Goal: Task Accomplishment & Management: Complete application form

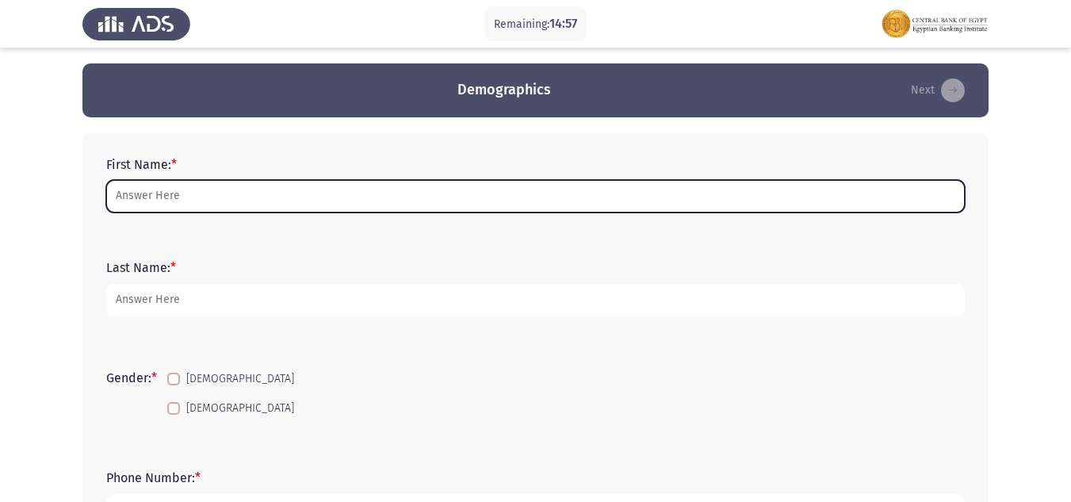
click at [208, 190] on input "First Name: *" at bounding box center [535, 196] width 859 height 33
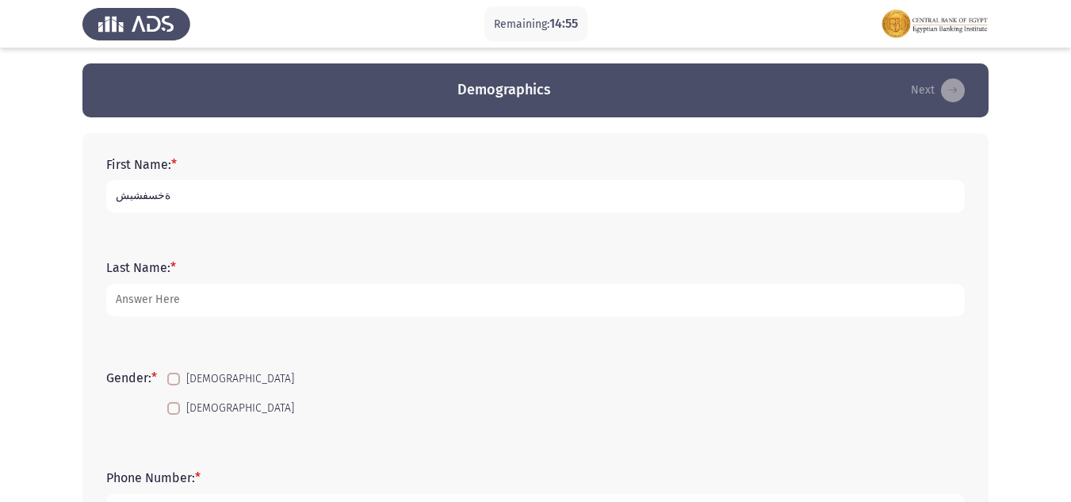
type input "ةخسفشبش"
type input "[PERSON_NAME] ezz [PERSON_NAME]"
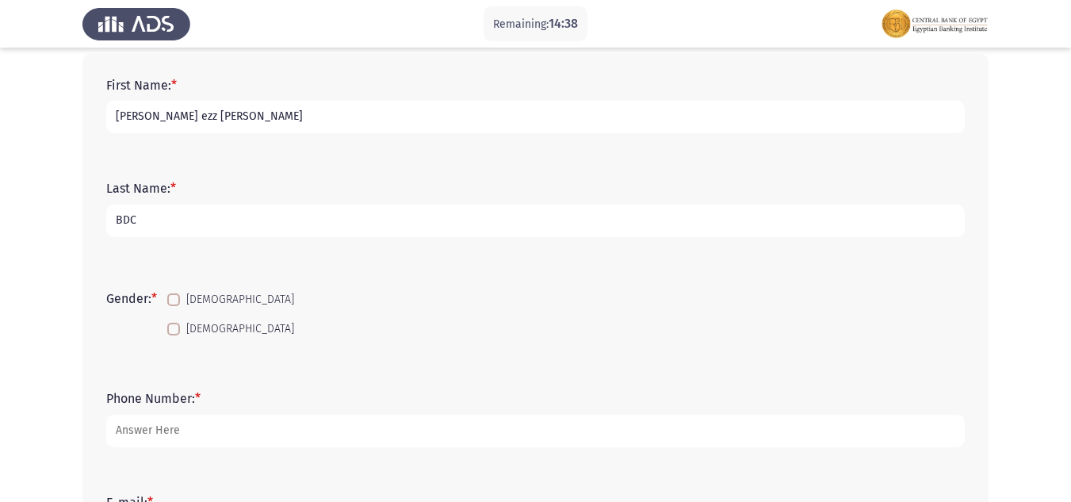
type input "BDC"
click at [180, 293] on span at bounding box center [173, 299] width 13 height 13
click at [174, 306] on input "[DEMOGRAPHIC_DATA]" at bounding box center [173, 306] width 1 height 1
checkbox input "true"
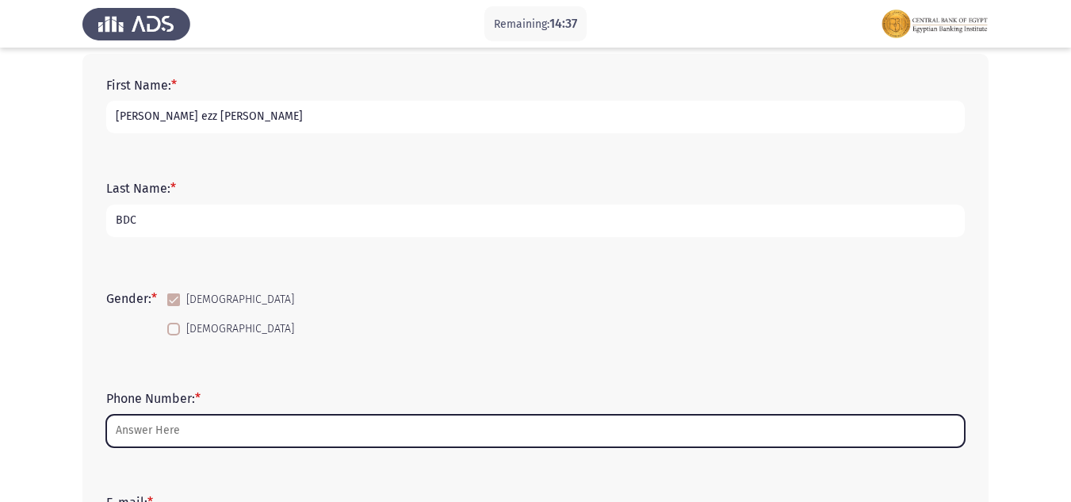
click at [166, 426] on input "Phone Number: *" at bounding box center [535, 431] width 859 height 33
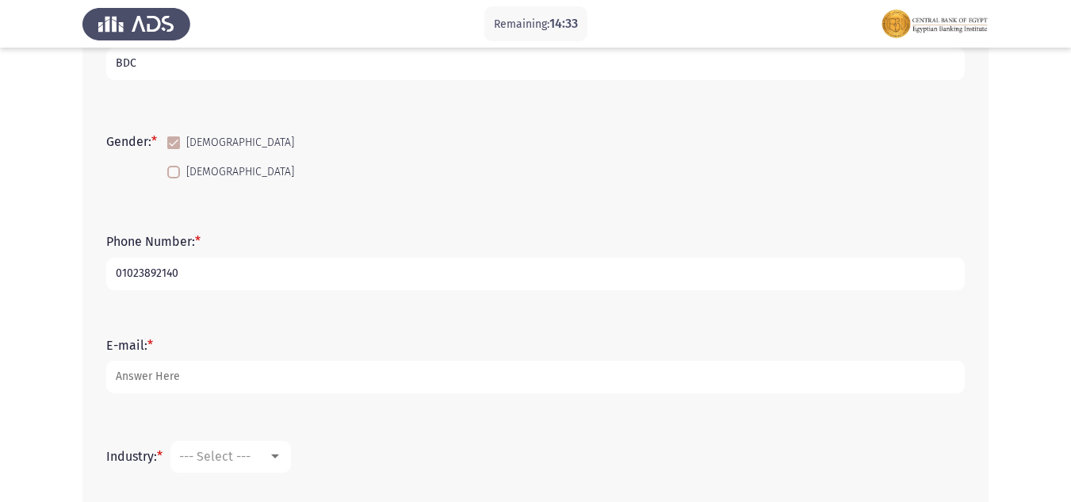
scroll to position [317, 0]
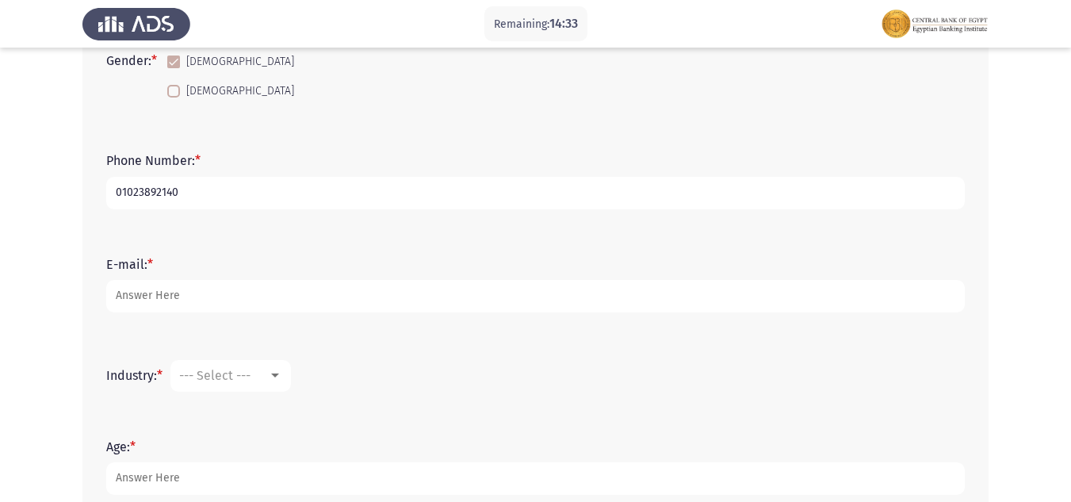
type input "01023892140"
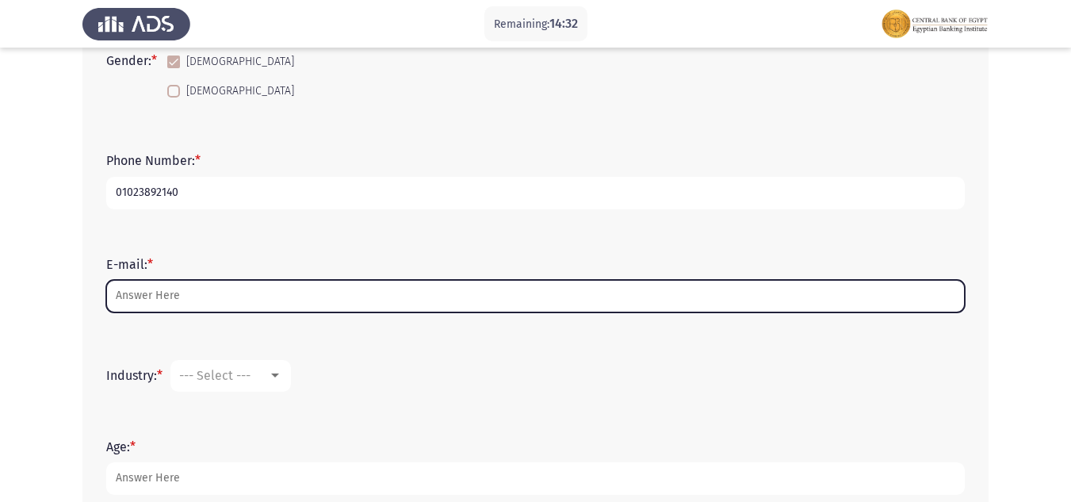
click at [171, 303] on input "E-mail: *" at bounding box center [535, 296] width 859 height 33
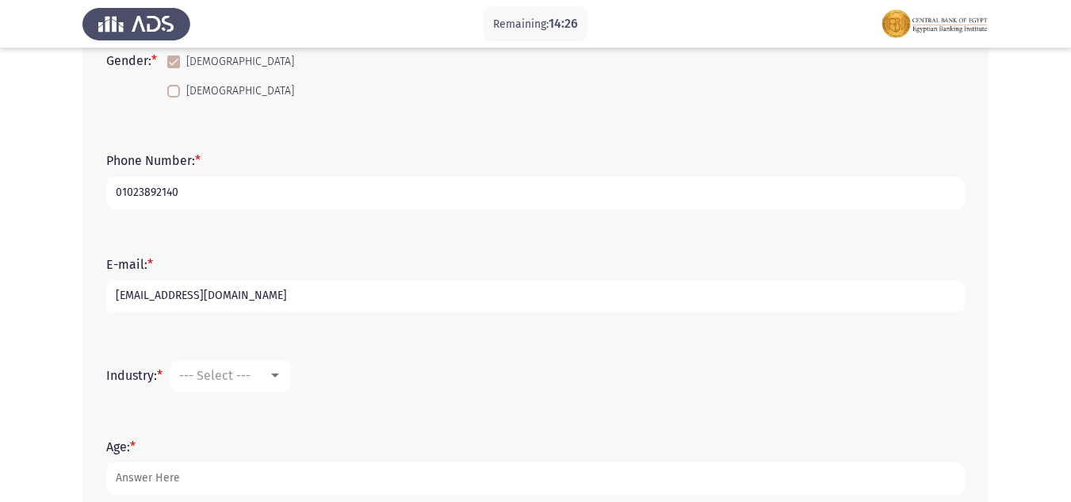
type input "[EMAIL_ADDRESS][DOMAIN_NAME]"
click at [224, 376] on span "--- Select ---" at bounding box center [214, 375] width 71 height 15
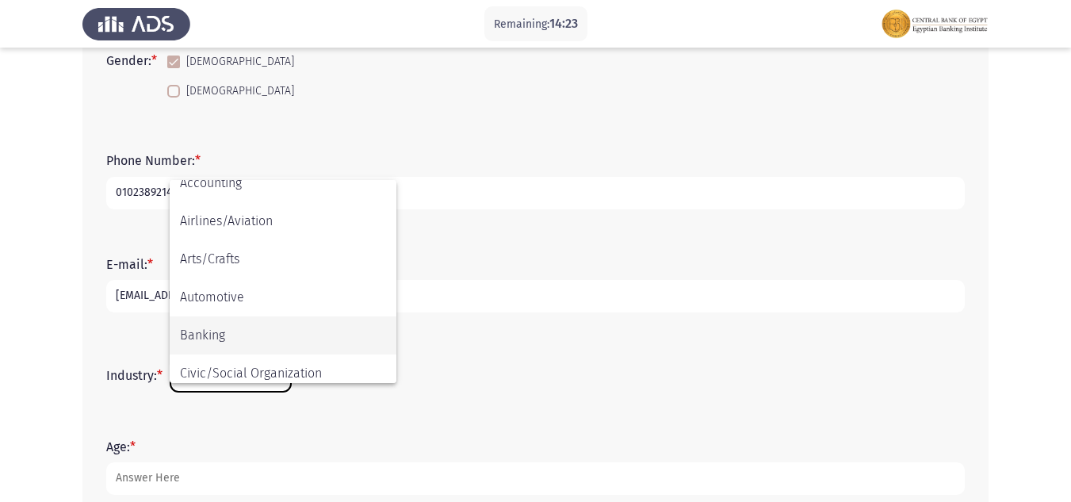
scroll to position [79, 0]
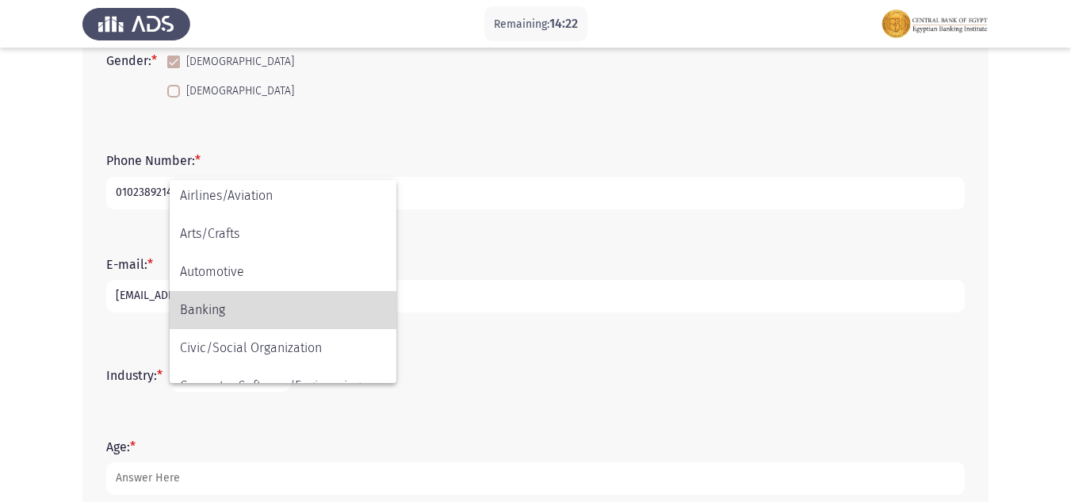
click at [279, 300] on span "Banking" at bounding box center [283, 310] width 206 height 38
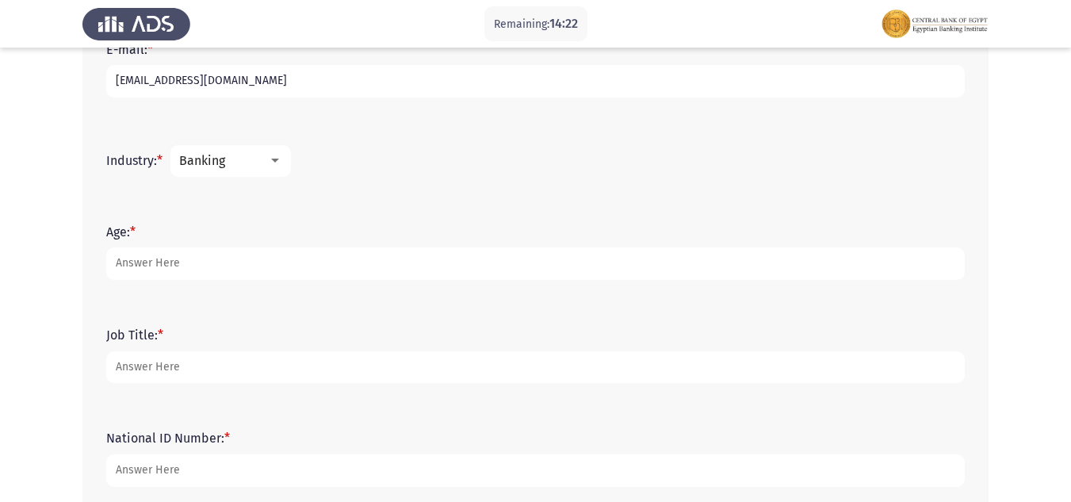
scroll to position [555, 0]
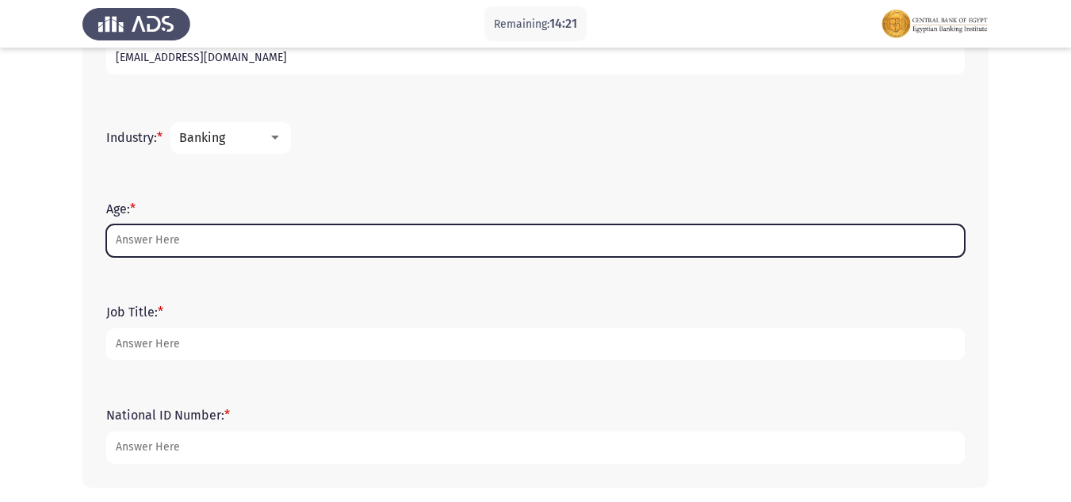
click at [170, 247] on input "Age: *" at bounding box center [535, 240] width 859 height 33
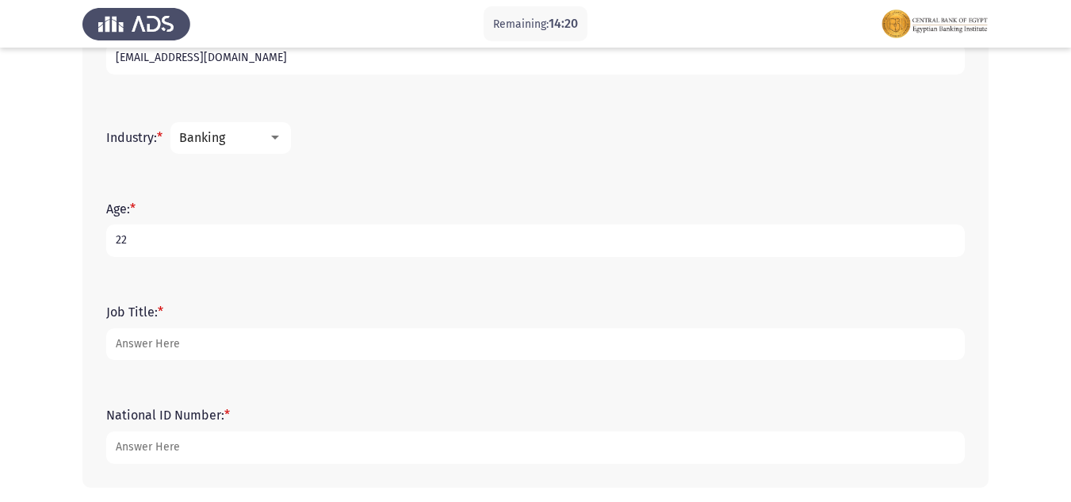
type input "22"
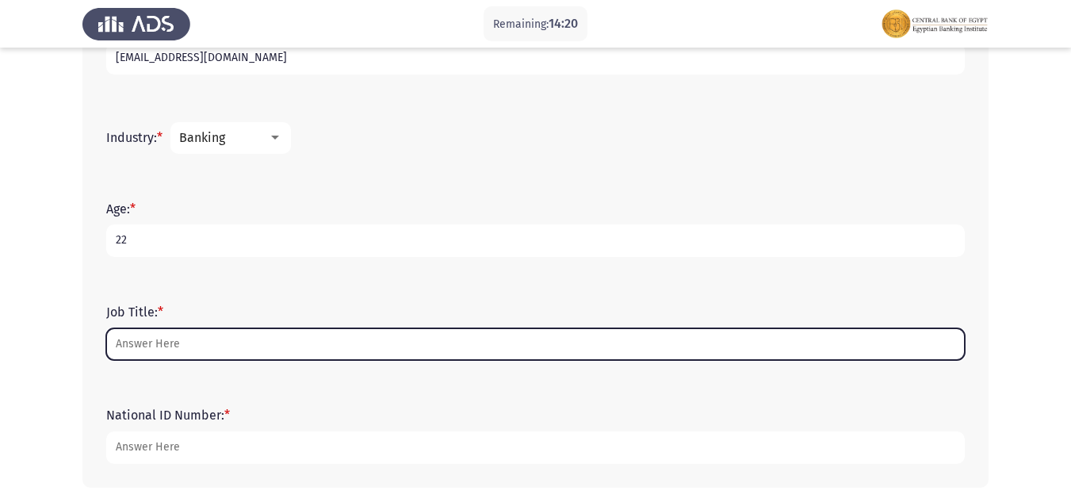
click at [185, 333] on input "Job Title: *" at bounding box center [535, 344] width 859 height 33
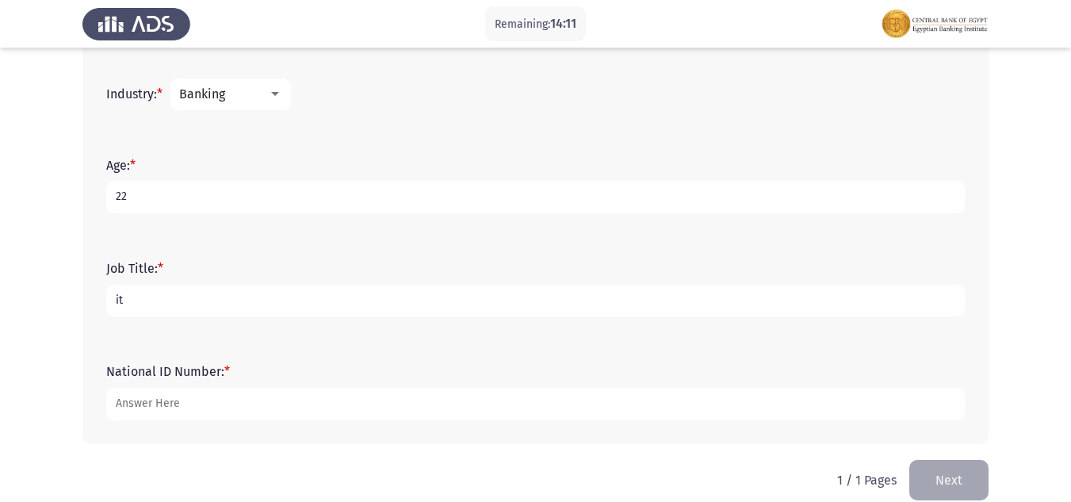
scroll to position [620, 0]
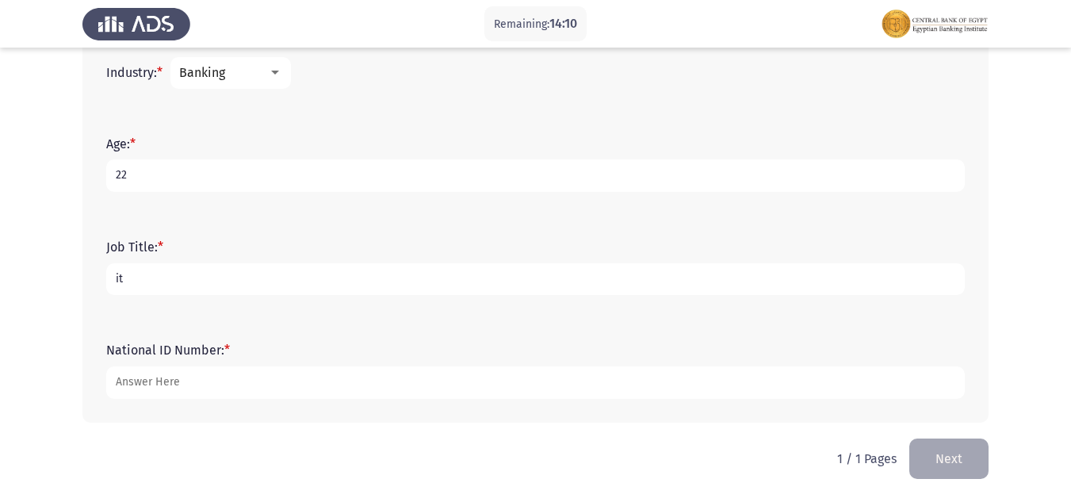
type input "it"
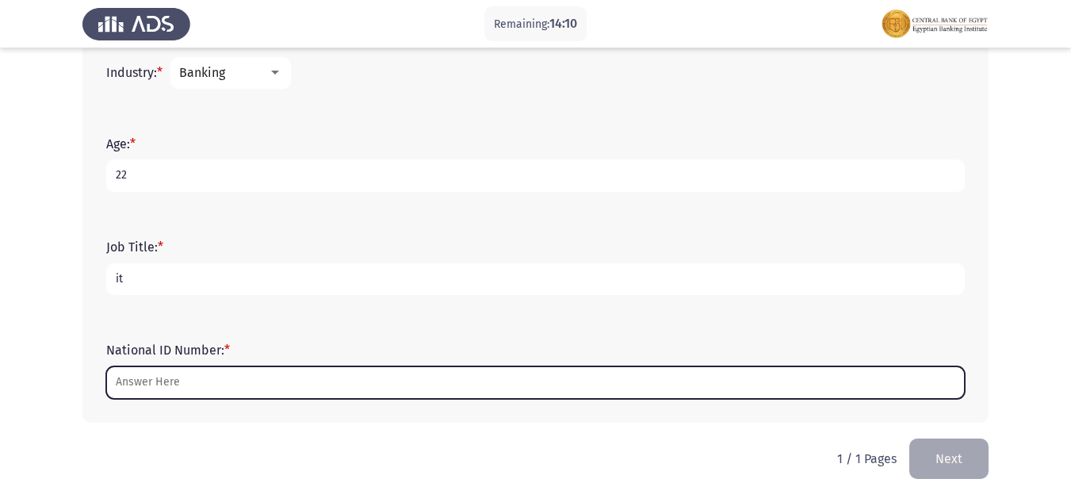
click at [186, 373] on input "National ID Number: *" at bounding box center [535, 382] width 859 height 33
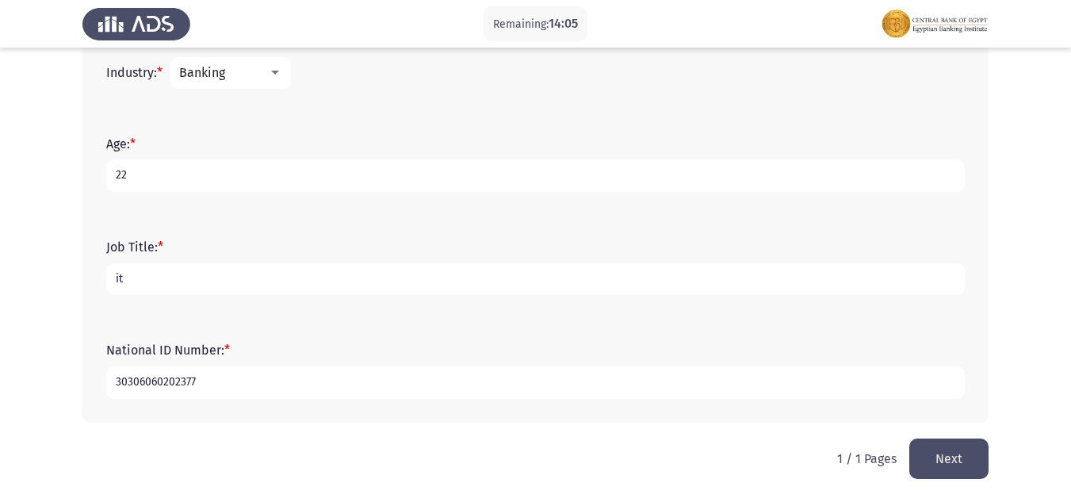
type input "30306060202377"
click at [972, 458] on button "Next" at bounding box center [948, 458] width 79 height 40
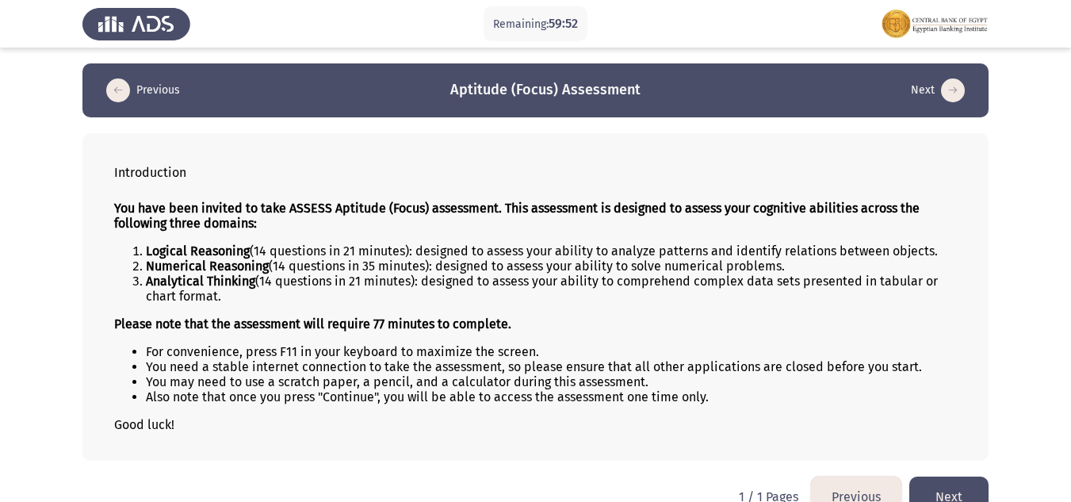
scroll to position [31, 0]
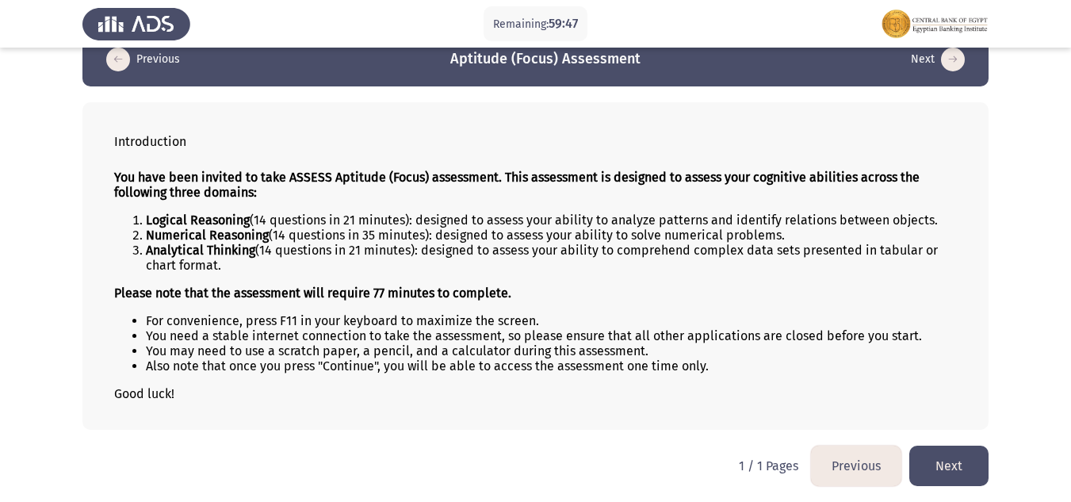
click at [950, 463] on button "Next" at bounding box center [948, 466] width 79 height 40
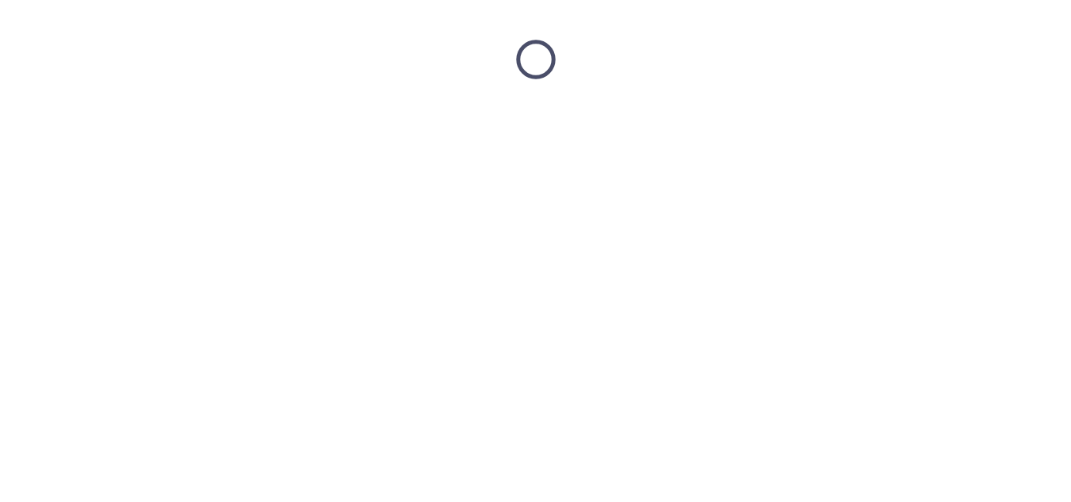
scroll to position [0, 0]
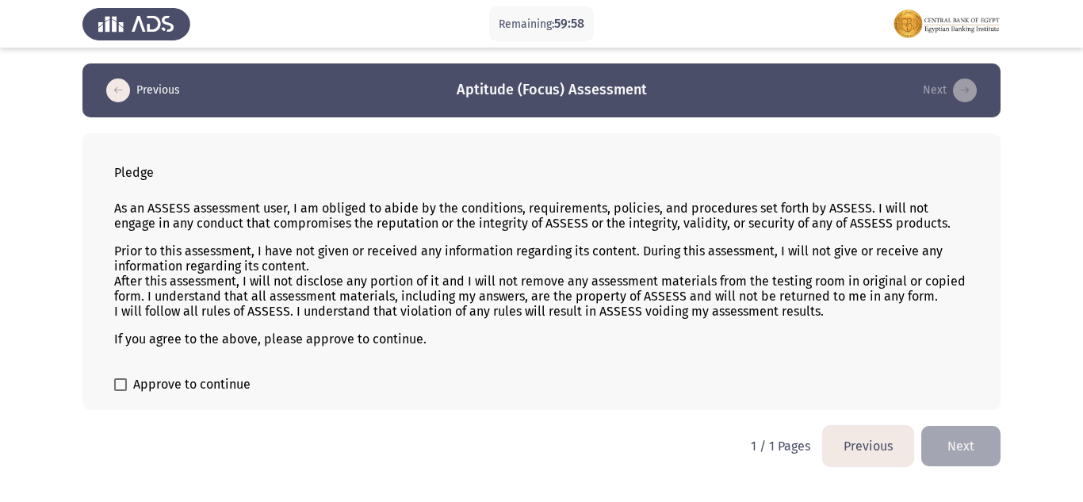
click at [166, 387] on span "Approve to continue" at bounding box center [191, 384] width 117 height 19
click at [120, 391] on input "Approve to continue" at bounding box center [120, 391] width 1 height 1
checkbox input "true"
click at [965, 430] on button "Next" at bounding box center [960, 446] width 79 height 40
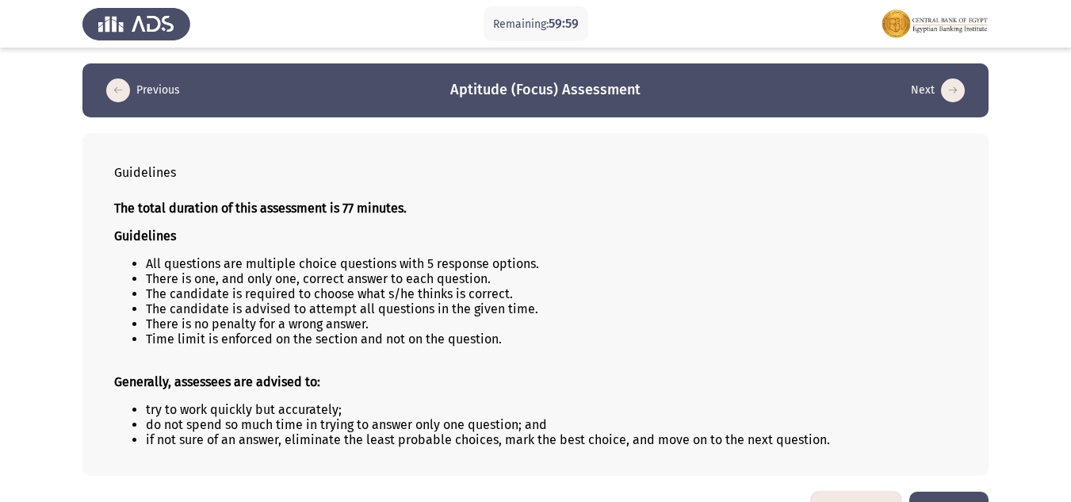
scroll to position [46, 0]
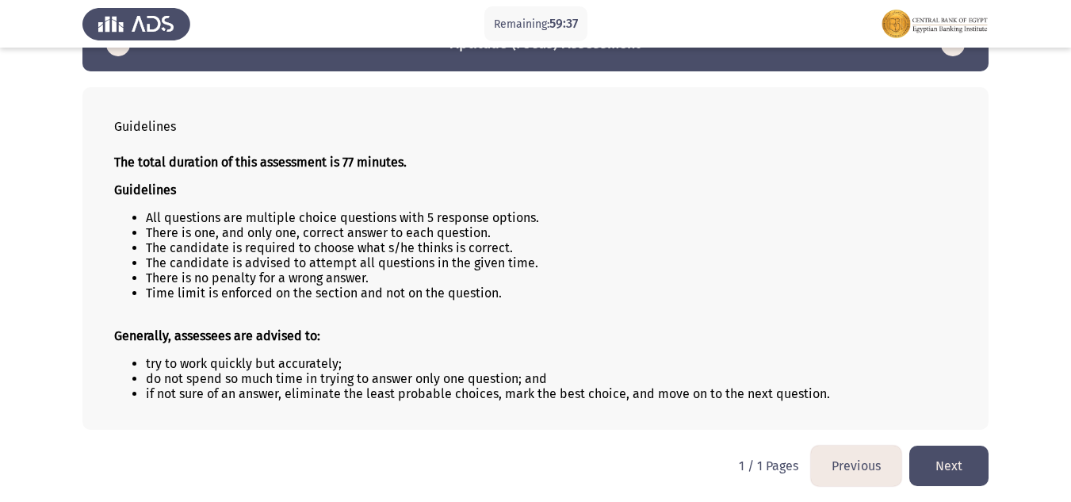
click at [956, 453] on button "Next" at bounding box center [948, 466] width 79 height 40
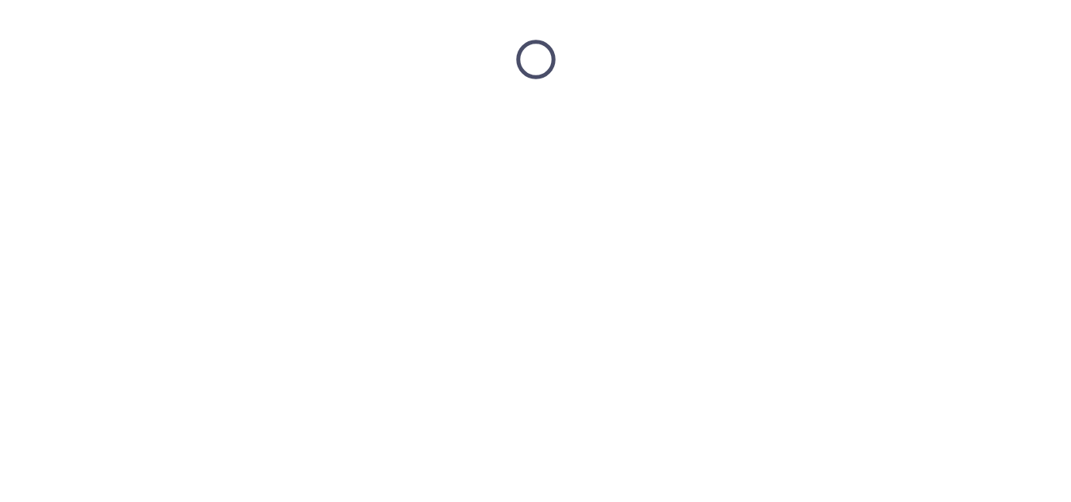
scroll to position [0, 0]
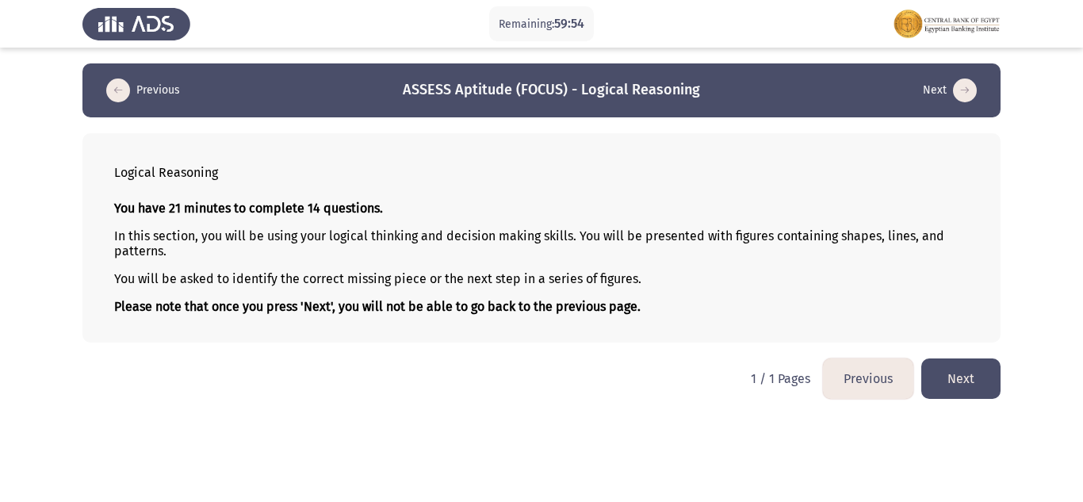
click at [972, 383] on button "Next" at bounding box center [960, 378] width 79 height 40
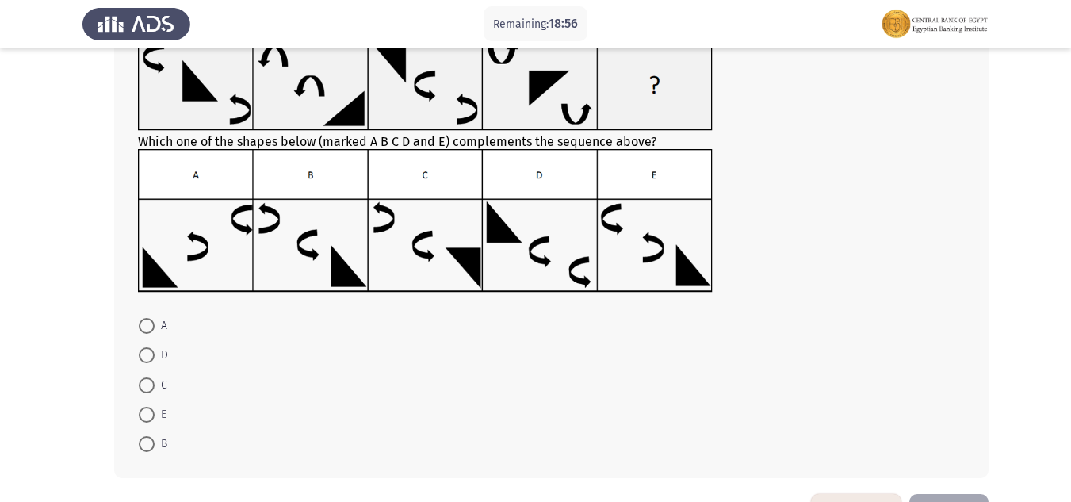
scroll to position [91, 0]
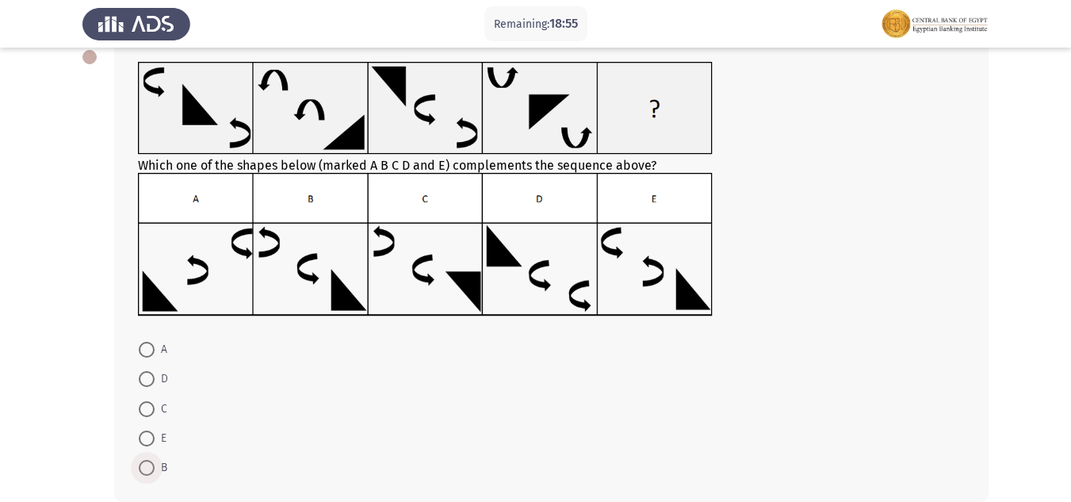
click at [140, 465] on span at bounding box center [147, 468] width 16 height 16
click at [140, 465] on input "B" at bounding box center [147, 468] width 16 height 16
radio input "true"
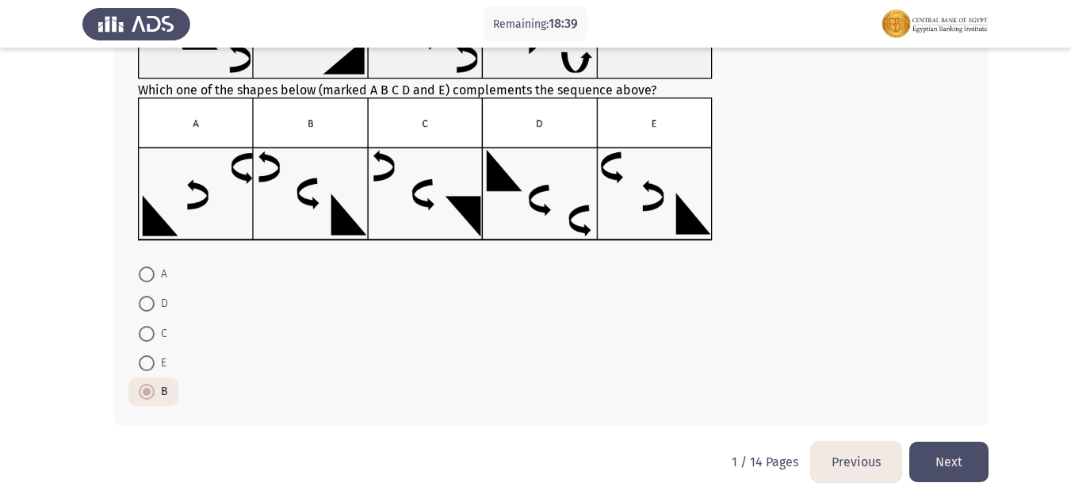
scroll to position [170, 0]
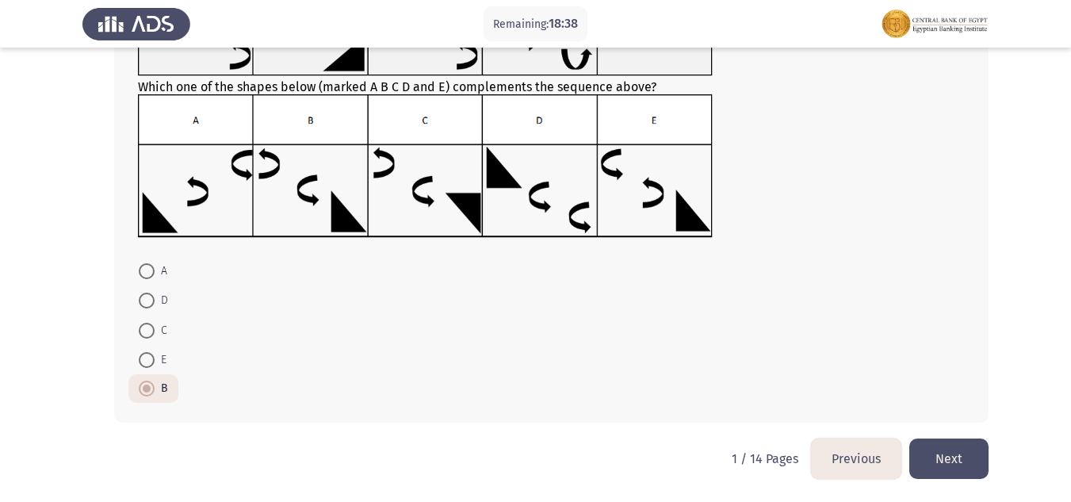
click at [954, 449] on button "Next" at bounding box center [948, 458] width 79 height 40
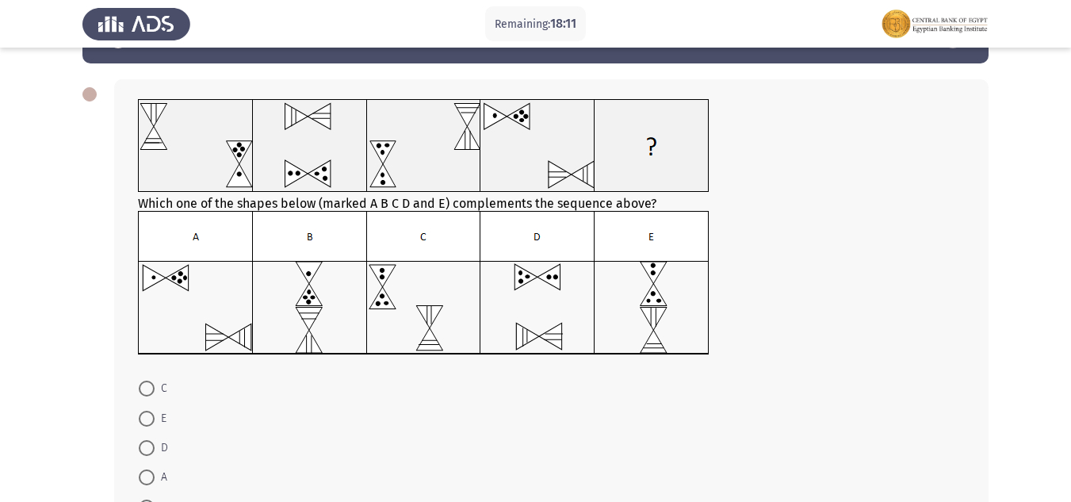
scroll to position [79, 0]
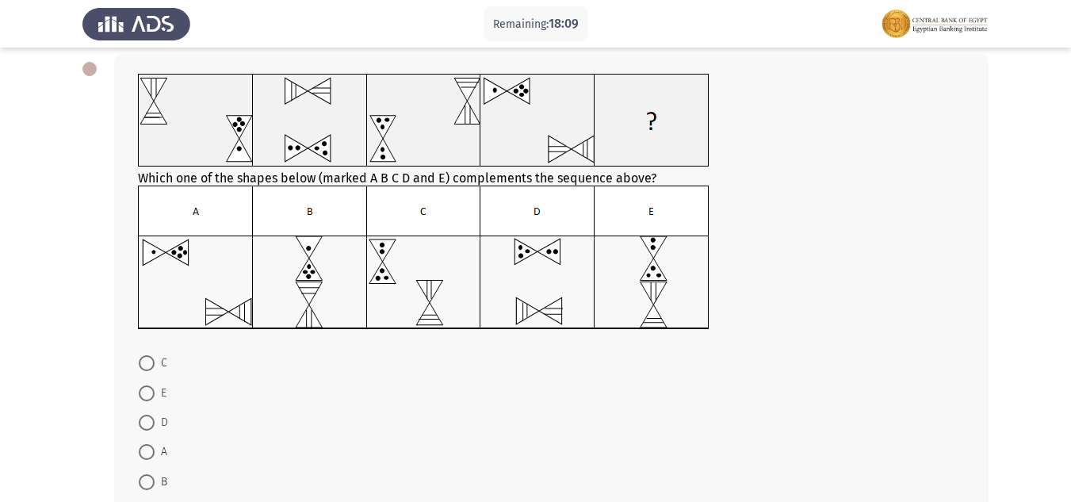
click at [149, 414] on label "D" at bounding box center [153, 422] width 29 height 19
click at [149, 415] on input "D" at bounding box center [147, 423] width 16 height 16
radio input "true"
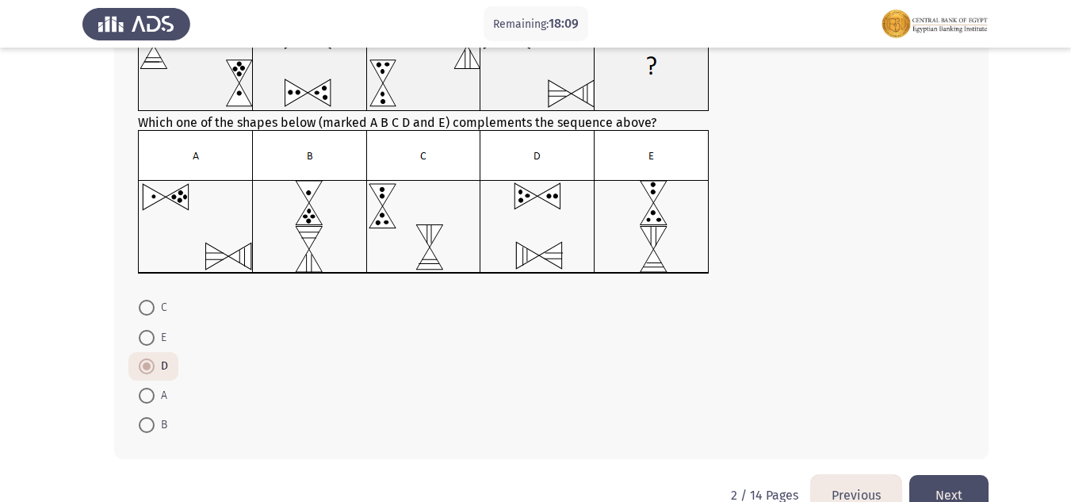
scroll to position [159, 0]
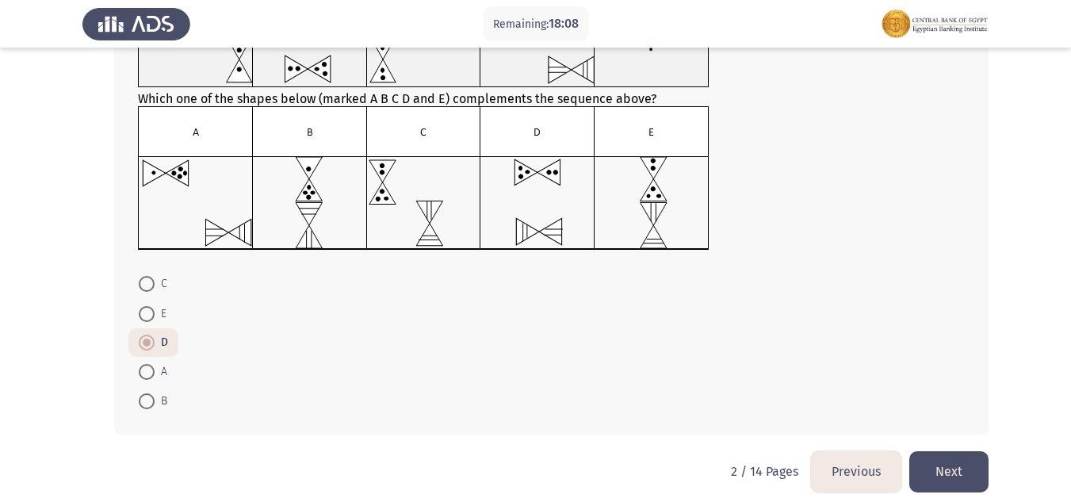
click at [932, 457] on button "Next" at bounding box center [948, 471] width 79 height 40
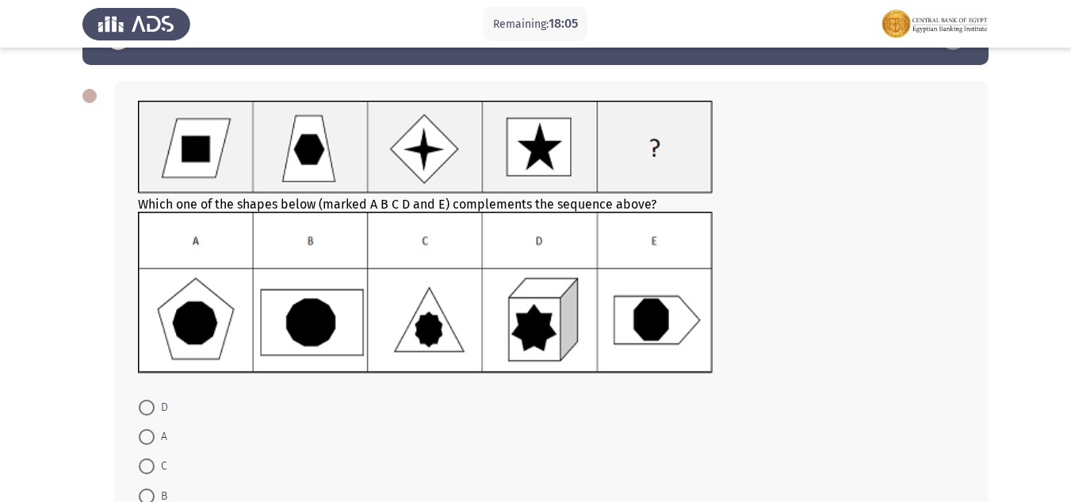
scroll to position [79, 0]
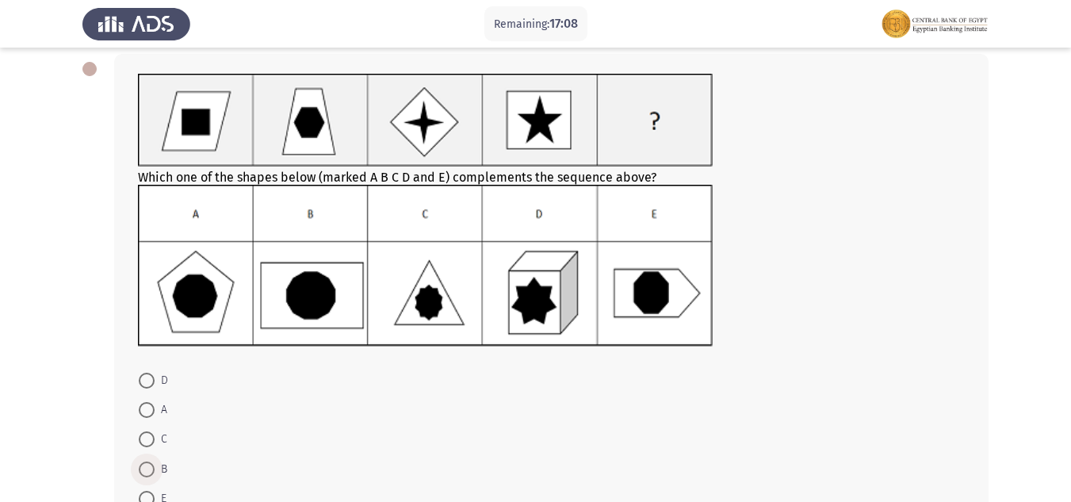
click at [147, 474] on span at bounding box center [147, 469] width 16 height 16
click at [147, 474] on input "B" at bounding box center [147, 469] width 16 height 16
radio input "true"
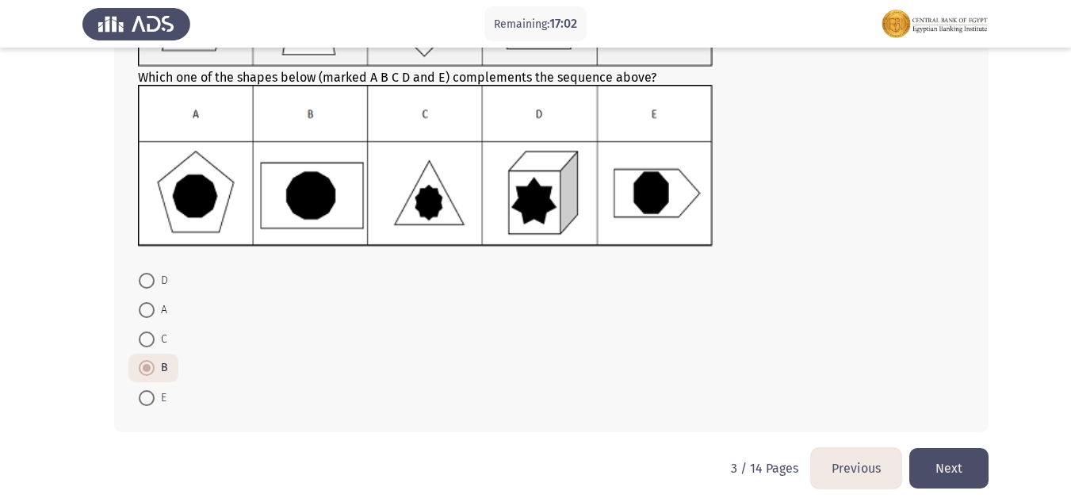
scroll to position [189, 0]
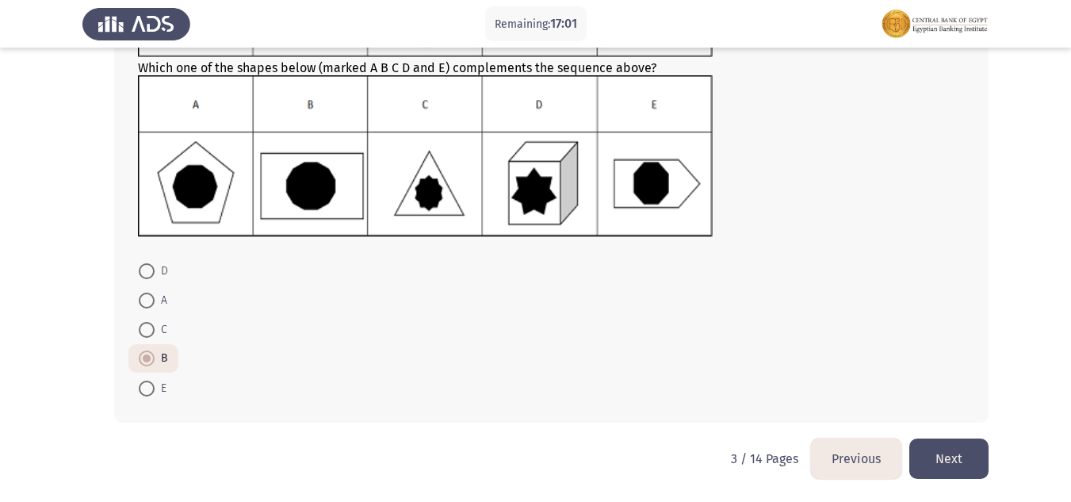
click at [934, 451] on button "Next" at bounding box center [948, 458] width 79 height 40
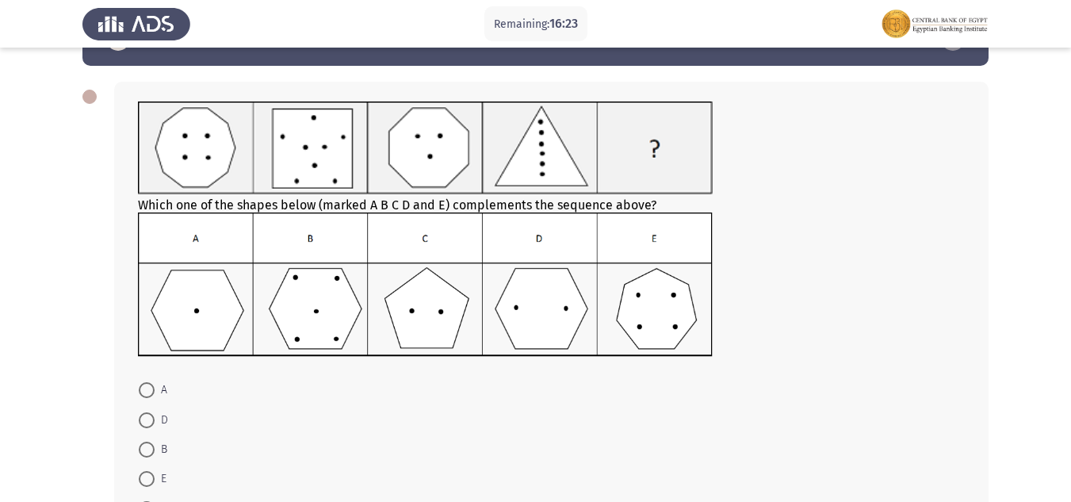
scroll to position [79, 0]
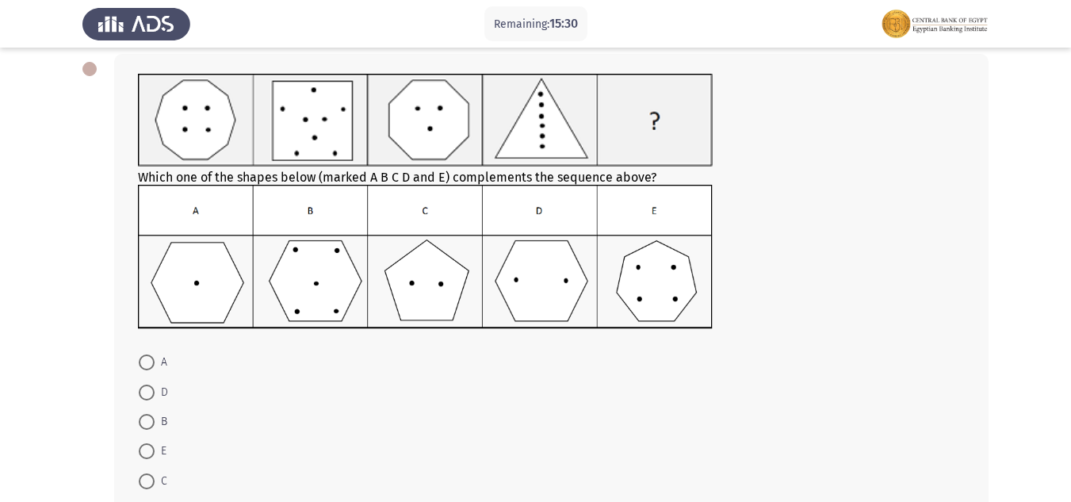
click at [143, 473] on span at bounding box center [147, 481] width 16 height 16
click at [143, 473] on input "C" at bounding box center [147, 481] width 16 height 16
radio input "true"
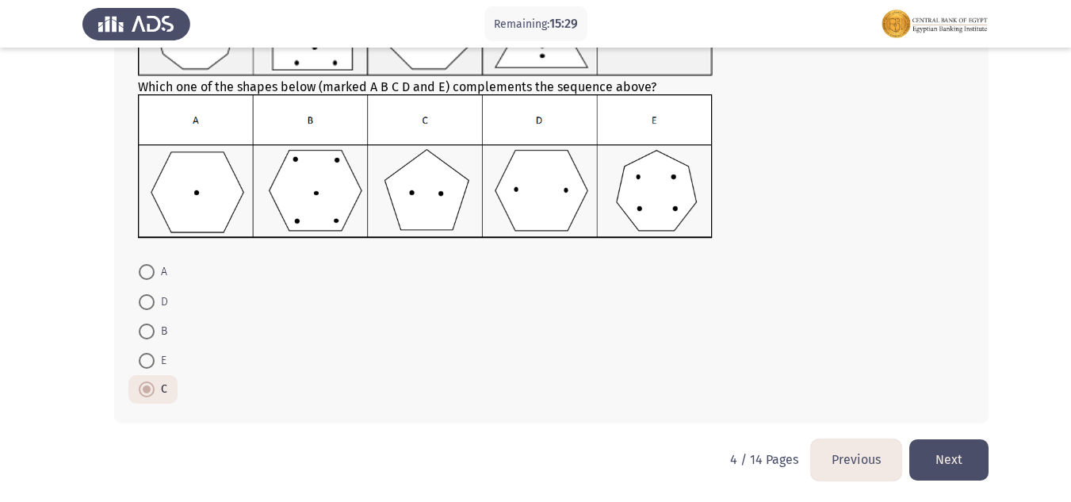
scroll to position [170, 0]
click at [954, 443] on button "Next" at bounding box center [948, 458] width 79 height 40
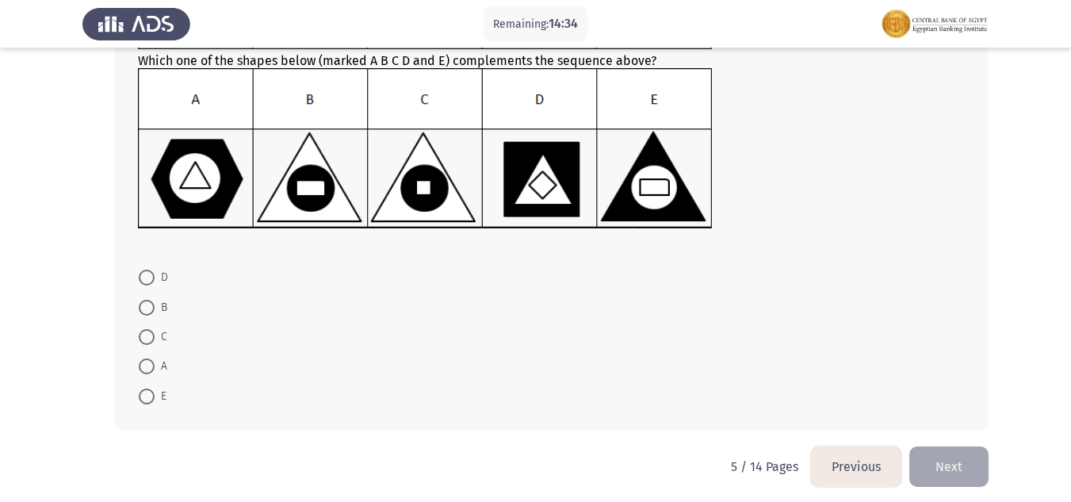
scroll to position [212, 0]
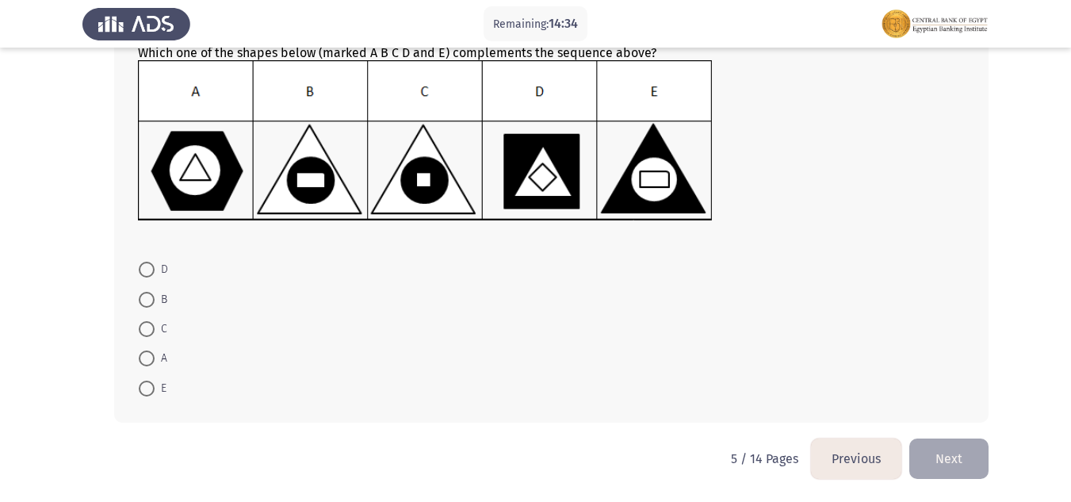
click at [146, 293] on span at bounding box center [147, 300] width 16 height 16
click at [146, 293] on input "B" at bounding box center [147, 300] width 16 height 16
radio input "true"
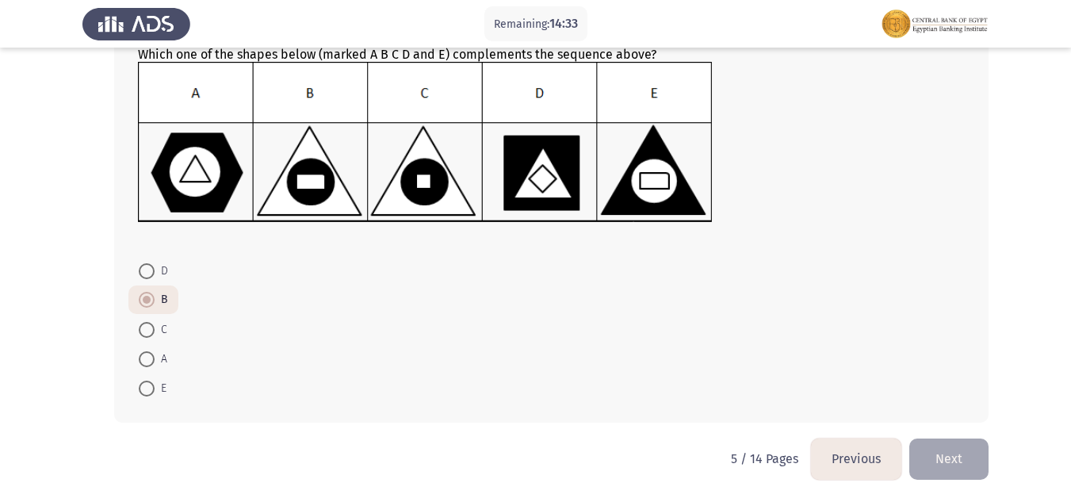
scroll to position [210, 0]
click at [964, 458] on button "Next" at bounding box center [948, 458] width 79 height 40
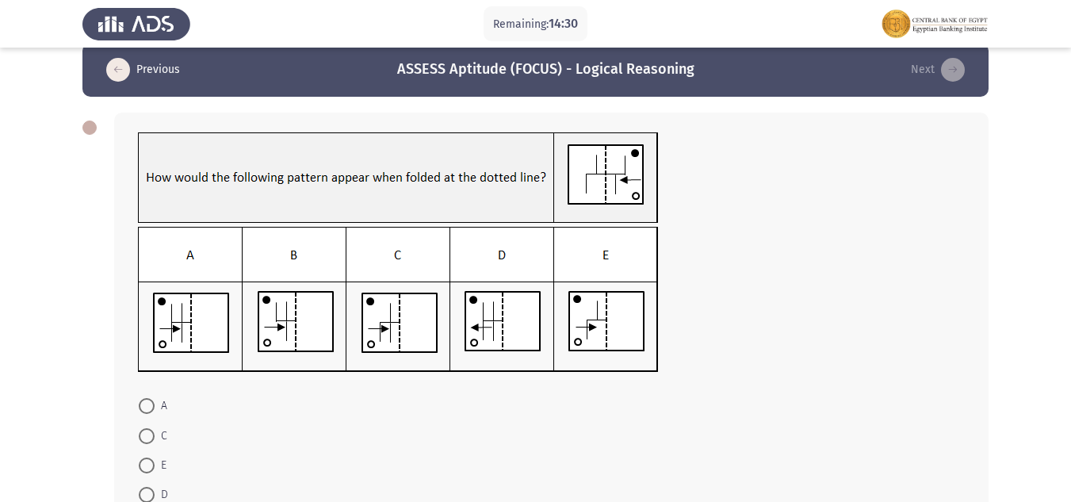
scroll to position [79, 0]
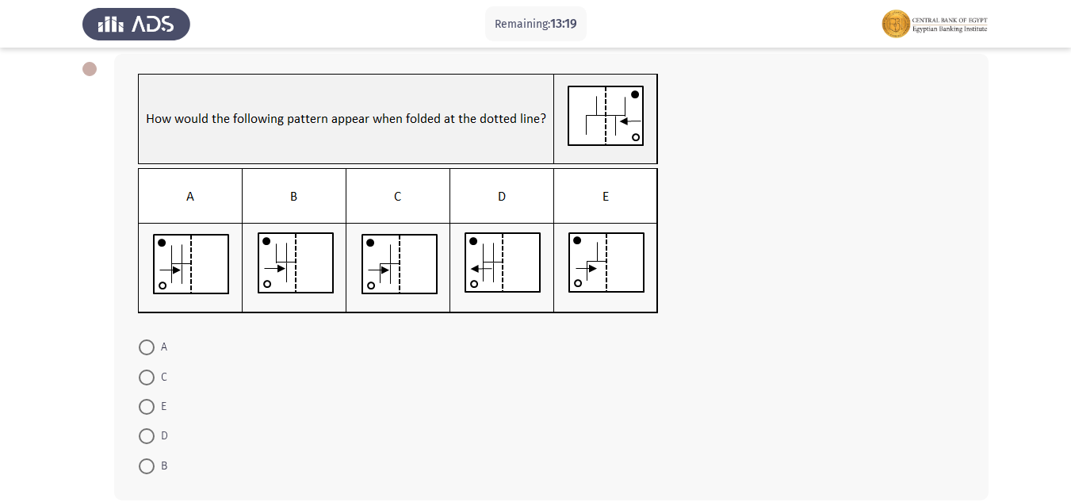
click at [147, 350] on span at bounding box center [147, 347] width 16 height 16
click at [147, 350] on input "A" at bounding box center [147, 347] width 16 height 16
radio input "true"
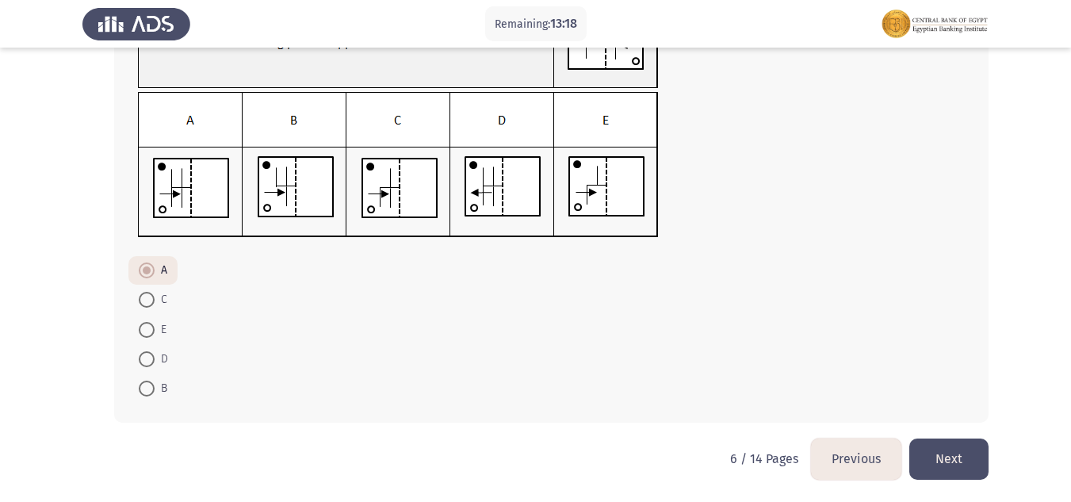
click at [954, 461] on button "Next" at bounding box center [948, 458] width 79 height 40
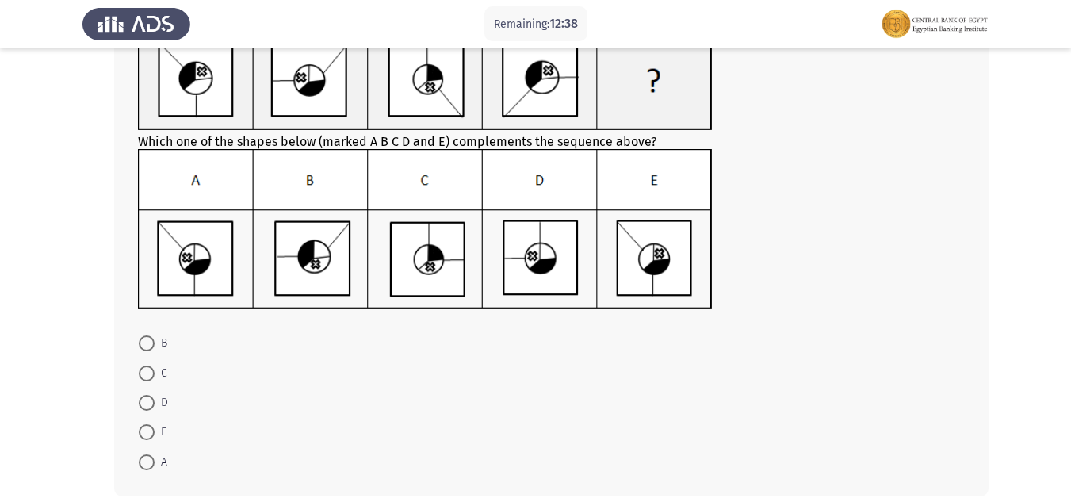
scroll to position [159, 0]
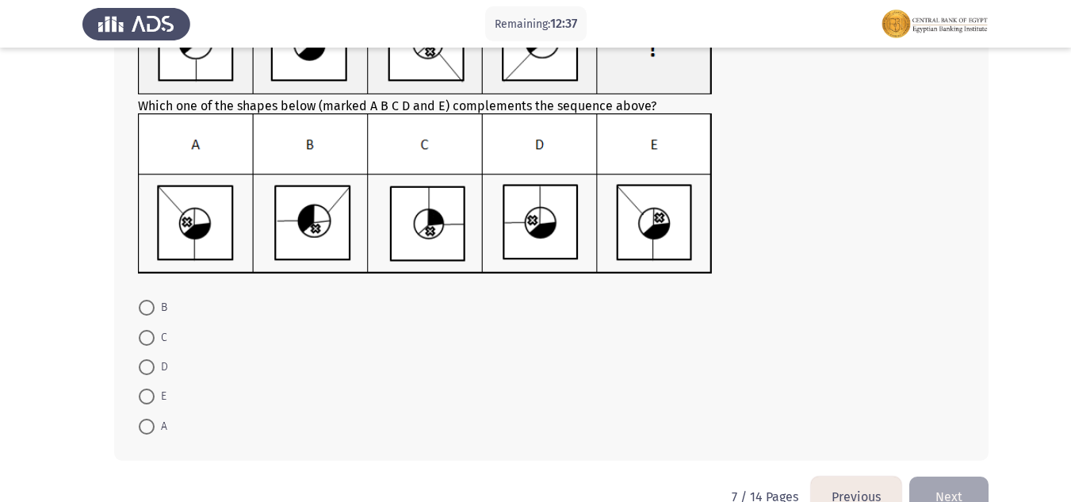
click at [145, 423] on span at bounding box center [147, 427] width 16 height 16
click at [145, 423] on input "A" at bounding box center [147, 427] width 16 height 16
radio input "true"
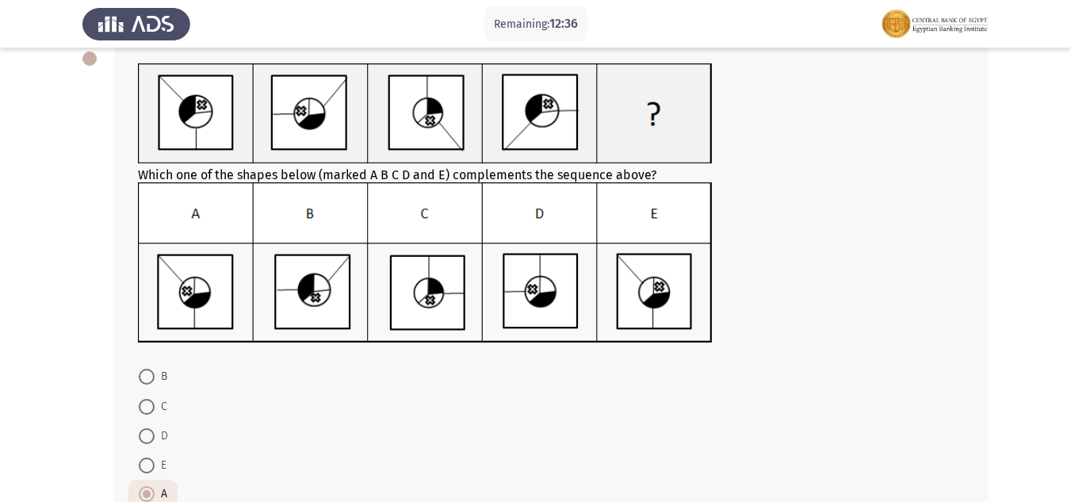
scroll to position [195, 0]
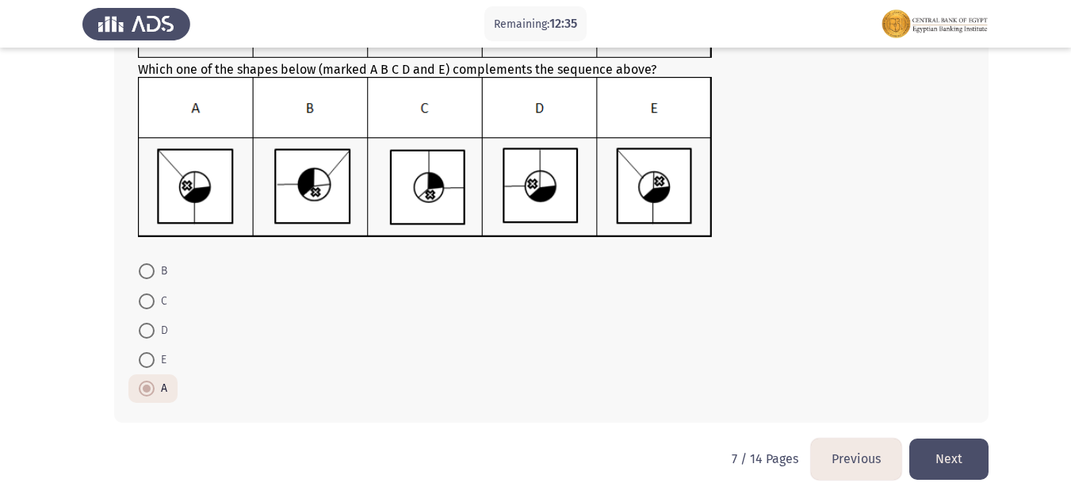
click at [956, 448] on button "Next" at bounding box center [948, 458] width 79 height 40
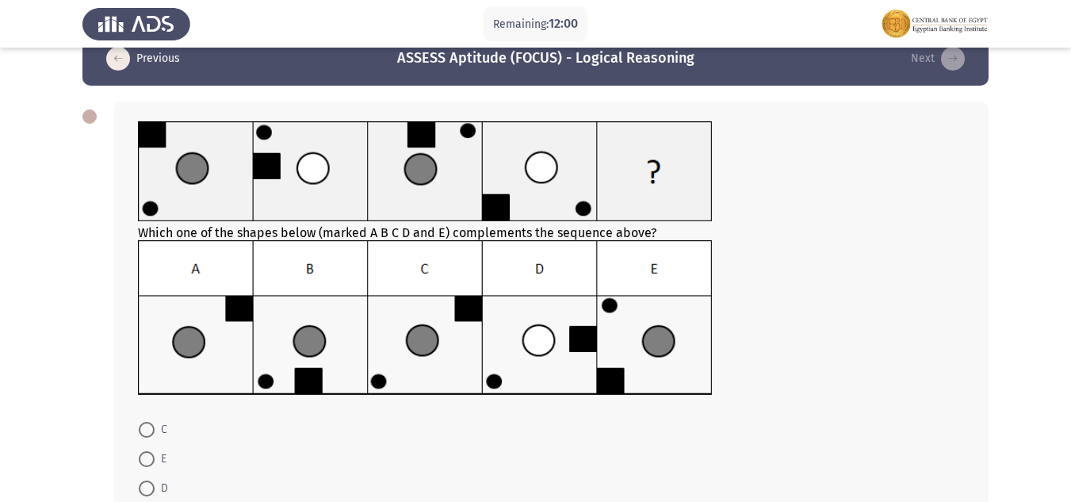
scroll to position [79, 0]
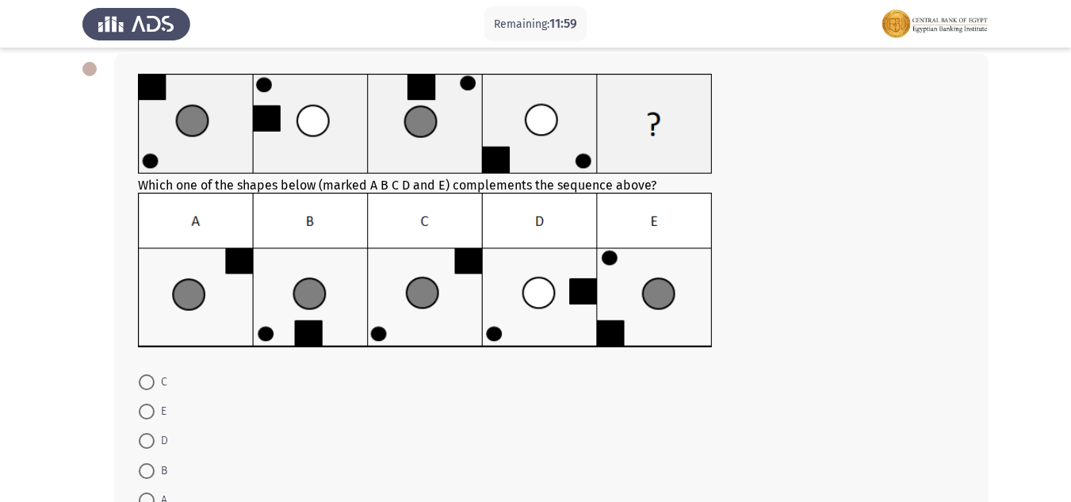
click at [138, 378] on mat-radio-button "C" at bounding box center [152, 380] width 49 height 29
click at [143, 392] on mat-radio-button "C" at bounding box center [152, 380] width 49 height 29
click at [147, 384] on span at bounding box center [147, 382] width 16 height 16
click at [147, 384] on input "C" at bounding box center [147, 382] width 16 height 16
radio input "true"
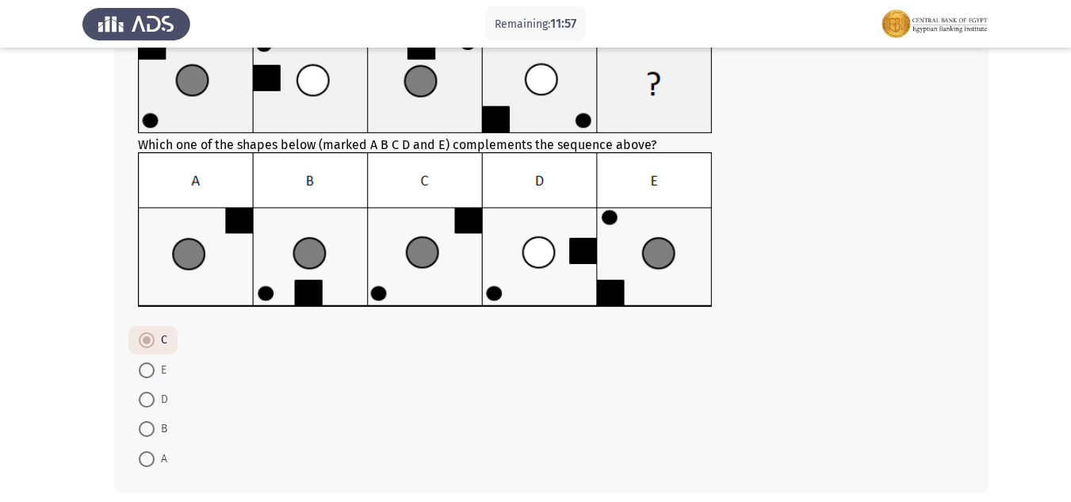
scroll to position [159, 0]
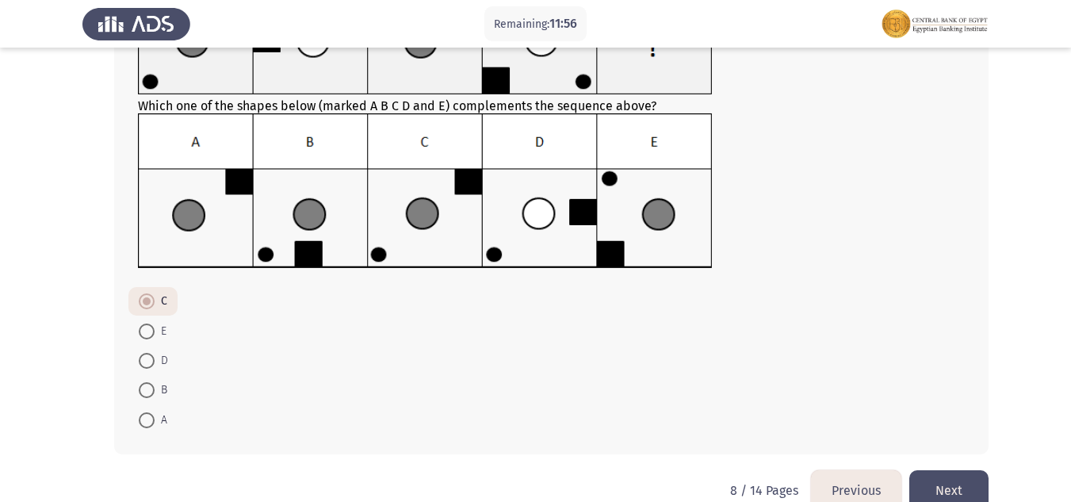
click at [966, 483] on button "Next" at bounding box center [948, 490] width 79 height 40
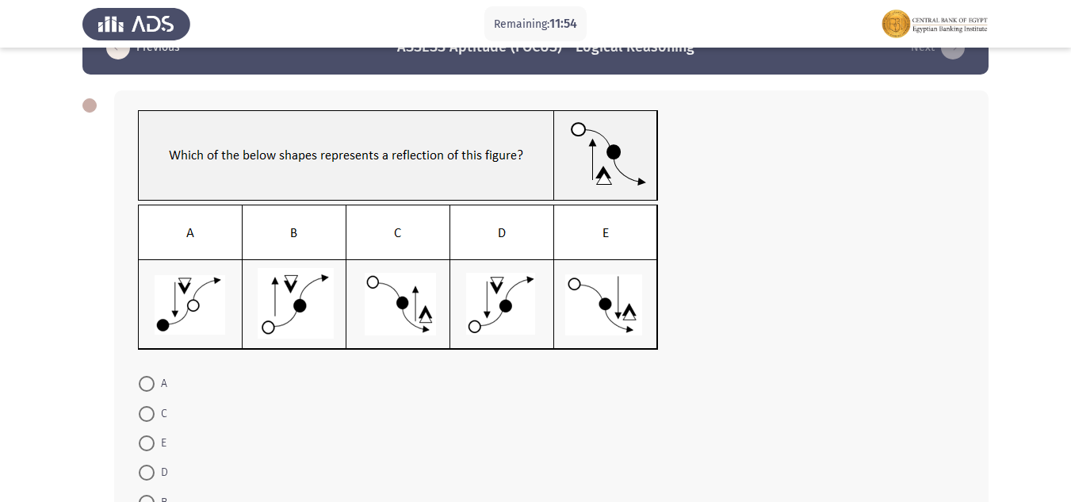
scroll to position [79, 0]
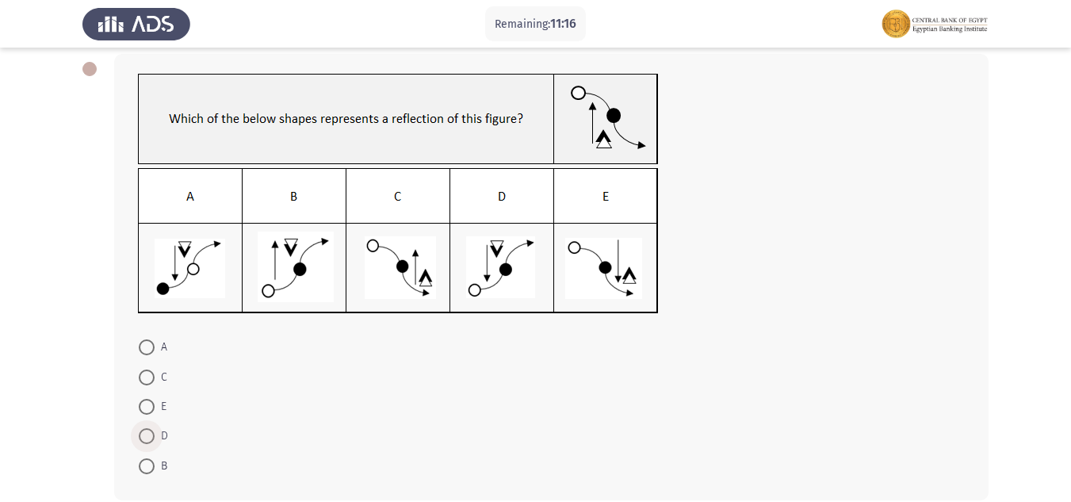
click at [155, 432] on span "D" at bounding box center [161, 435] width 13 height 19
click at [155, 432] on input "D" at bounding box center [147, 436] width 16 height 16
radio input "true"
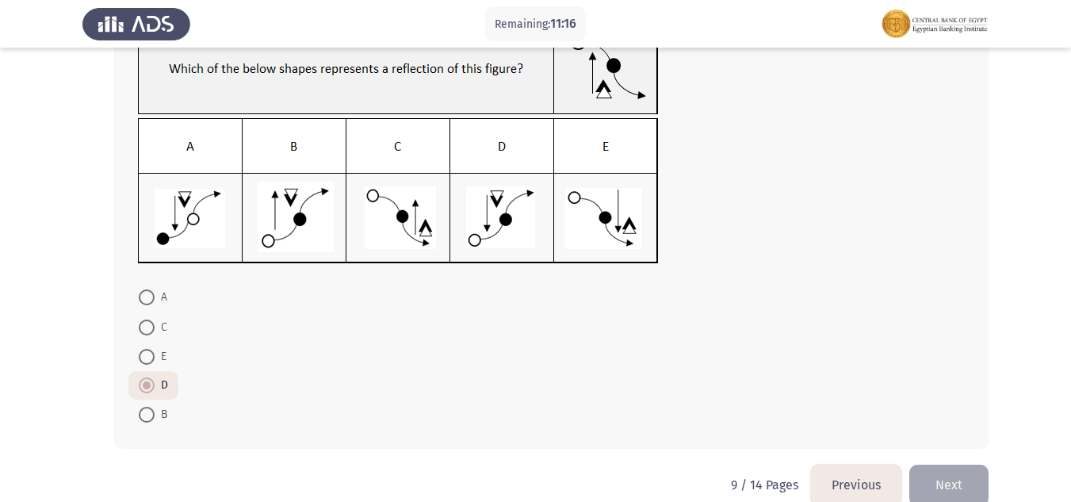
scroll to position [155, 0]
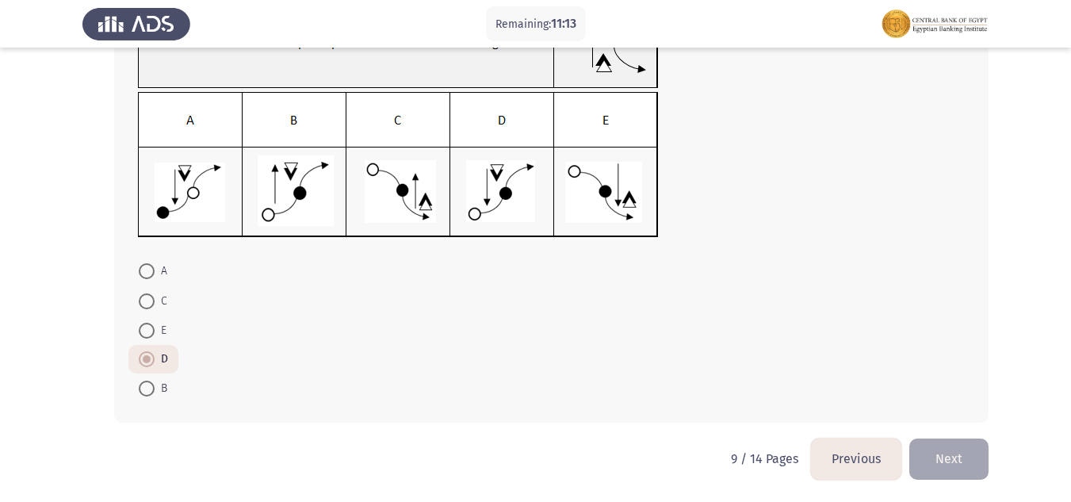
click at [948, 462] on button "Next" at bounding box center [948, 458] width 79 height 40
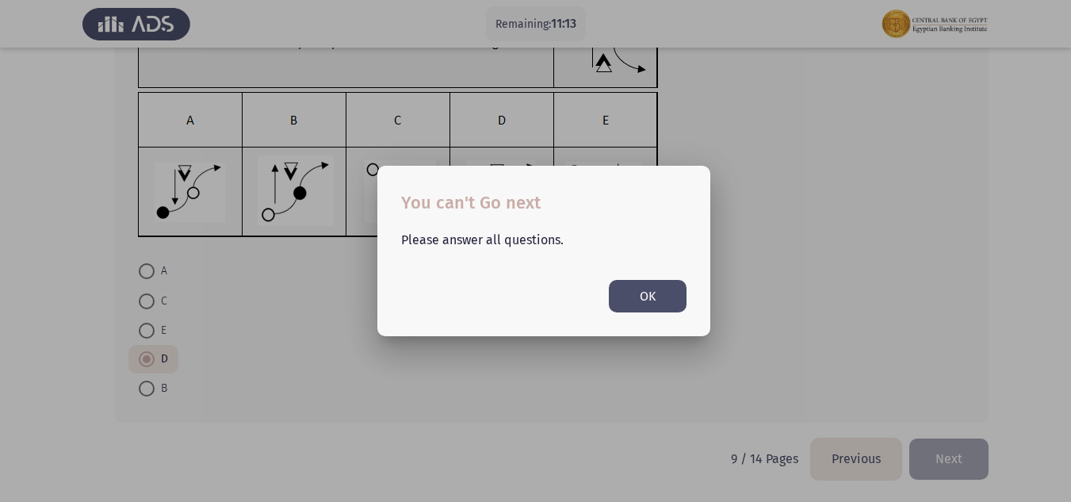
scroll to position [0, 0]
click at [611, 291] on button "OK" at bounding box center [648, 296] width 78 height 33
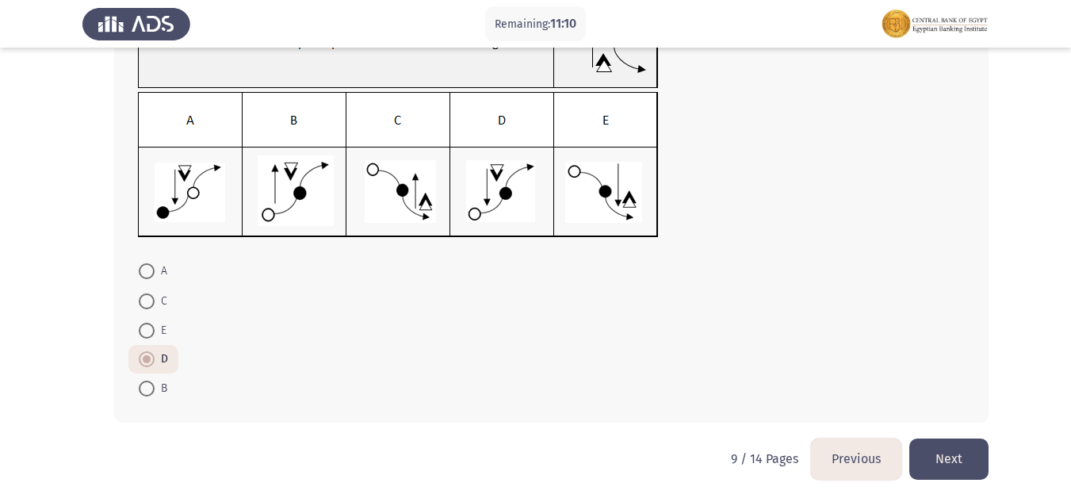
click at [974, 465] on button "Next" at bounding box center [948, 458] width 79 height 40
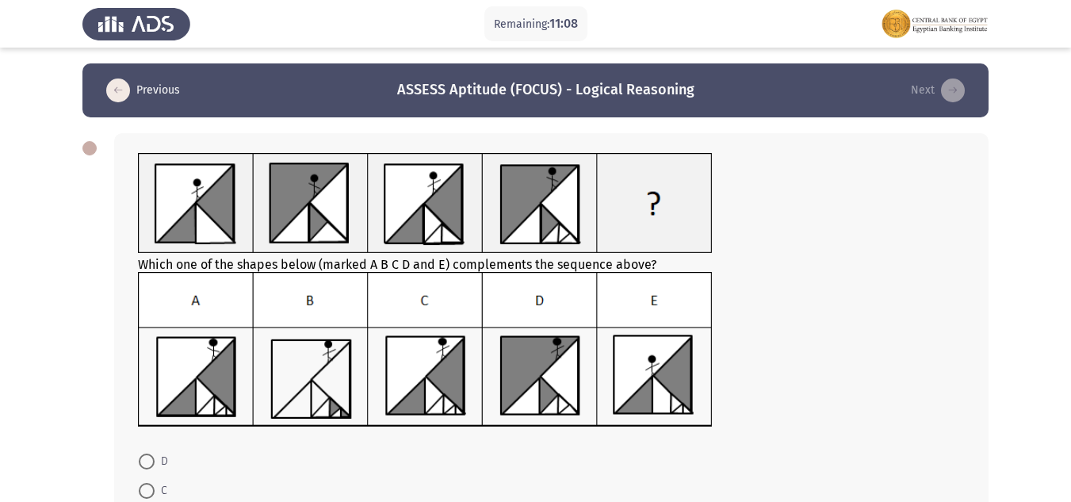
scroll to position [79, 0]
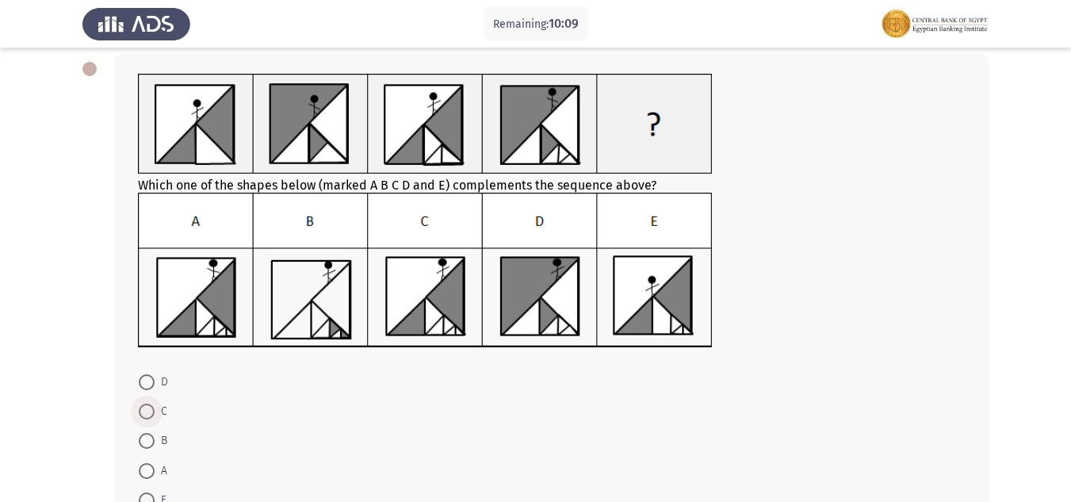
click at [156, 414] on span "C" at bounding box center [161, 411] width 13 height 19
click at [155, 414] on input "C" at bounding box center [147, 411] width 16 height 16
radio input "true"
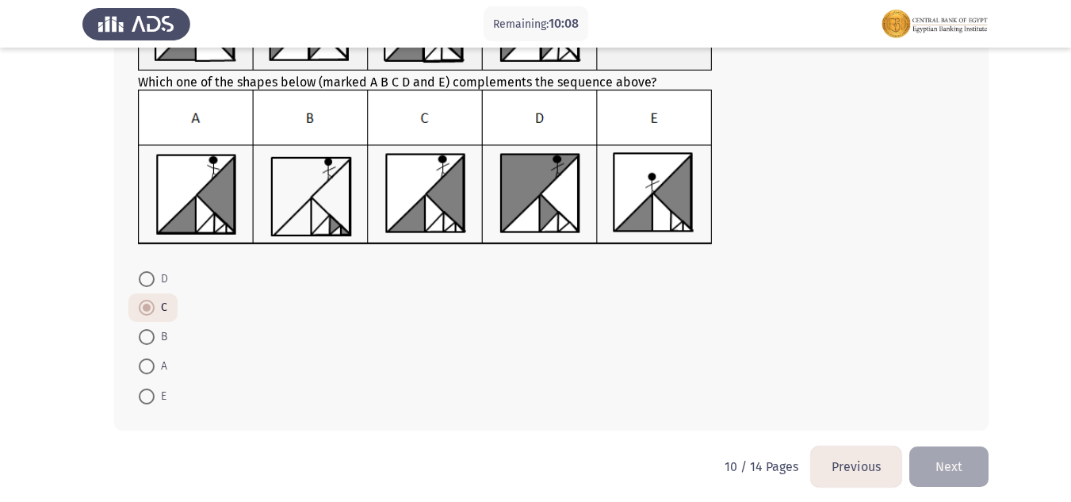
scroll to position [190, 0]
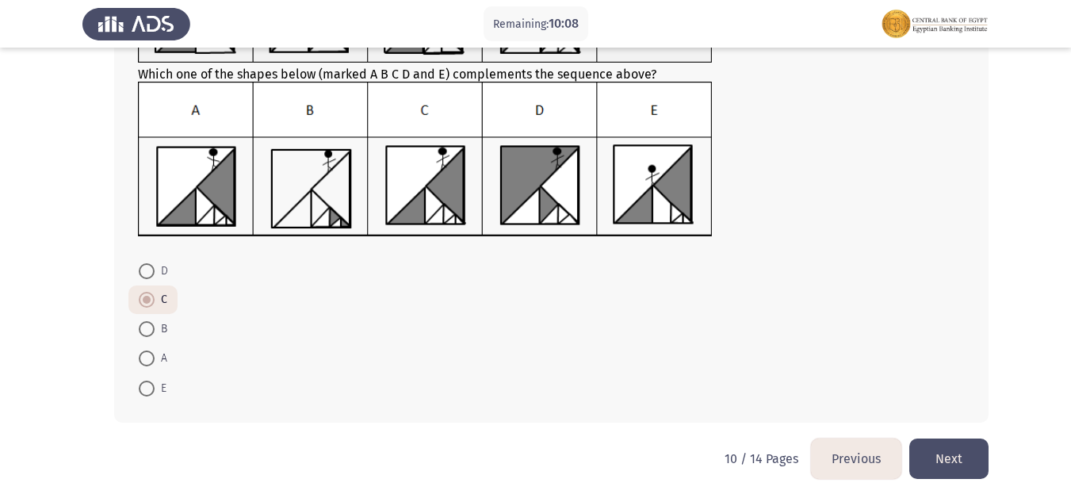
click at [962, 457] on button "Next" at bounding box center [948, 458] width 79 height 40
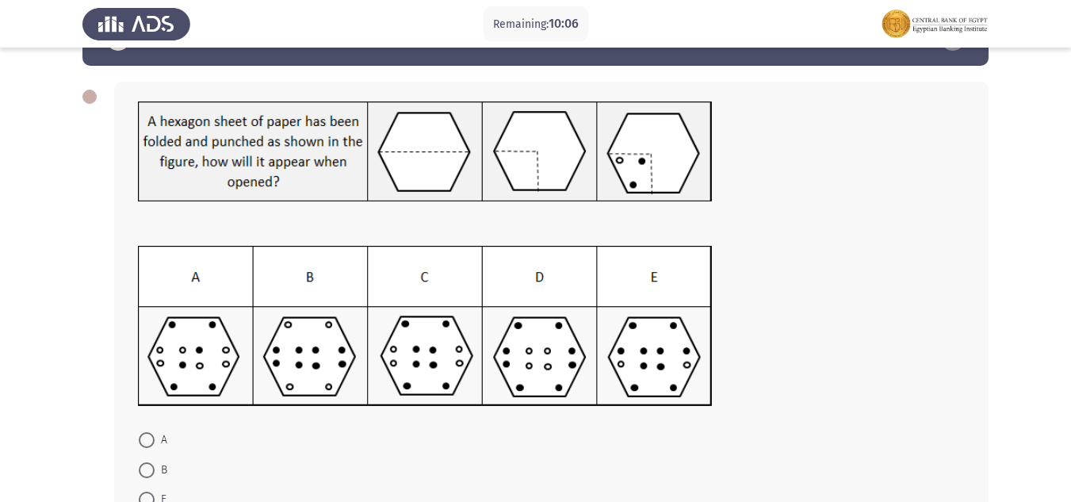
scroll to position [79, 0]
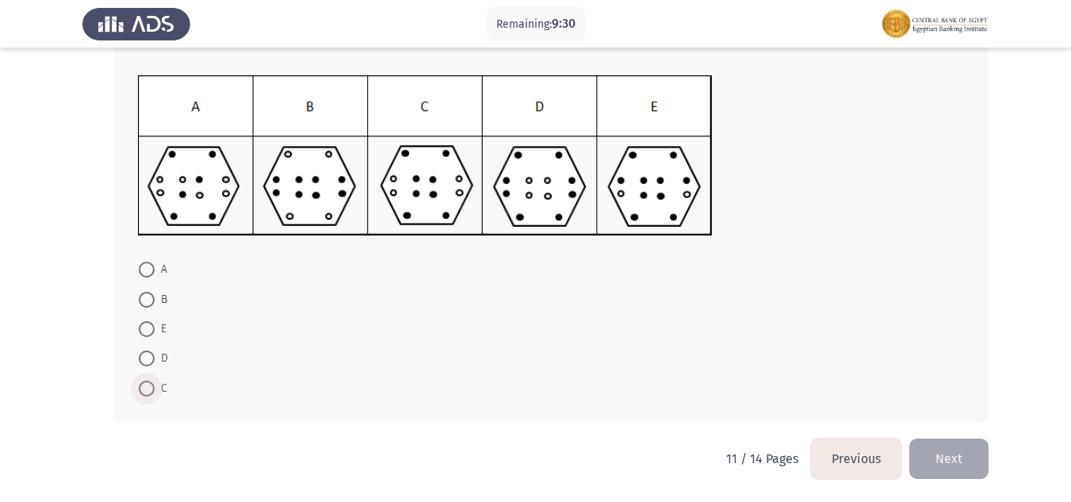
click at [148, 381] on span at bounding box center [147, 388] width 16 height 16
click at [148, 381] on input "C" at bounding box center [147, 388] width 16 height 16
radio input "true"
click at [968, 464] on button "Next" at bounding box center [948, 458] width 79 height 40
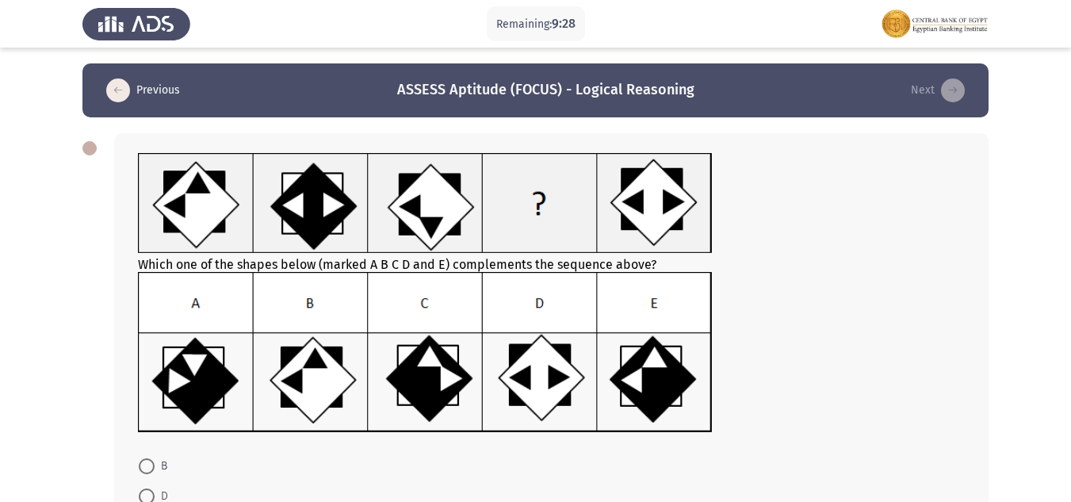
scroll to position [79, 0]
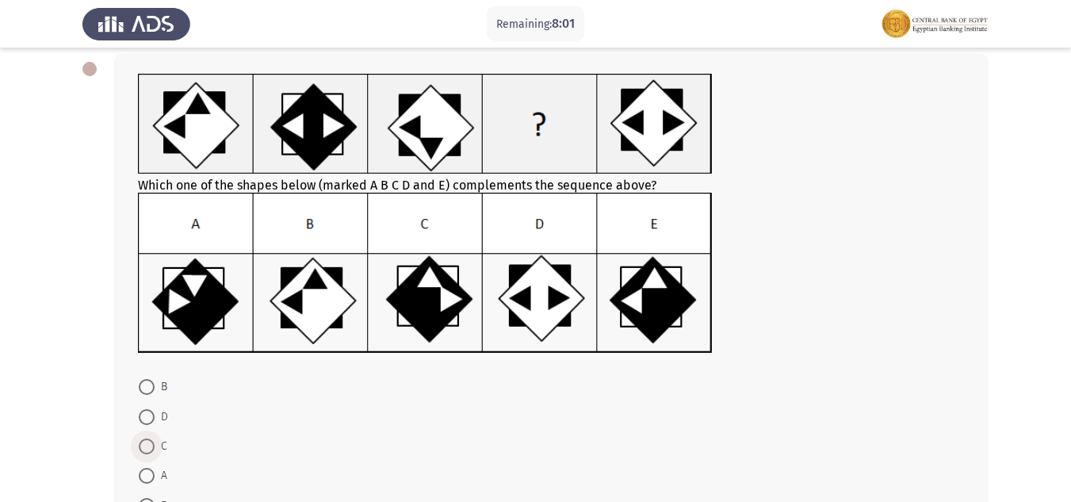
click at [149, 443] on span at bounding box center [147, 446] width 16 height 16
click at [149, 443] on input "C" at bounding box center [147, 446] width 16 height 16
radio input "true"
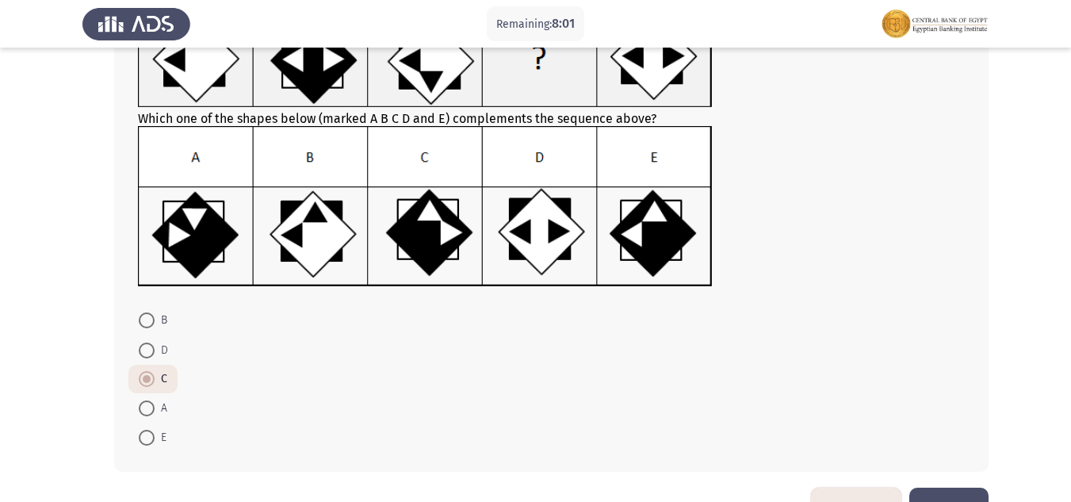
scroll to position [195, 0]
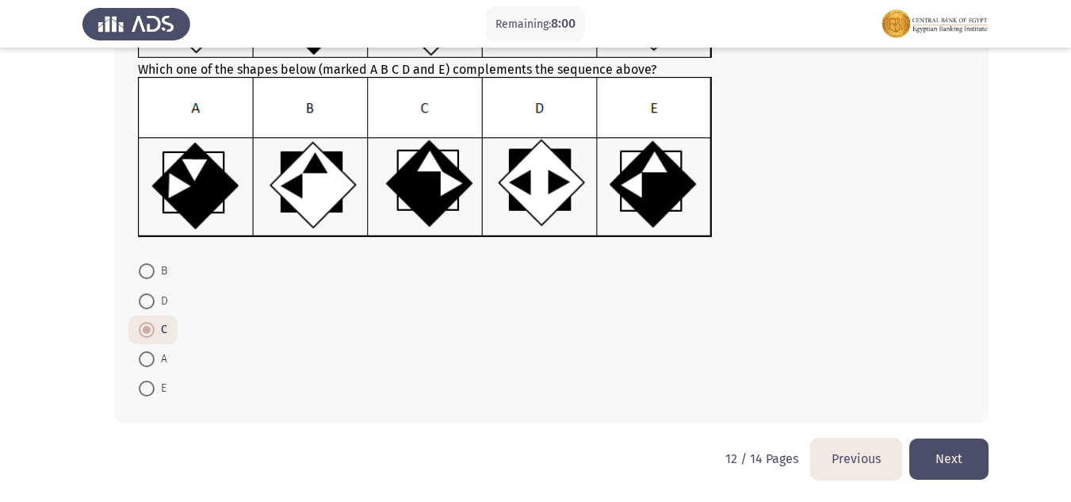
click at [956, 450] on button "Next" at bounding box center [948, 458] width 79 height 40
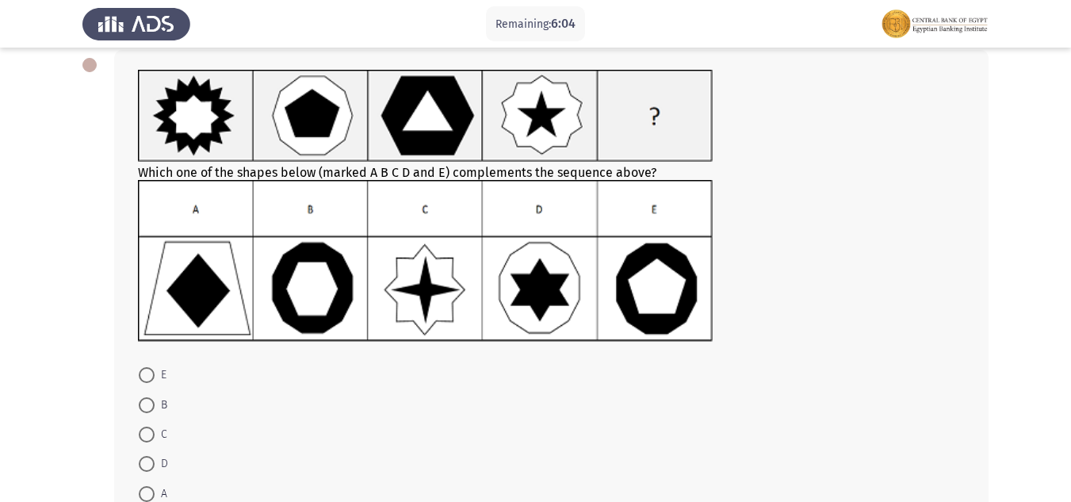
scroll to position [159, 0]
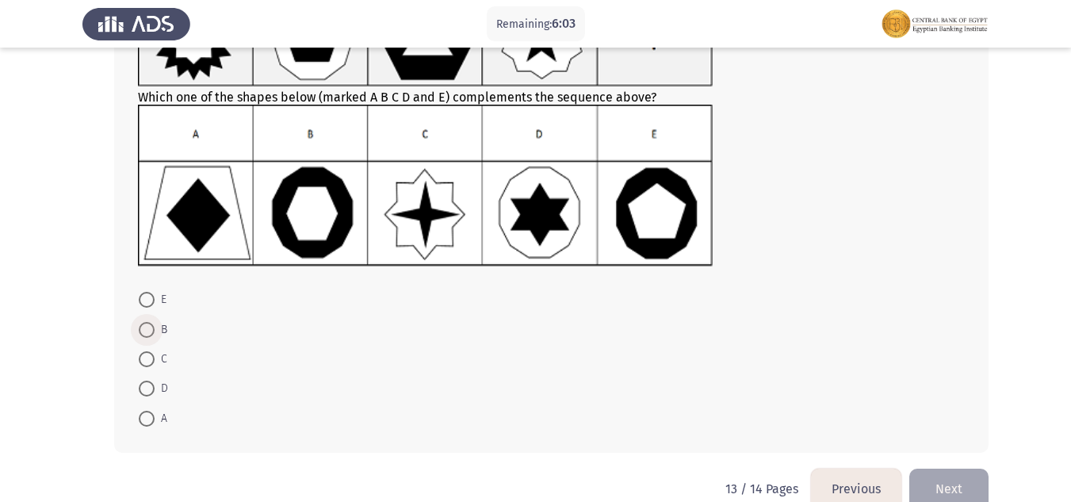
click at [150, 324] on span at bounding box center [147, 330] width 16 height 16
click at [150, 324] on input "B" at bounding box center [147, 330] width 16 height 16
radio input "true"
click at [966, 490] on button "Next" at bounding box center [948, 487] width 79 height 40
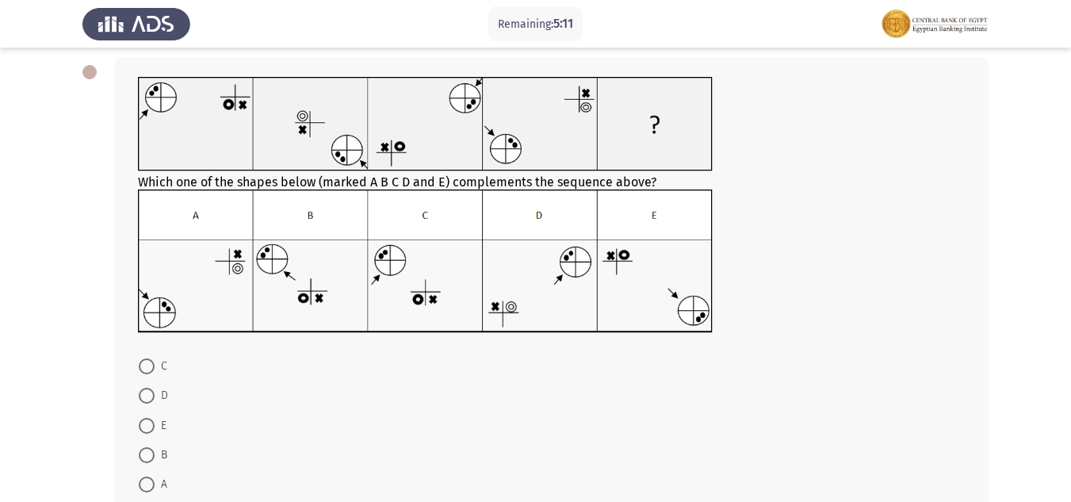
scroll to position [79, 0]
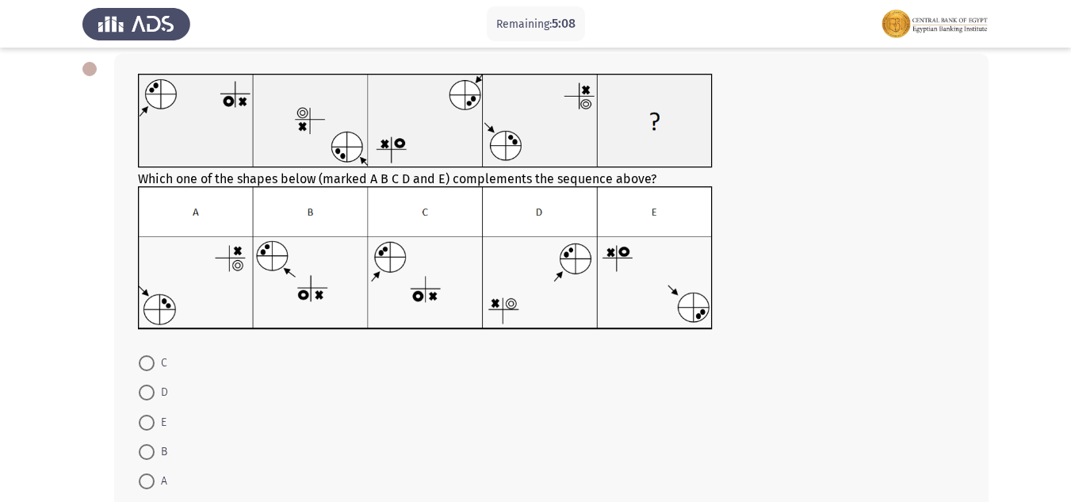
click at [149, 449] on span at bounding box center [147, 452] width 16 height 16
click at [149, 449] on input "B" at bounding box center [147, 452] width 16 height 16
radio input "true"
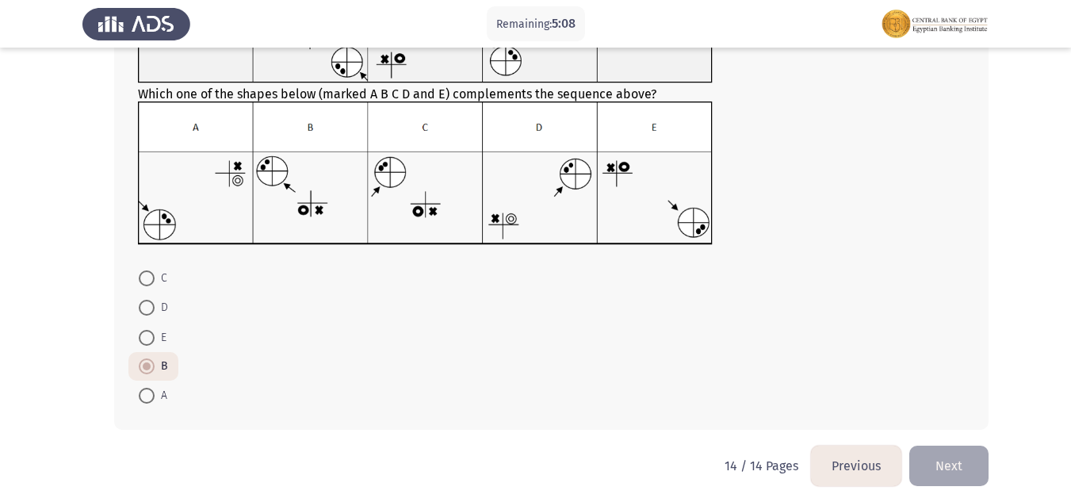
scroll to position [171, 0]
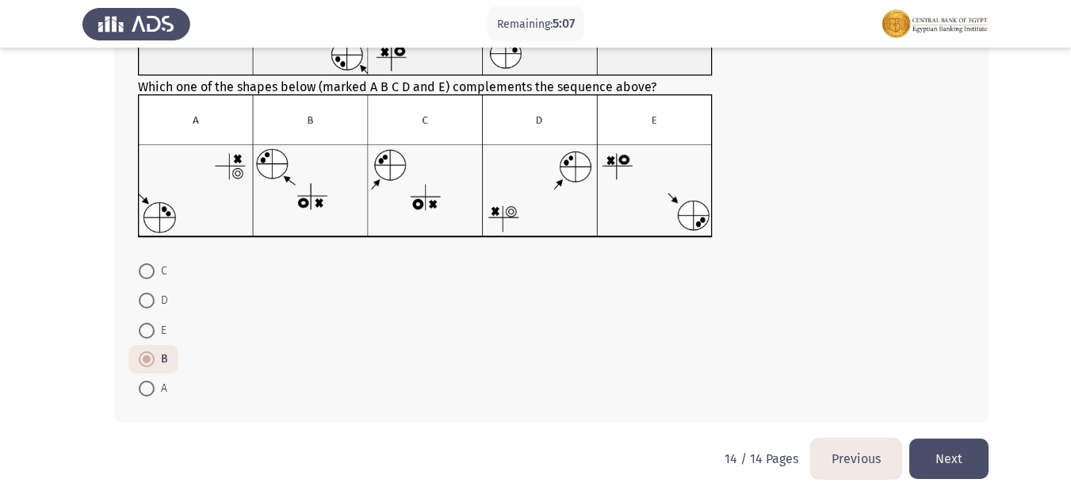
click at [946, 452] on button "Next" at bounding box center [948, 458] width 79 height 40
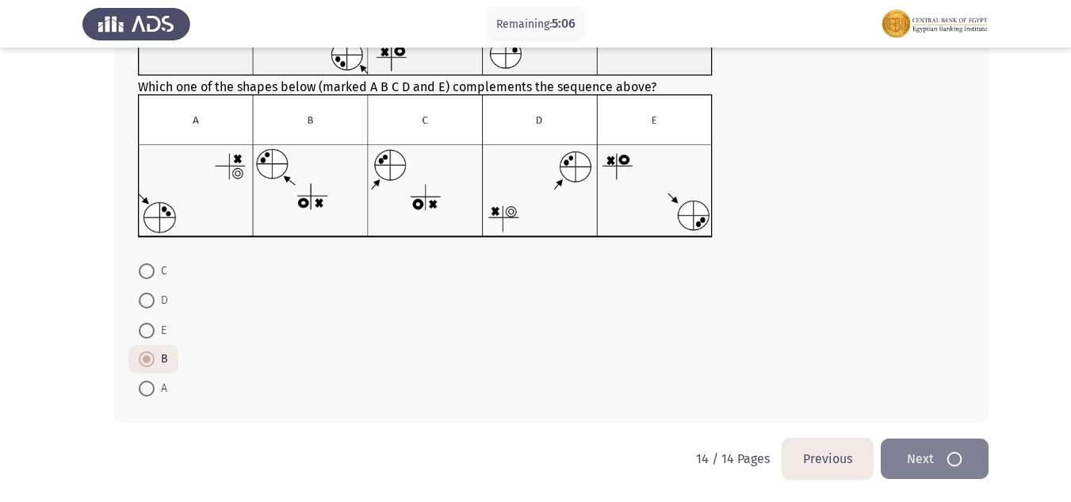
scroll to position [0, 0]
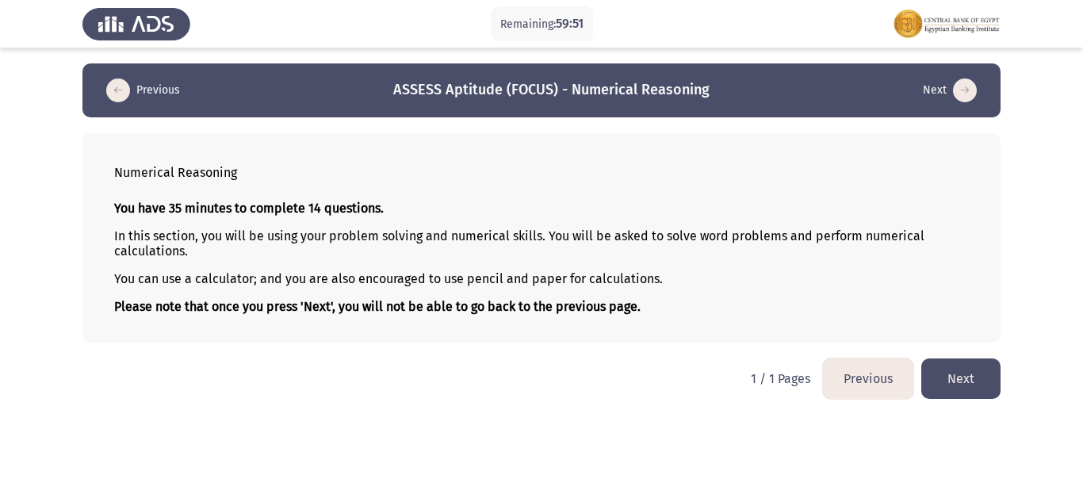
click at [963, 377] on button "Next" at bounding box center [960, 378] width 79 height 40
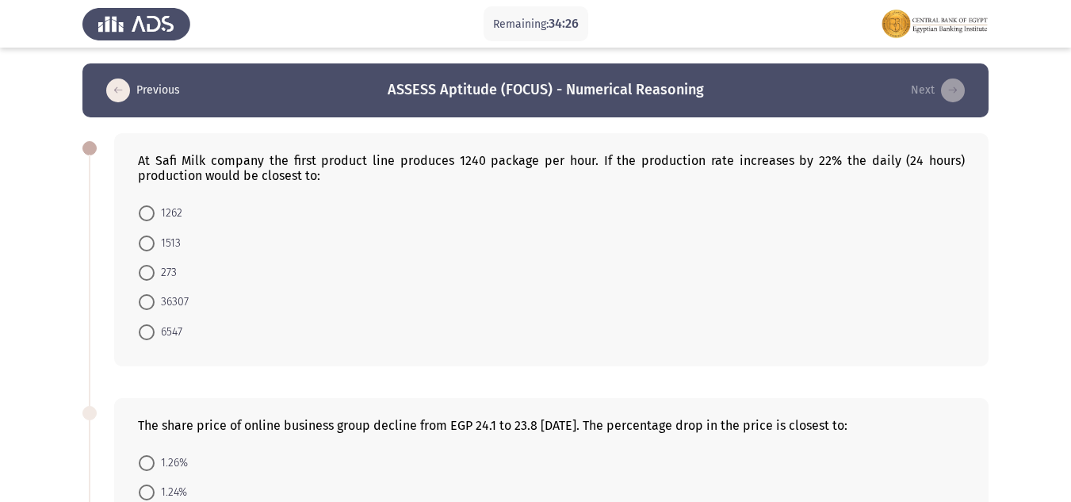
click at [147, 247] on span at bounding box center [147, 243] width 16 height 16
click at [147, 247] on input "1513" at bounding box center [147, 243] width 16 height 16
radio input "true"
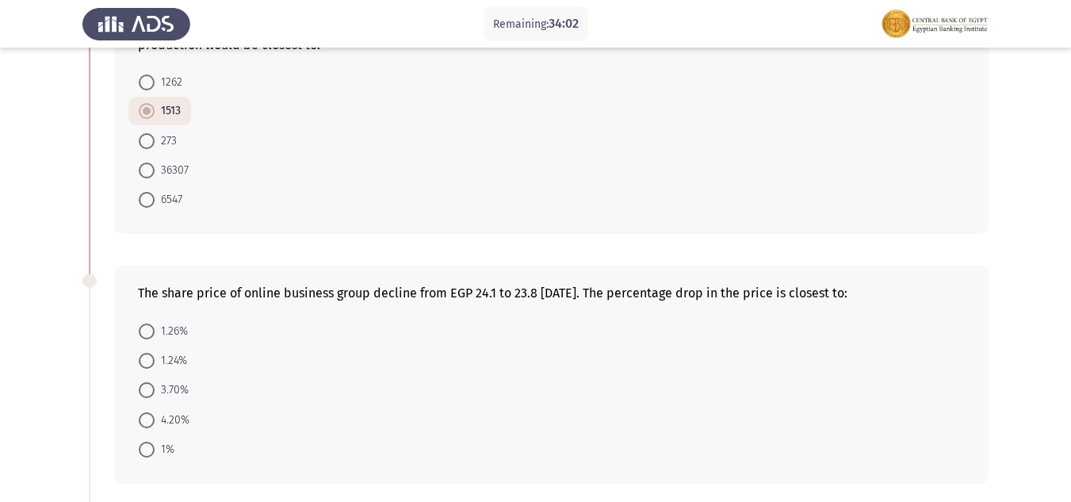
scroll to position [159, 0]
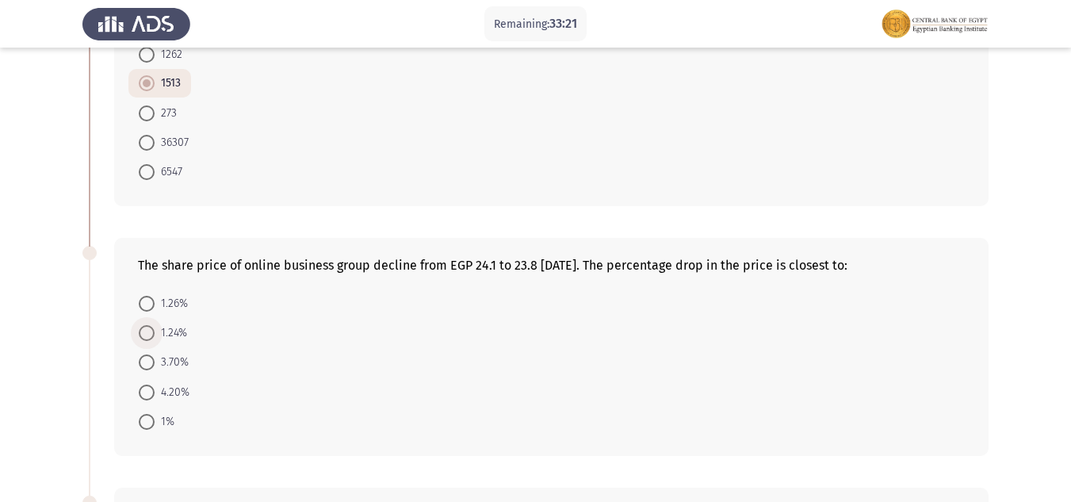
click at [144, 333] on span at bounding box center [147, 333] width 16 height 16
click at [144, 333] on input "1.24%" at bounding box center [147, 333] width 16 height 16
radio input "true"
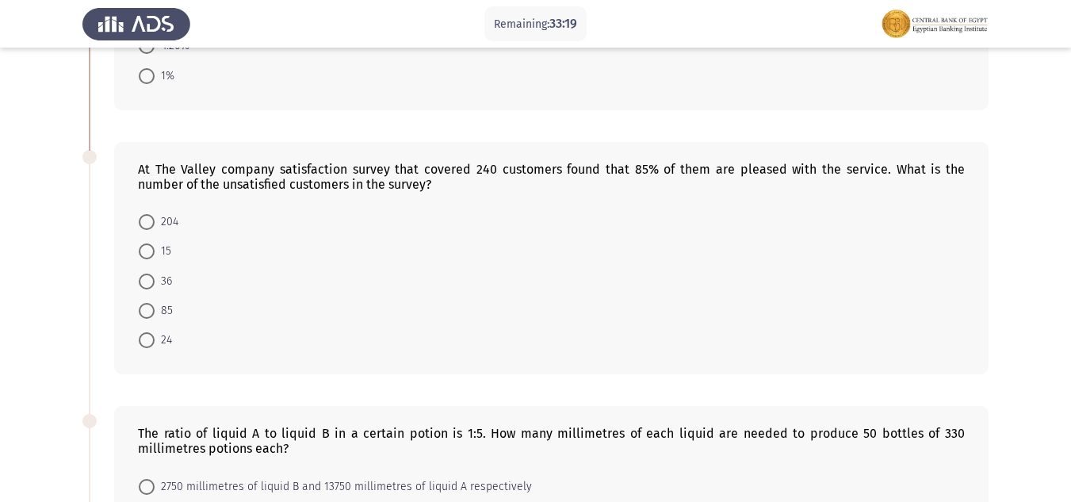
scroll to position [476, 0]
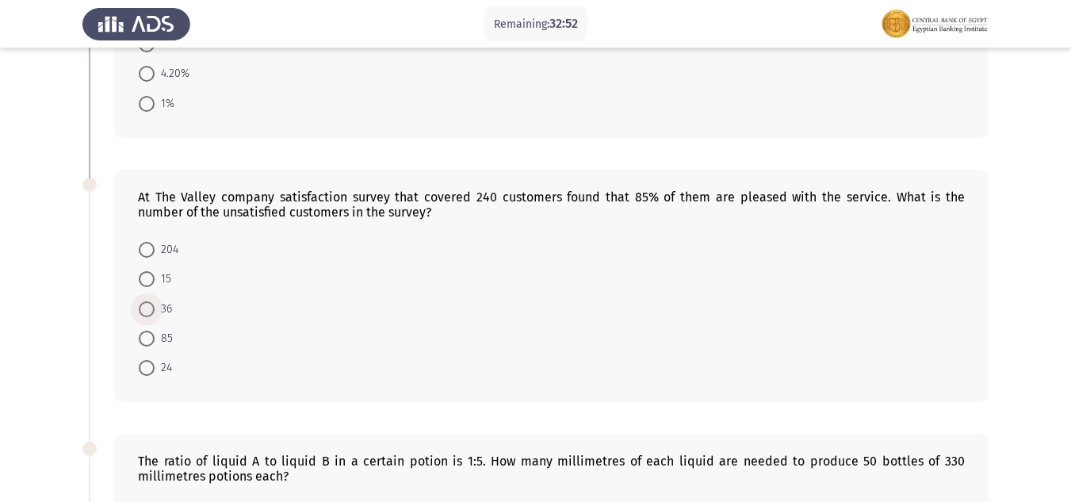
click at [150, 304] on span at bounding box center [147, 309] width 16 height 16
click at [150, 304] on input "36" at bounding box center [147, 309] width 16 height 16
radio input "true"
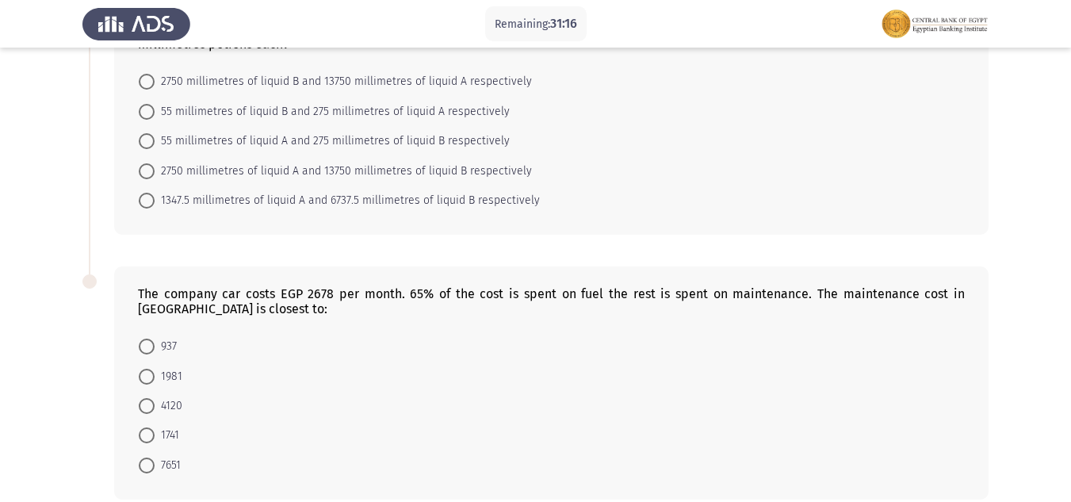
scroll to position [904, 0]
click at [147, 349] on span at bounding box center [147, 349] width 16 height 16
click at [147, 349] on input "937" at bounding box center [147, 349] width 16 height 16
radio input "true"
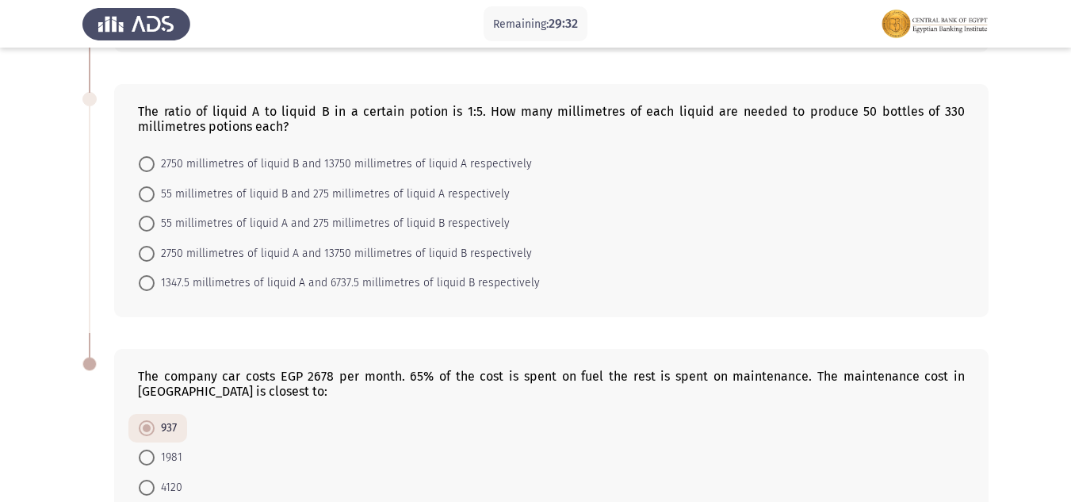
scroll to position [824, 0]
click at [147, 259] on span at bounding box center [147, 255] width 16 height 16
click at [147, 259] on input "2750 millimetres of liquid A and 13750 millimetres of liquid B respectively" at bounding box center [147, 255] width 16 height 16
radio input "true"
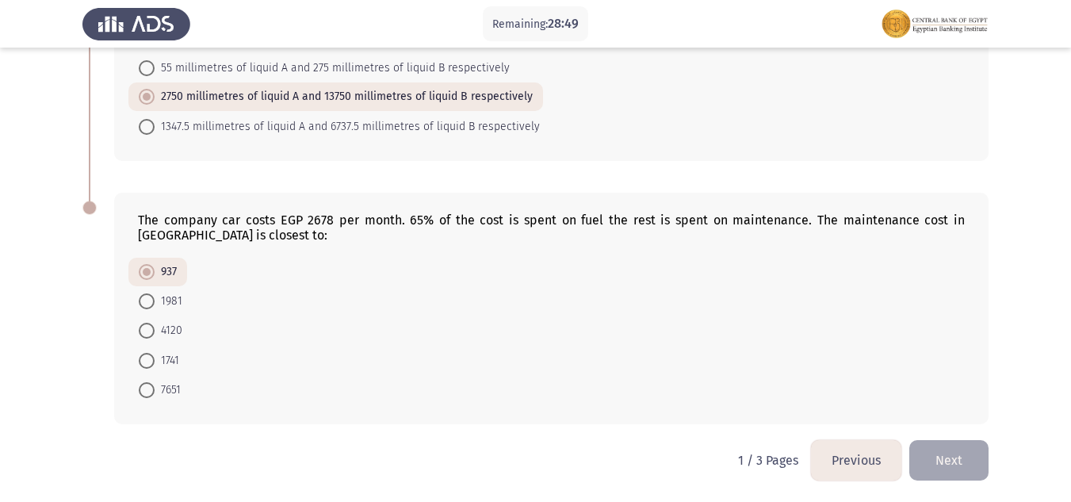
scroll to position [981, 0]
click at [926, 454] on button "Next" at bounding box center [948, 458] width 79 height 40
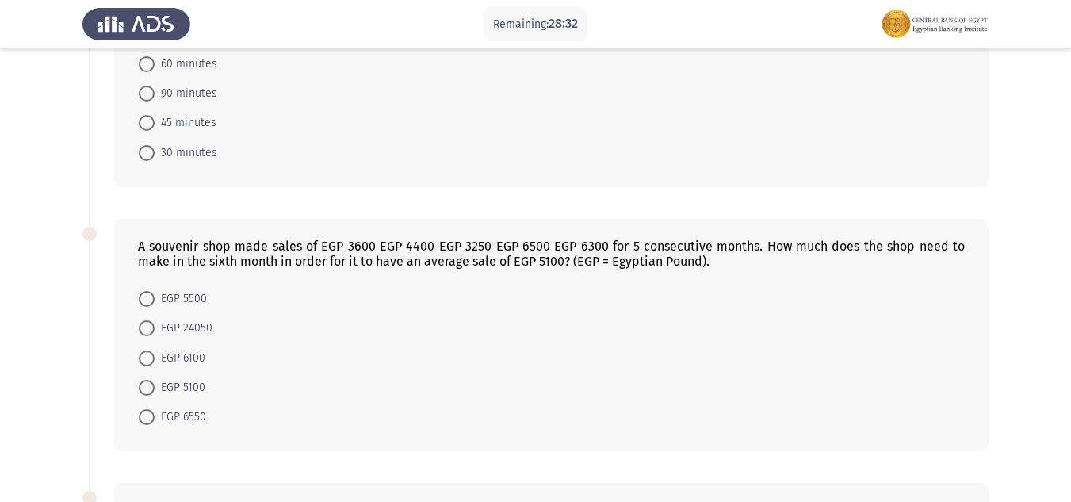
scroll to position [238, 0]
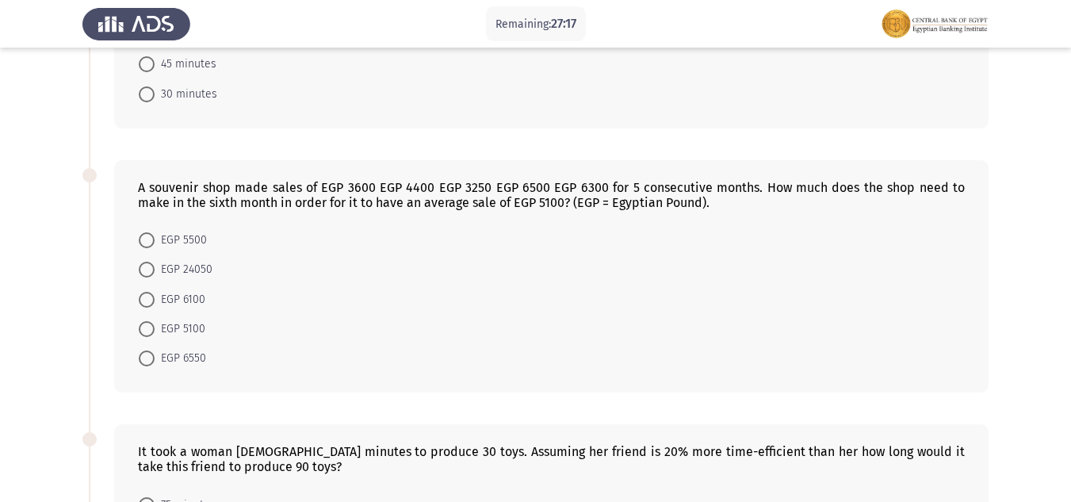
click at [147, 357] on span at bounding box center [147, 358] width 16 height 16
click at [147, 357] on input "EGP 6550" at bounding box center [147, 358] width 16 height 16
radio input "true"
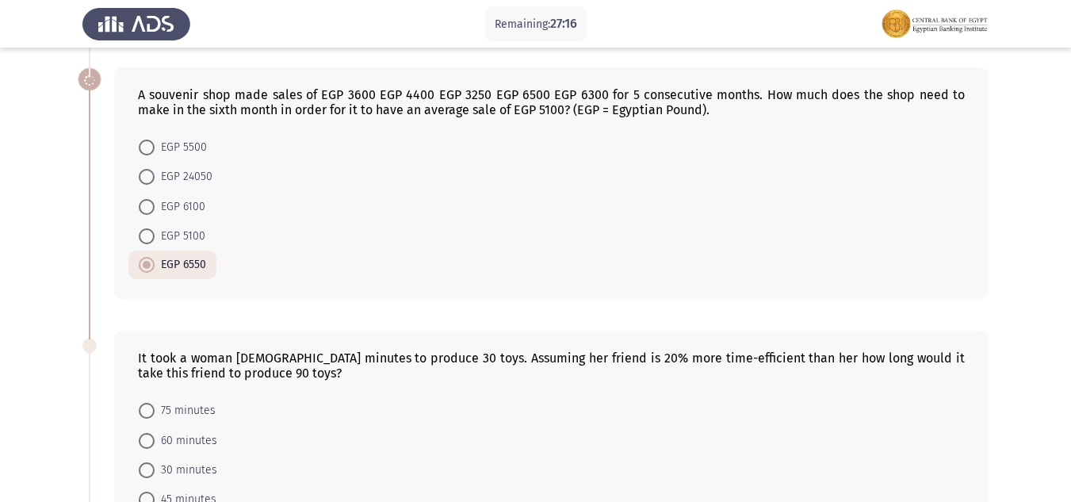
scroll to position [476, 0]
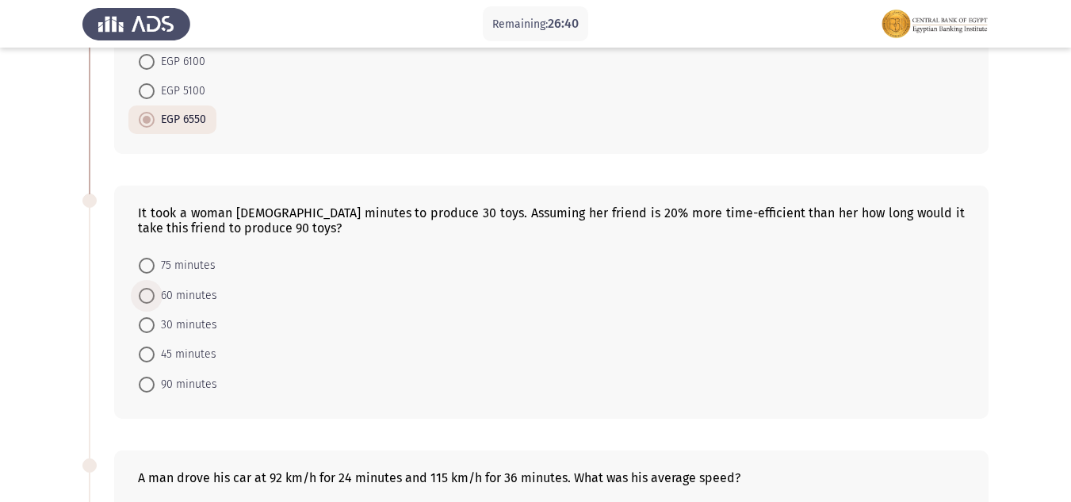
click at [142, 300] on span at bounding box center [147, 296] width 16 height 16
click at [142, 300] on input "60 minutes" at bounding box center [147, 296] width 16 height 16
radio input "true"
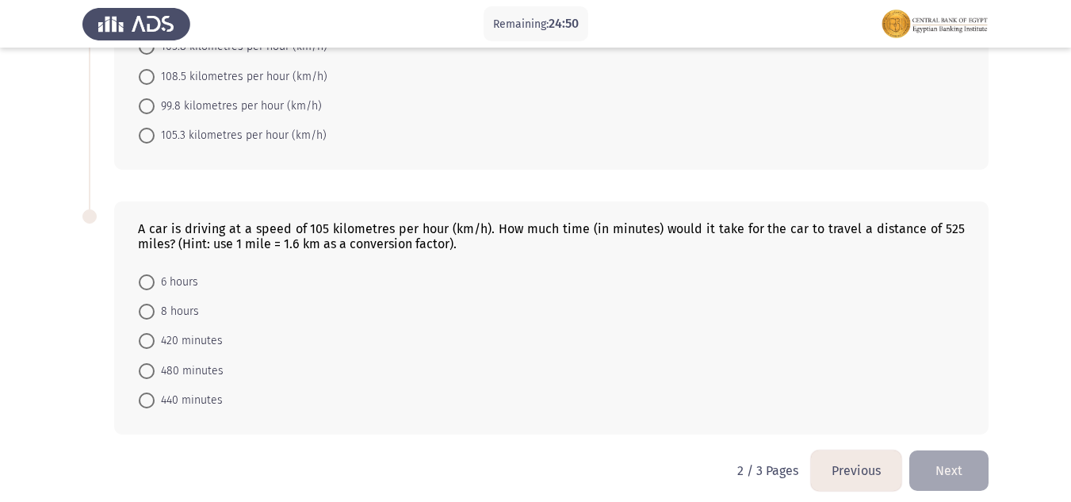
scroll to position [985, 0]
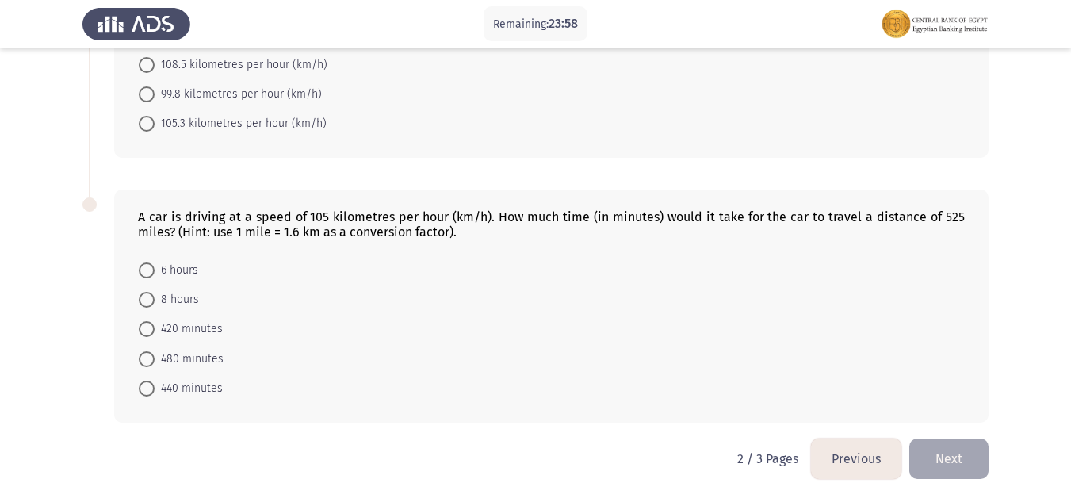
click at [144, 305] on span at bounding box center [147, 300] width 16 height 16
click at [144, 305] on input "8 hours" at bounding box center [147, 300] width 16 height 16
radio input "true"
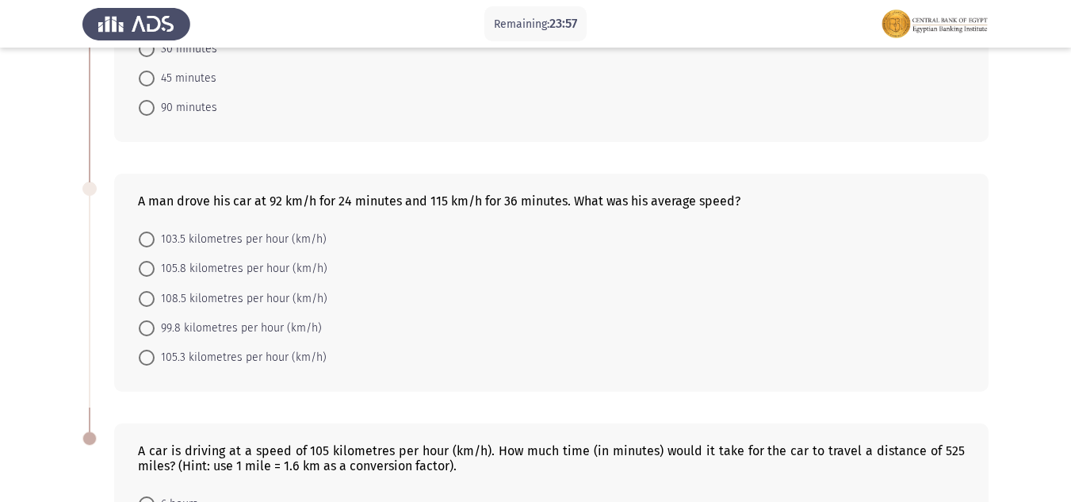
scroll to position [746, 0]
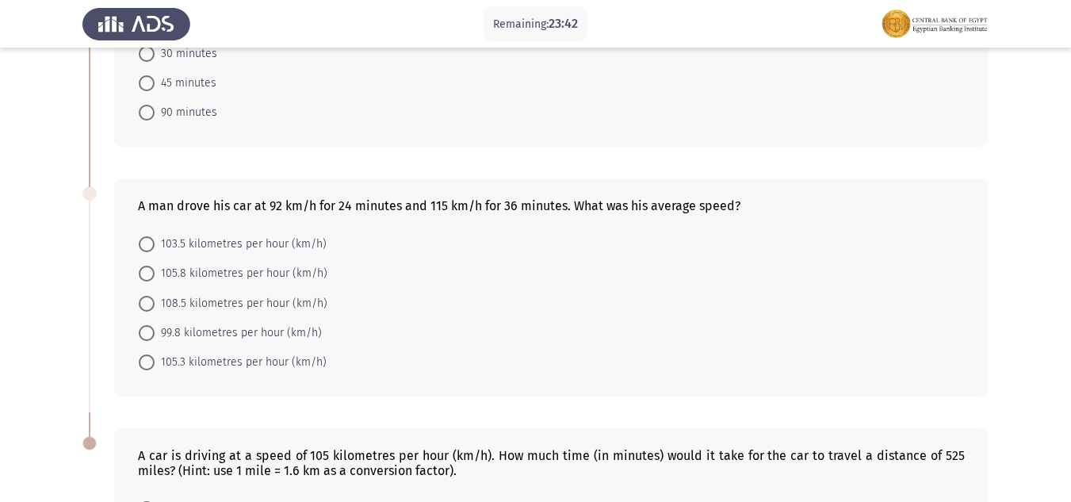
click at [294, 212] on div "A man drove his car at 92 km/h for 24 minutes and 115 km/h for 36 minutes. What…" at bounding box center [551, 205] width 827 height 15
click at [295, 211] on div "A man drove his car at 92 km/h for 24 minutes and 115 km/h for 36 minutes. What…" at bounding box center [551, 205] width 827 height 15
click at [147, 361] on span at bounding box center [147, 362] width 16 height 16
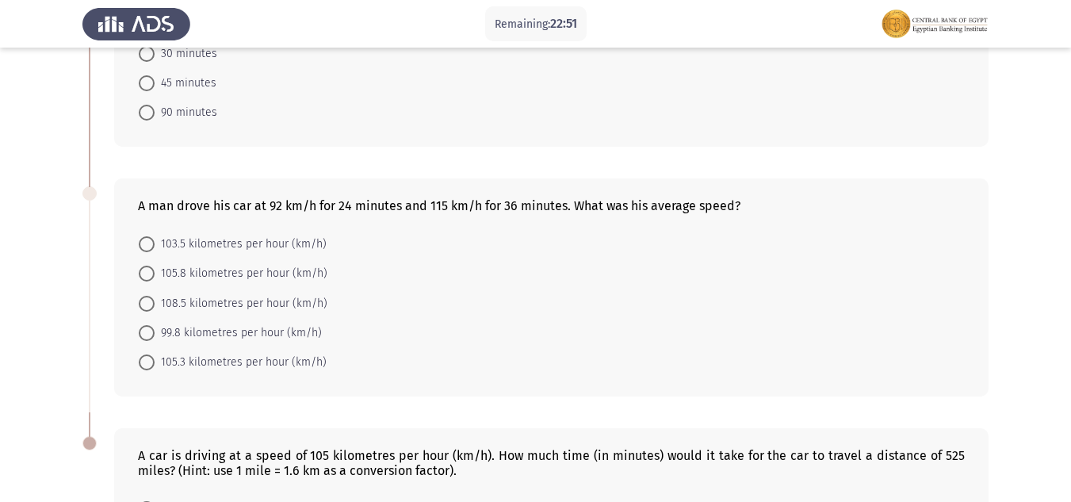
click at [147, 361] on input "105.3 kilometres per hour (km/h)" at bounding box center [147, 362] width 16 height 16
radio input "true"
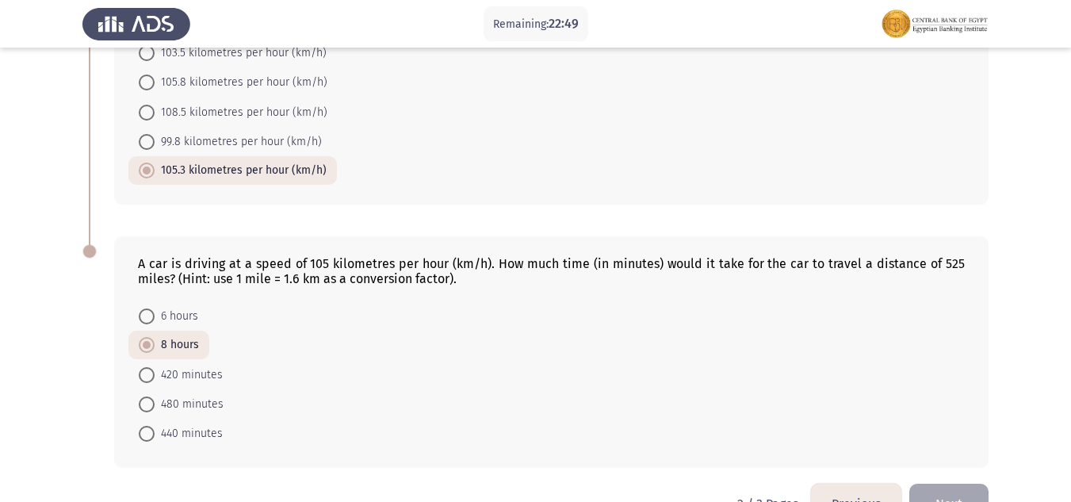
scroll to position [982, 0]
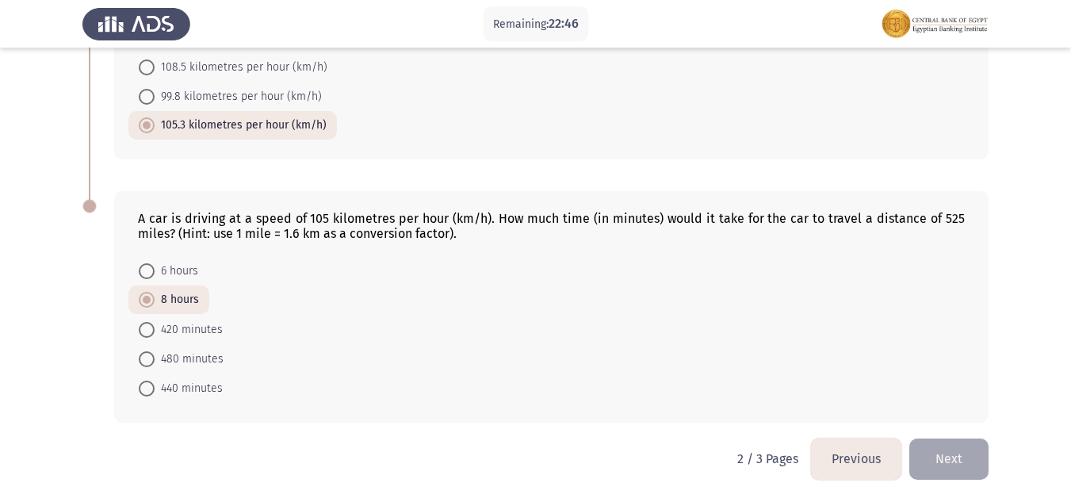
click at [954, 464] on button "Next" at bounding box center [948, 458] width 79 height 40
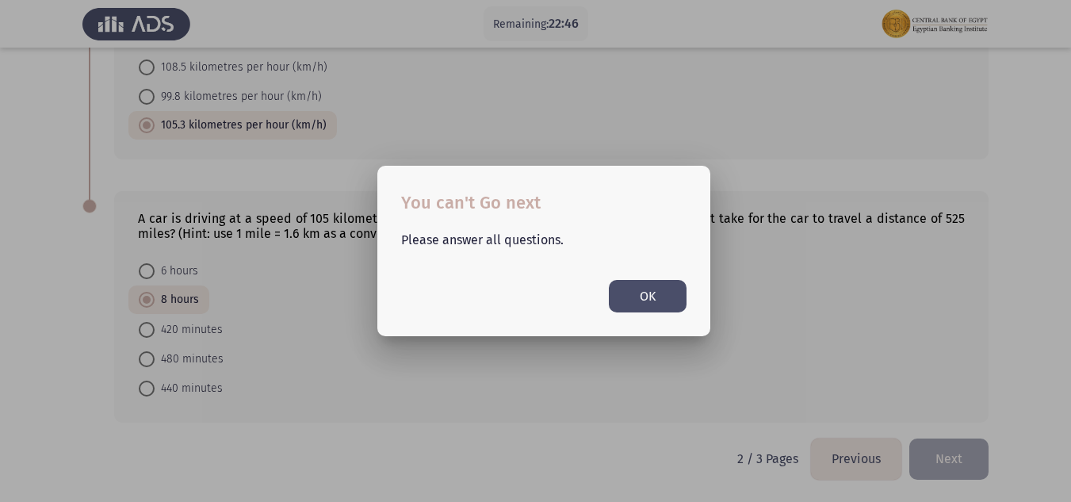
scroll to position [0, 0]
click at [624, 282] on button "OK" at bounding box center [648, 296] width 78 height 33
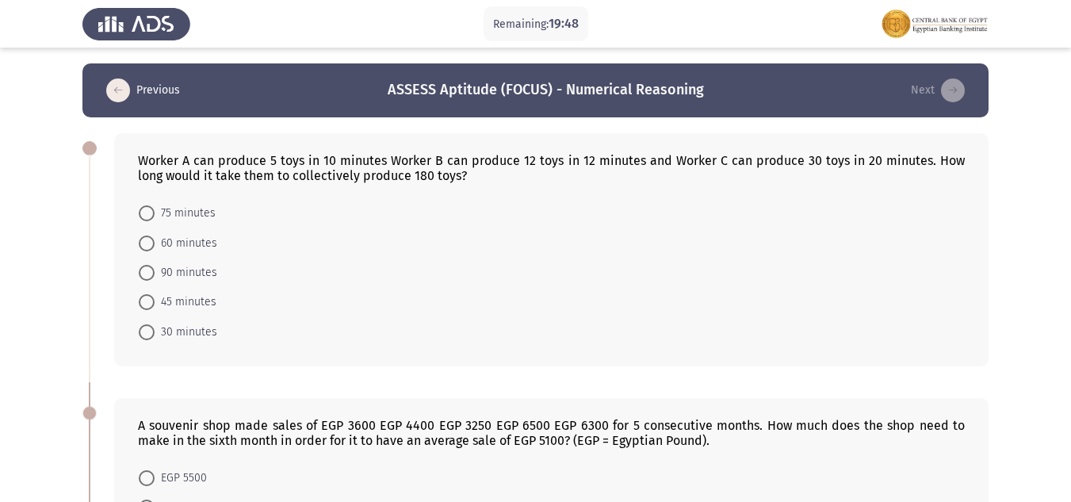
click at [155, 266] on span "90 minutes" at bounding box center [186, 272] width 63 height 19
click at [155, 266] on input "90 minutes" at bounding box center [147, 273] width 16 height 16
radio input "true"
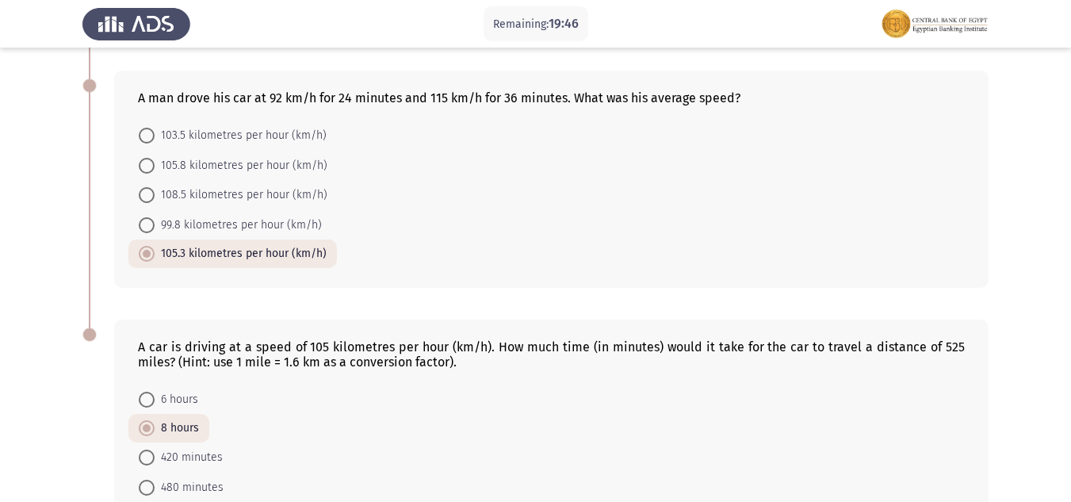
scroll to position [981, 0]
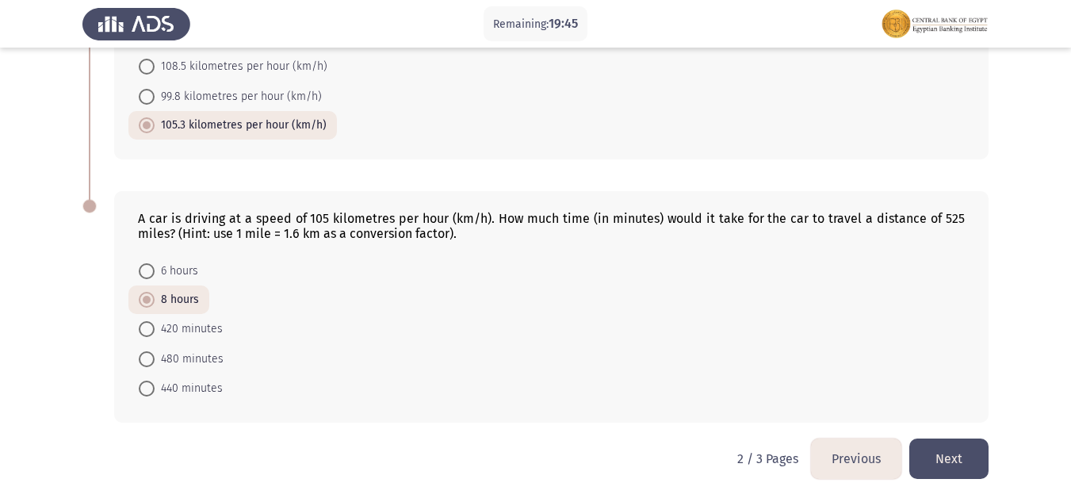
click at [953, 446] on button "Next" at bounding box center [948, 458] width 79 height 40
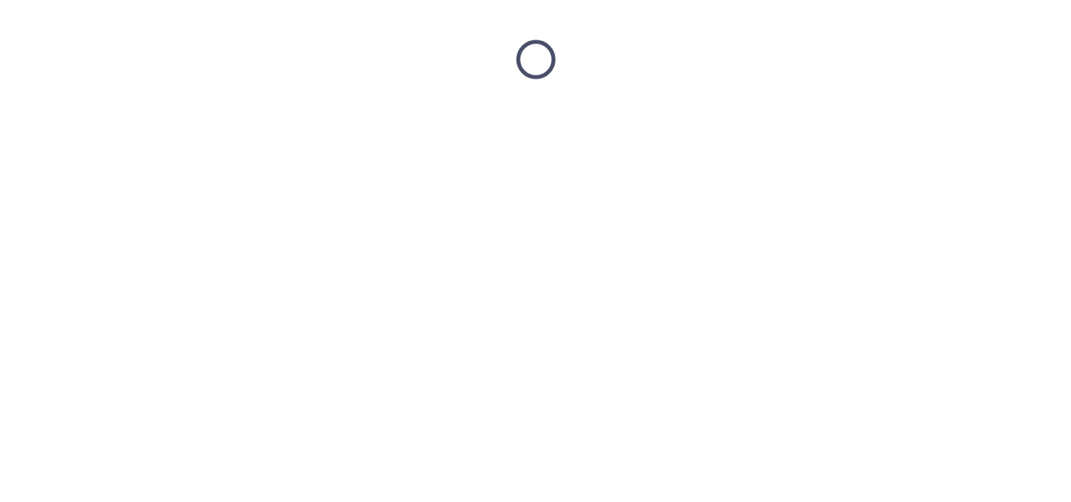
scroll to position [0, 0]
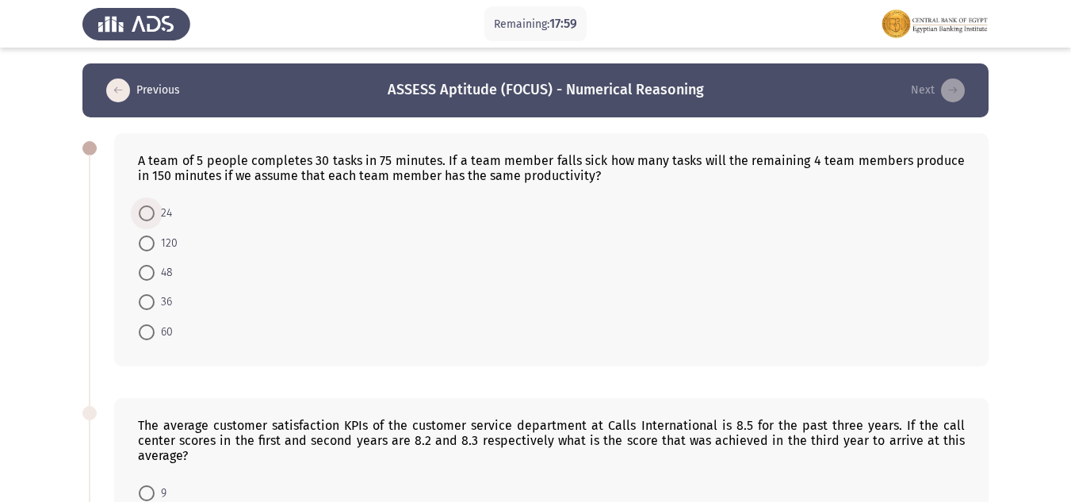
click at [147, 209] on span at bounding box center [147, 213] width 16 height 16
click at [147, 209] on input "24" at bounding box center [147, 213] width 16 height 16
radio input "true"
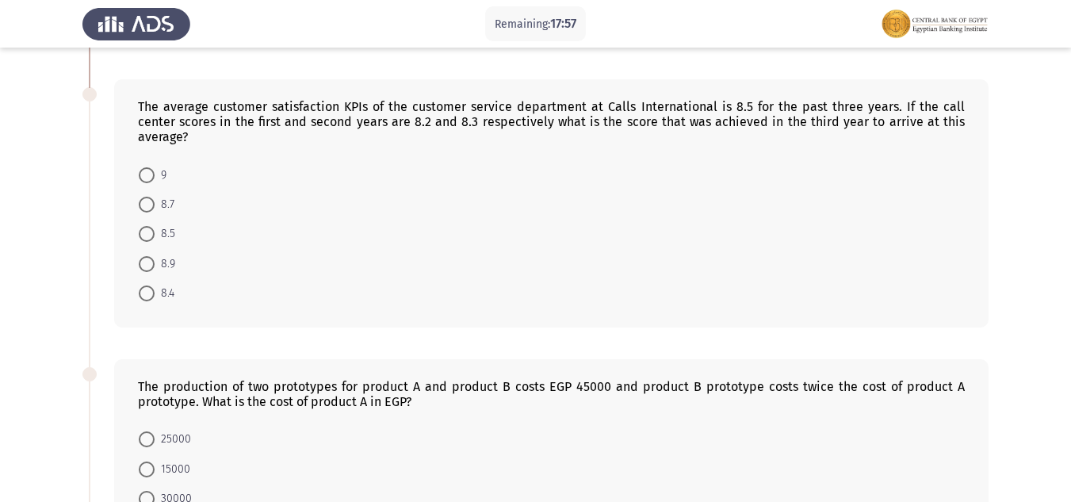
scroll to position [238, 0]
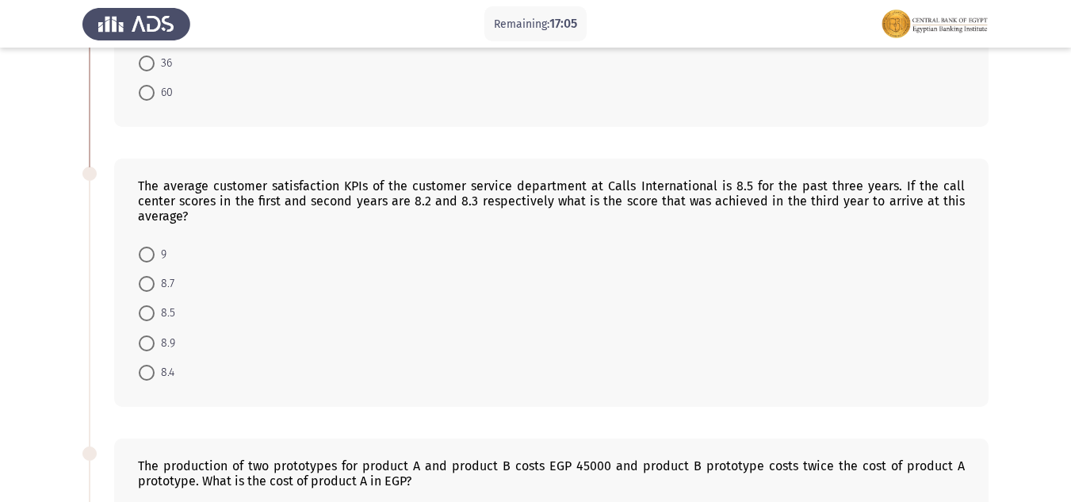
click at [147, 261] on span at bounding box center [147, 255] width 16 height 16
click at [147, 261] on input "9" at bounding box center [147, 255] width 16 height 16
radio input "true"
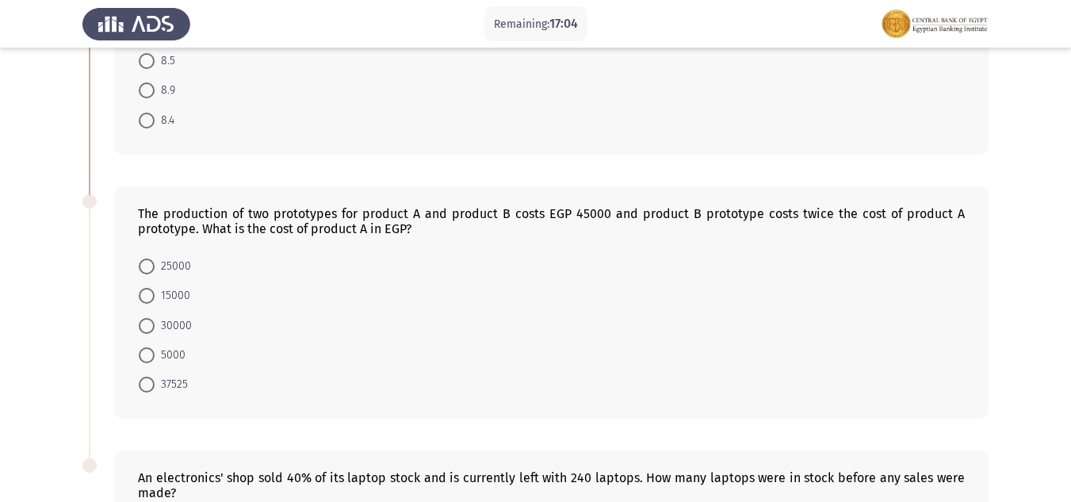
scroll to position [476, 0]
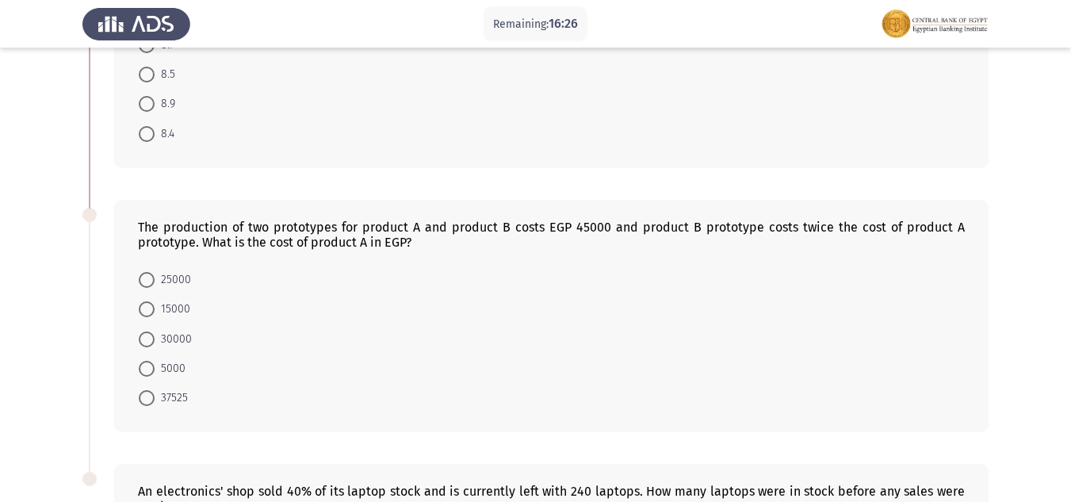
drag, startPoint x: 148, startPoint y: 310, endPoint x: 182, endPoint y: 328, distance: 38.7
click at [148, 309] on span at bounding box center [147, 309] width 16 height 16
click at [148, 309] on input "15000" at bounding box center [147, 309] width 16 height 16
radio input "true"
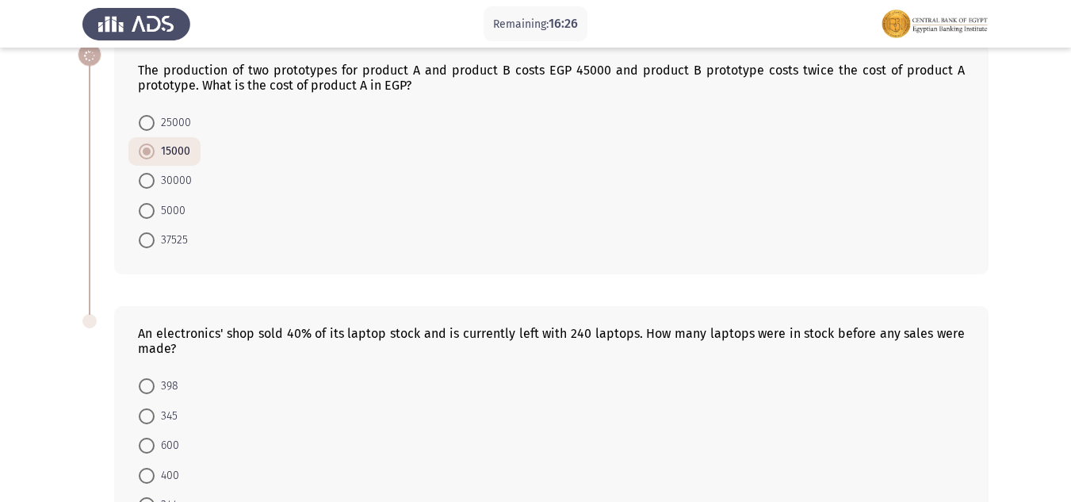
scroll to position [749, 0]
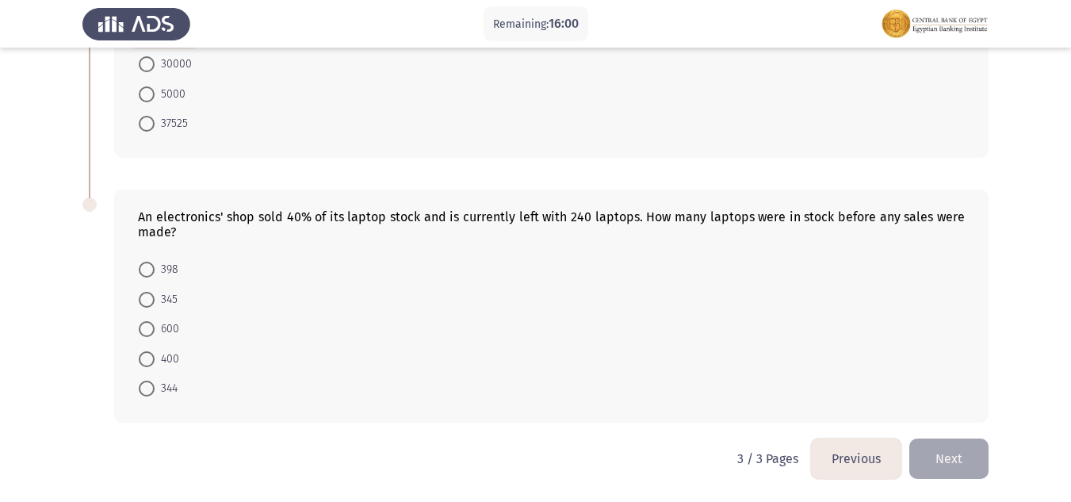
click at [145, 356] on span at bounding box center [147, 359] width 16 height 16
click at [145, 356] on input "400" at bounding box center [147, 359] width 16 height 16
radio input "true"
click at [941, 457] on button "Next" at bounding box center [948, 458] width 79 height 40
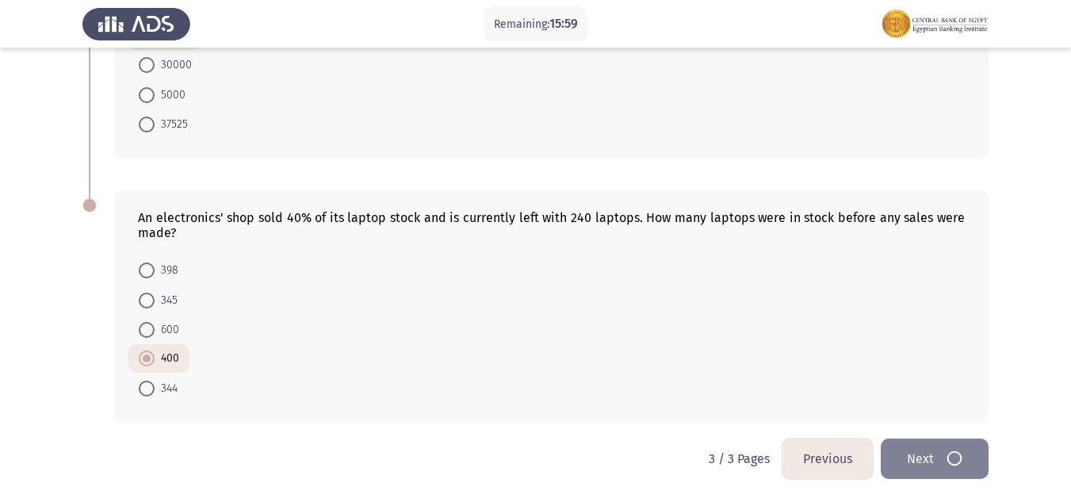
scroll to position [0, 0]
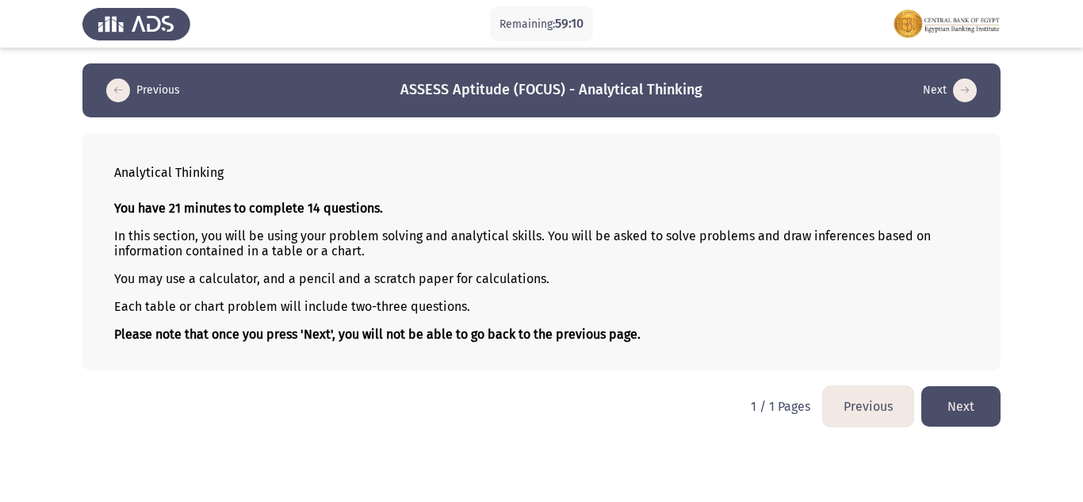
click at [964, 409] on button "Next" at bounding box center [960, 406] width 79 height 40
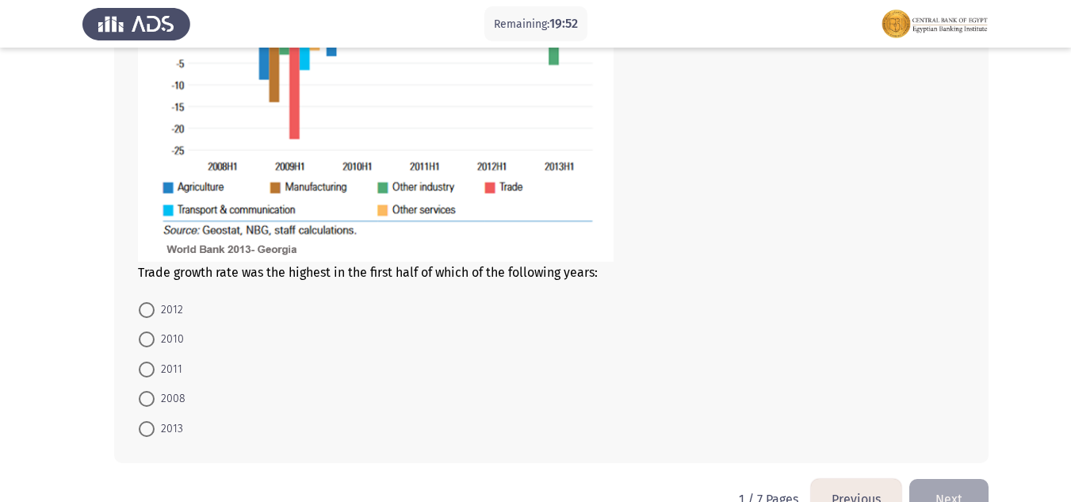
scroll to position [838, 0]
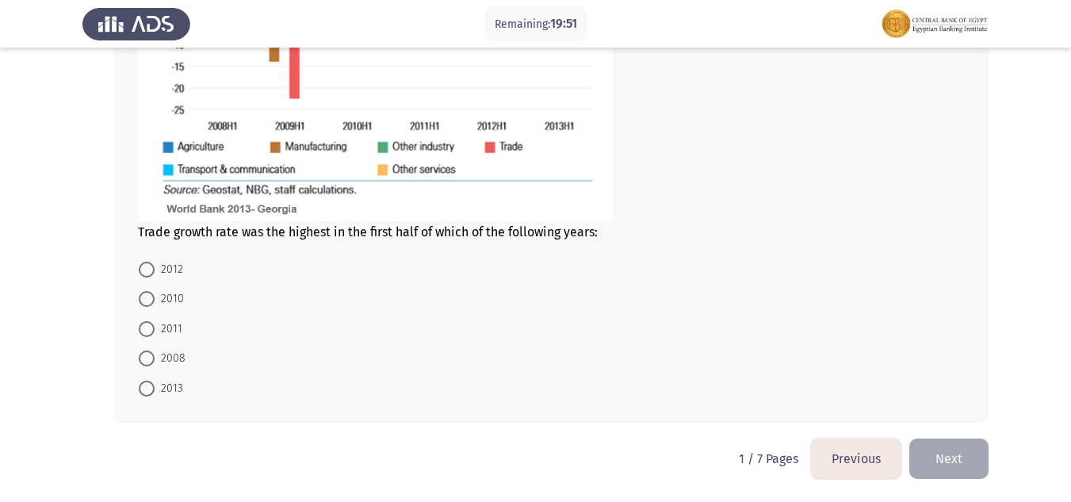
click at [147, 271] on span at bounding box center [147, 270] width 16 height 16
click at [147, 271] on input "2012" at bounding box center [147, 270] width 16 height 16
radio input "true"
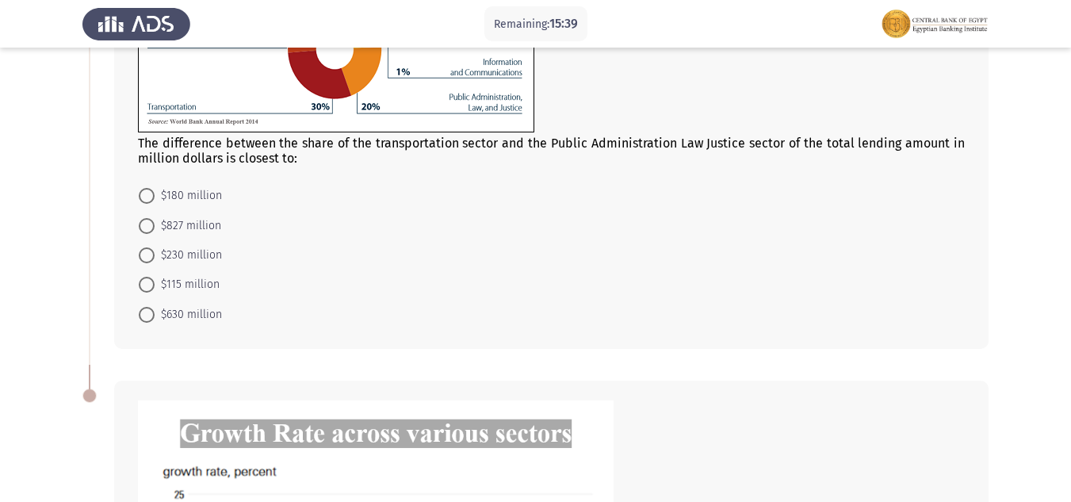
scroll to position [238, 0]
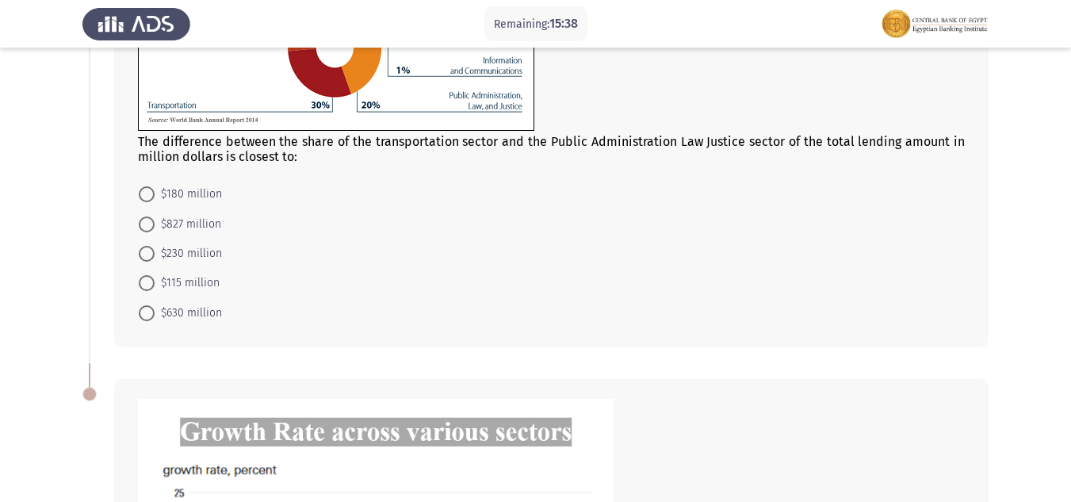
click at [147, 312] on span at bounding box center [147, 313] width 16 height 16
click at [147, 312] on input "$630 million" at bounding box center [147, 313] width 16 height 16
radio input "true"
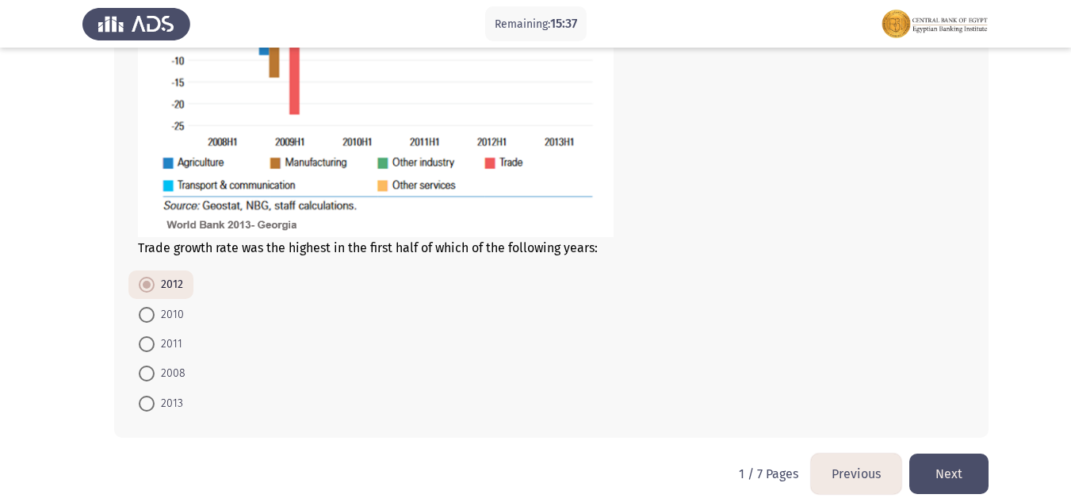
scroll to position [836, 0]
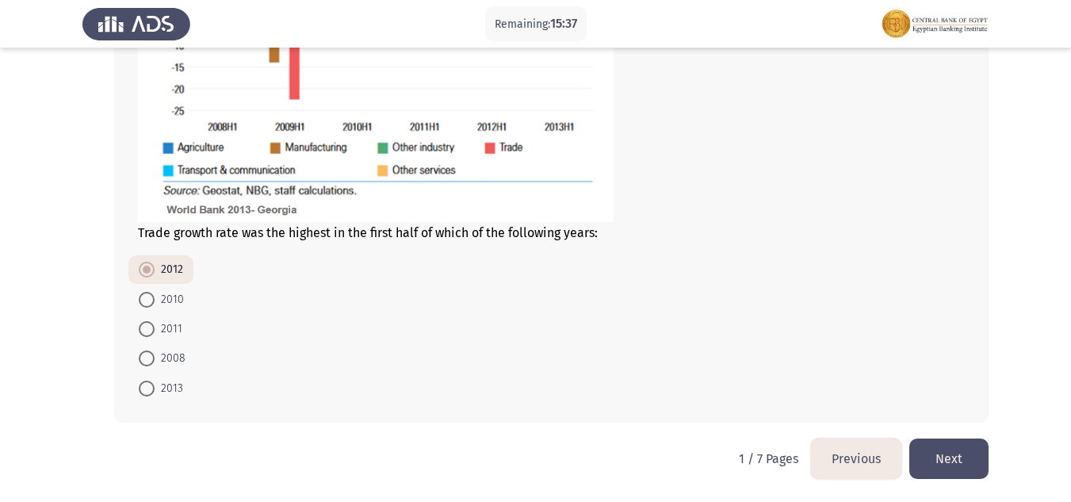
click at [955, 453] on button "Next" at bounding box center [948, 458] width 79 height 40
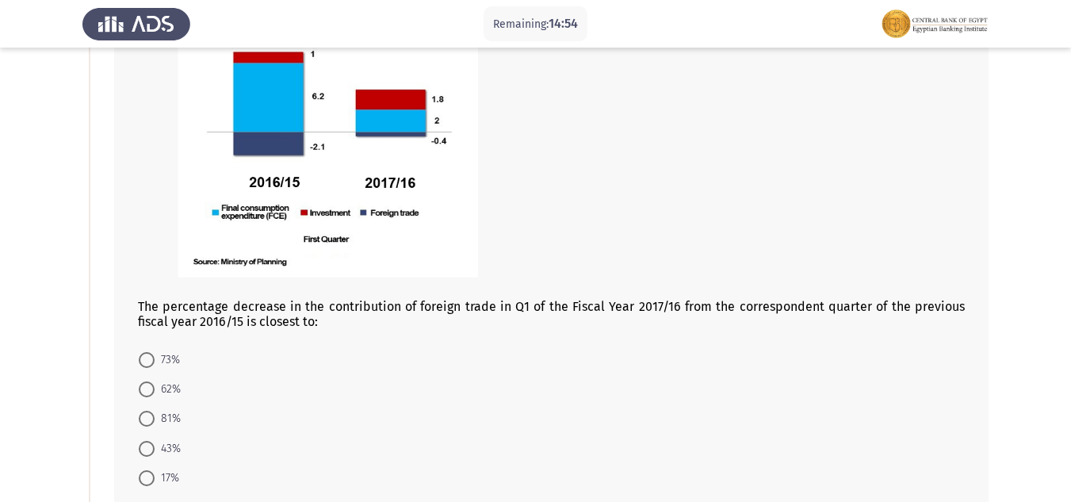
scroll to position [238, 0]
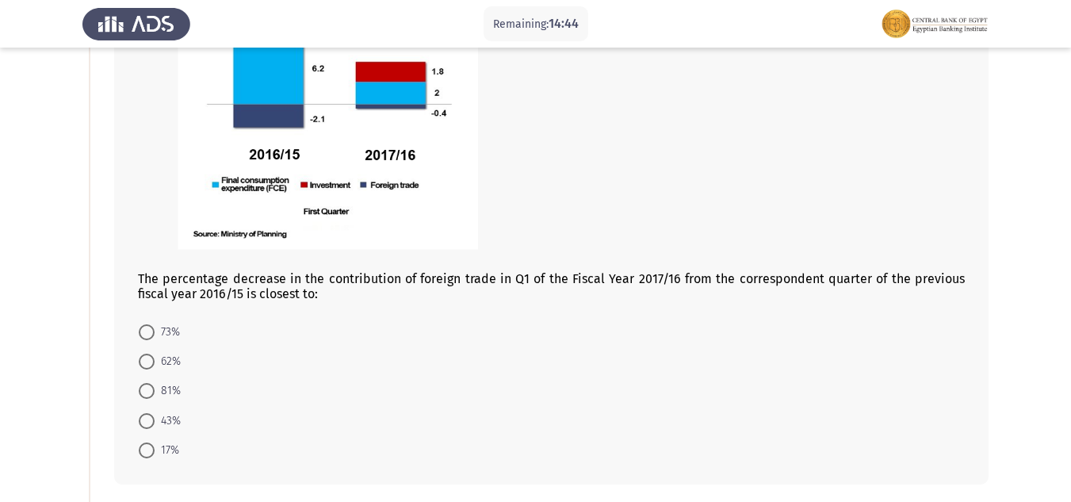
click at [144, 395] on span at bounding box center [147, 391] width 16 height 16
click at [144, 395] on input "81%" at bounding box center [147, 391] width 16 height 16
radio input "true"
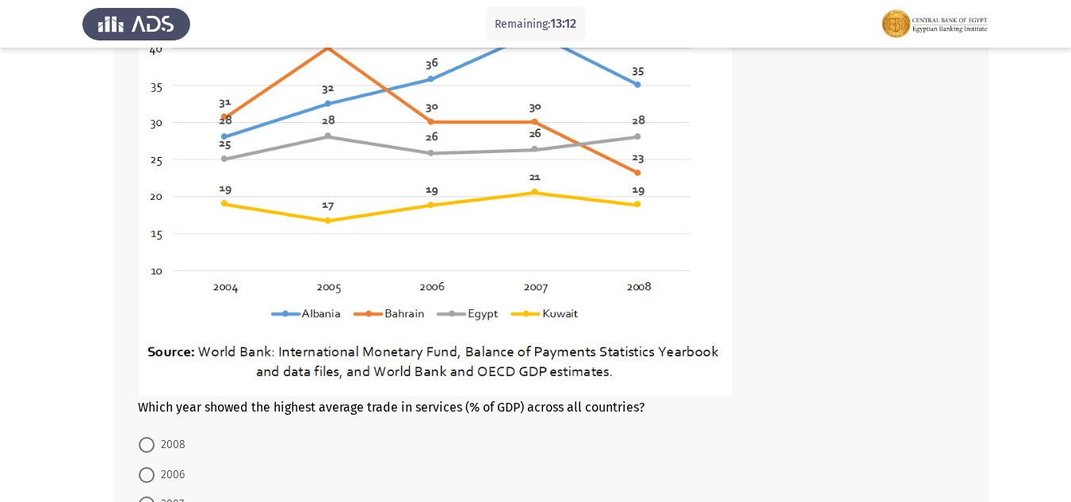
scroll to position [793, 0]
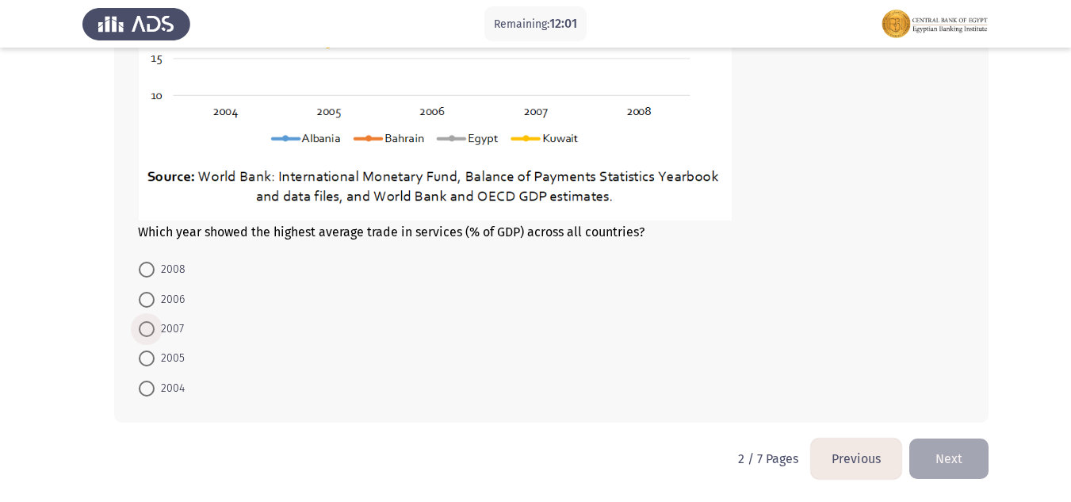
click at [159, 324] on span "2007" at bounding box center [169, 328] width 29 height 19
click at [155, 324] on input "2007" at bounding box center [147, 329] width 16 height 16
radio input "true"
click at [974, 452] on button "Next" at bounding box center [948, 458] width 79 height 40
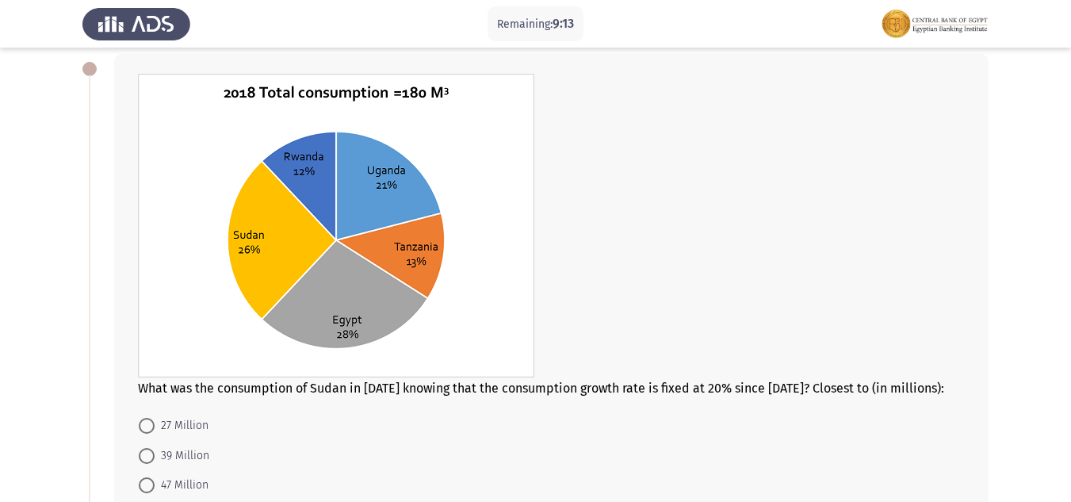
scroll to position [159, 0]
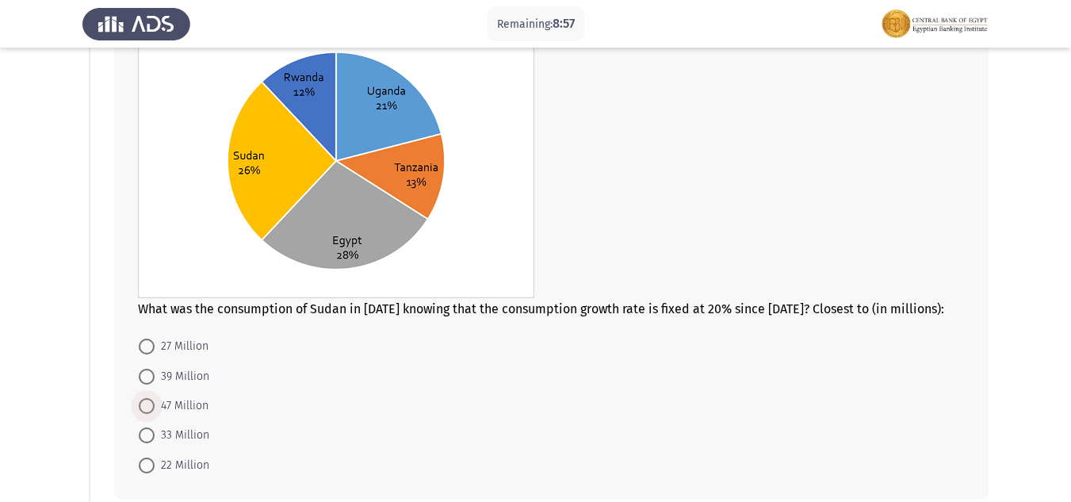
click at [148, 400] on span at bounding box center [147, 406] width 16 height 16
click at [148, 400] on input "47 Million" at bounding box center [147, 406] width 16 height 16
radio input "true"
click at [148, 400] on span at bounding box center [147, 405] width 16 height 16
click at [148, 400] on input "47 Million" at bounding box center [147, 405] width 16 height 16
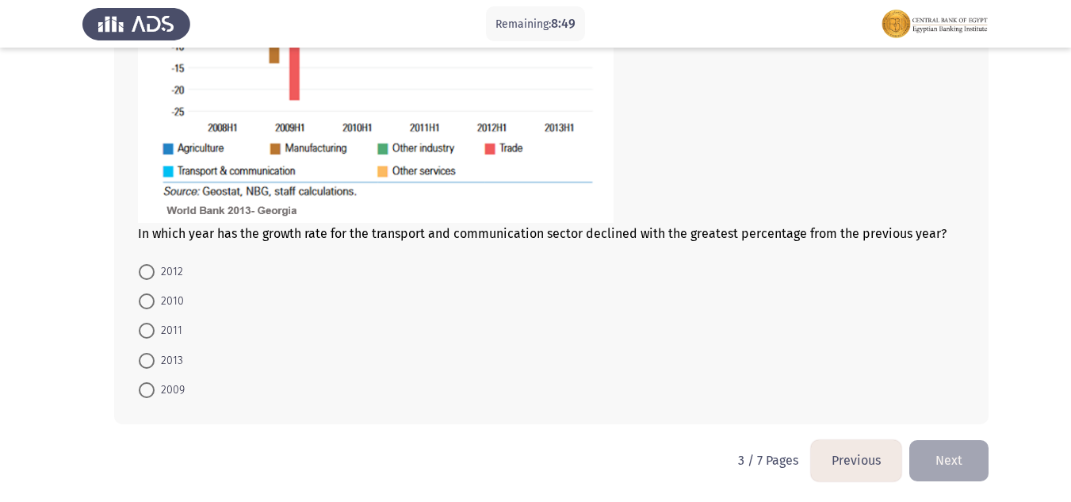
scroll to position [909, 0]
click at [861, 466] on button "Previous" at bounding box center [856, 458] width 90 height 40
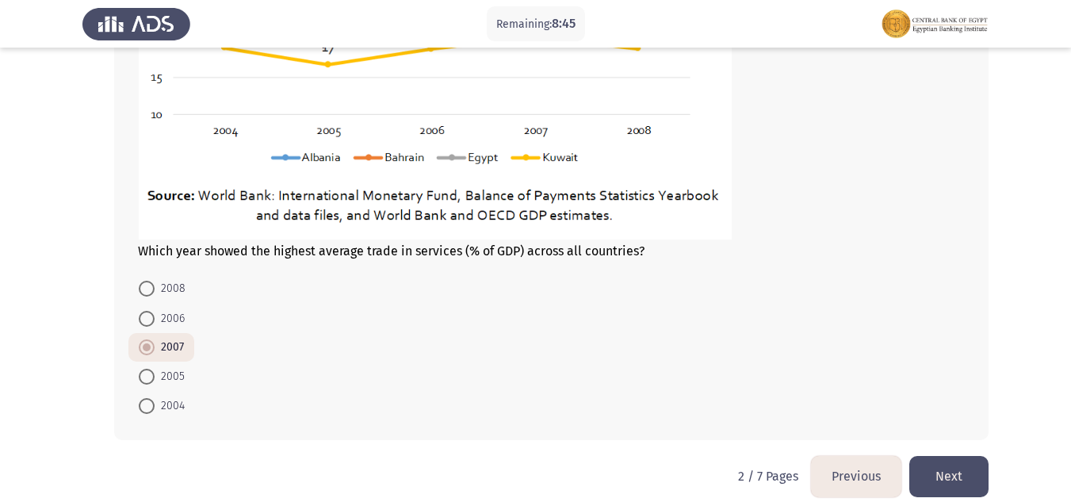
scroll to position [1001, 0]
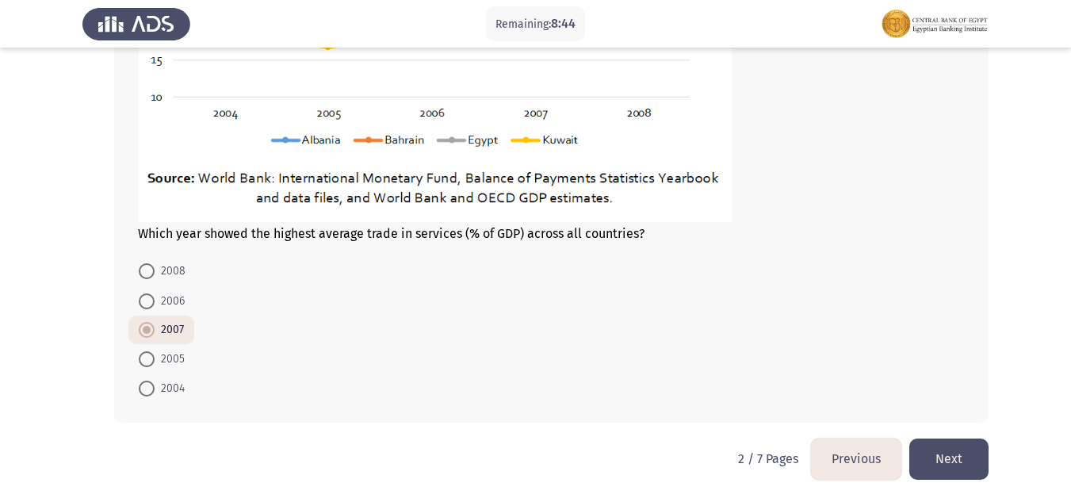
click at [868, 476] on button "Previous" at bounding box center [856, 458] width 90 height 40
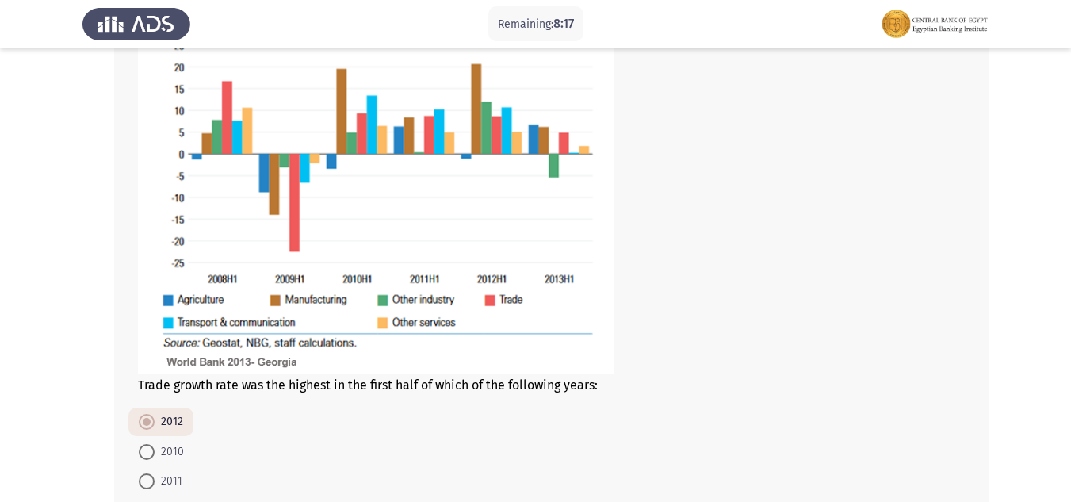
scroll to position [793, 0]
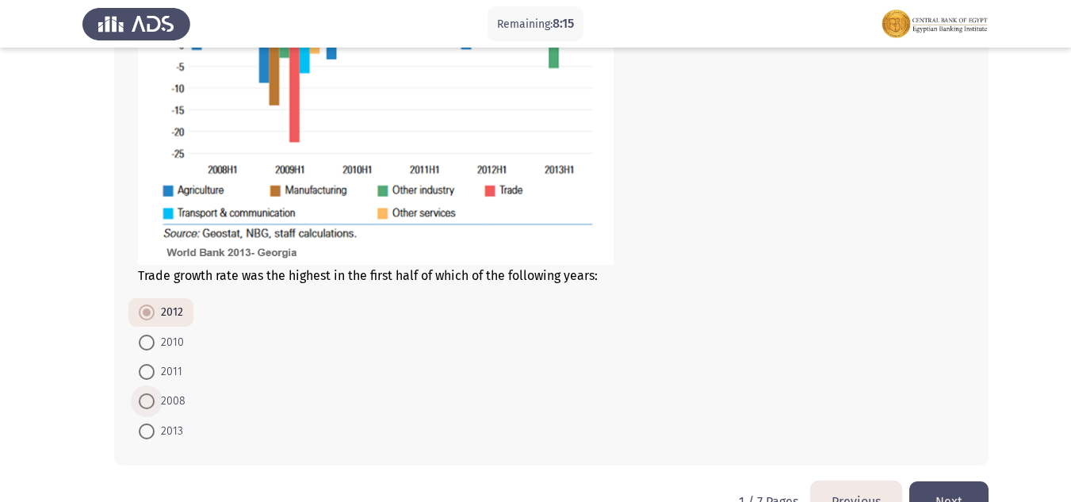
click at [151, 404] on span at bounding box center [147, 401] width 16 height 16
click at [151, 404] on input "2008" at bounding box center [147, 401] width 16 height 16
radio input "true"
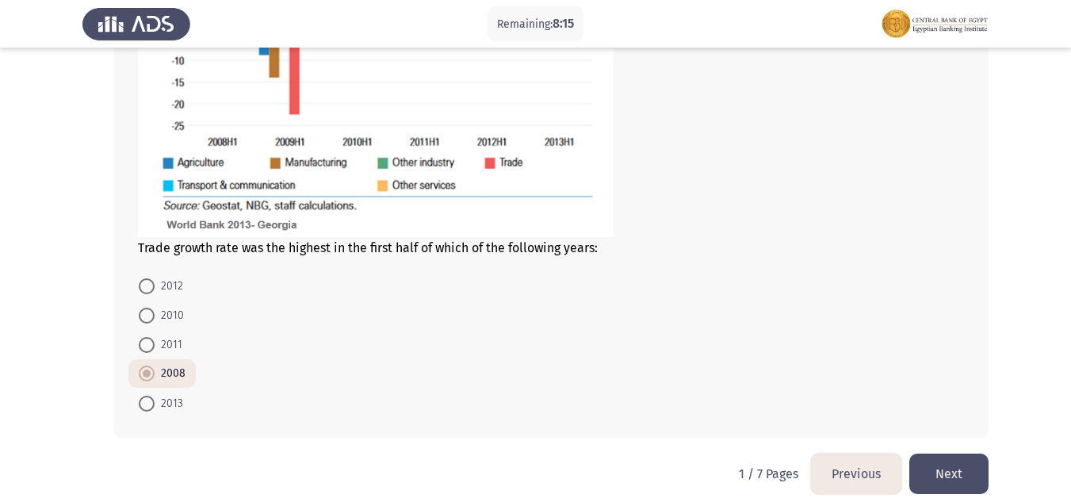
scroll to position [836, 0]
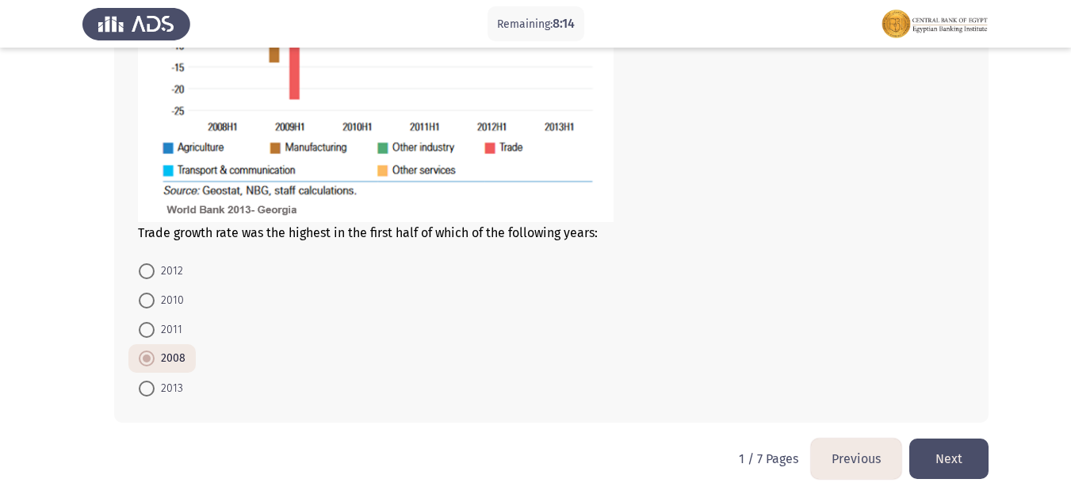
click at [968, 451] on button "Next" at bounding box center [948, 458] width 79 height 40
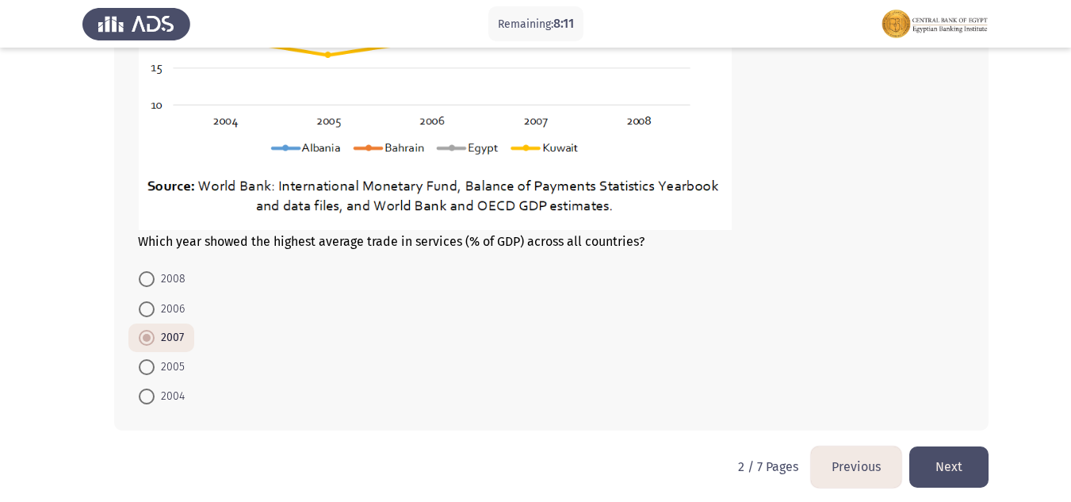
scroll to position [1001, 0]
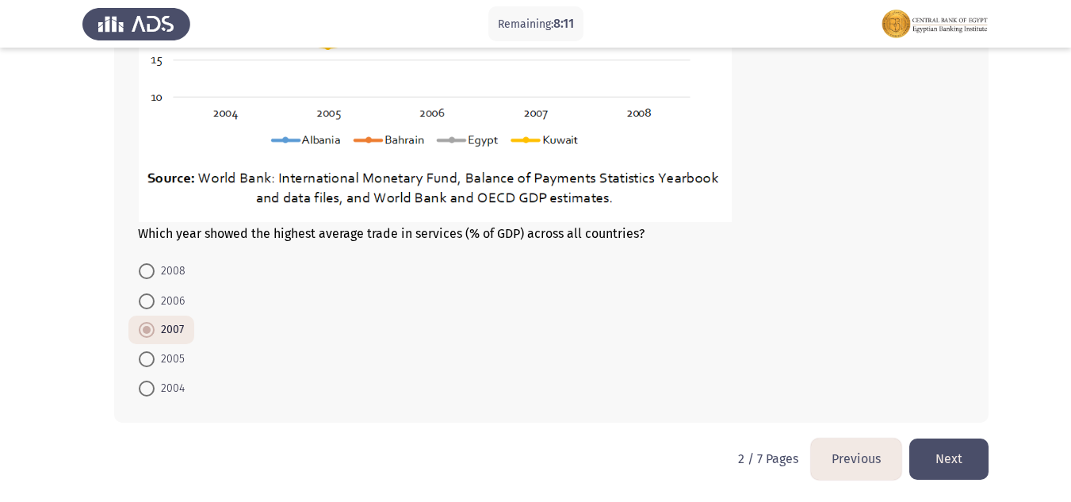
click at [955, 454] on button "Next" at bounding box center [948, 458] width 79 height 40
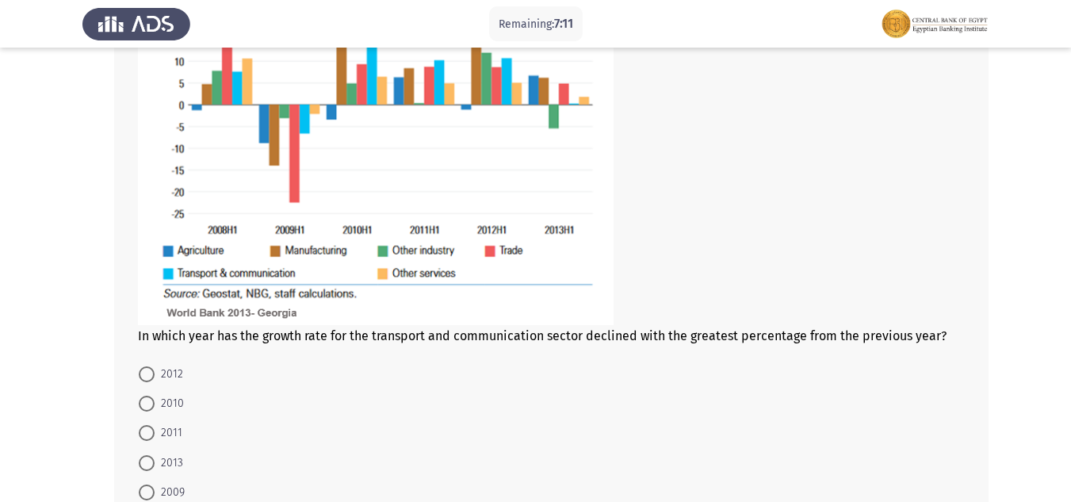
scroll to position [894, 0]
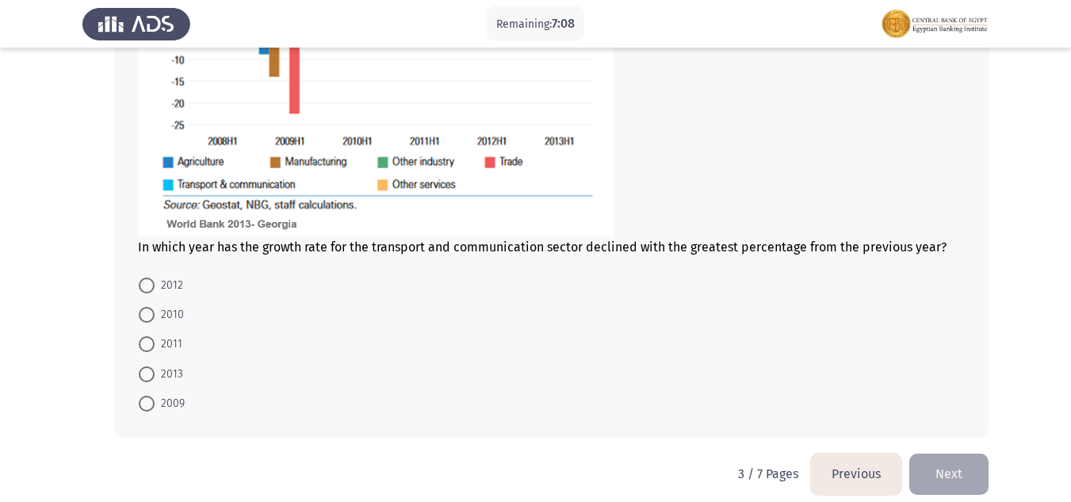
click at [156, 402] on span "2009" at bounding box center [170, 403] width 30 height 19
click at [155, 402] on input "2009" at bounding box center [147, 404] width 16 height 16
radio input "true"
click at [950, 458] on button "Next" at bounding box center [948, 473] width 79 height 40
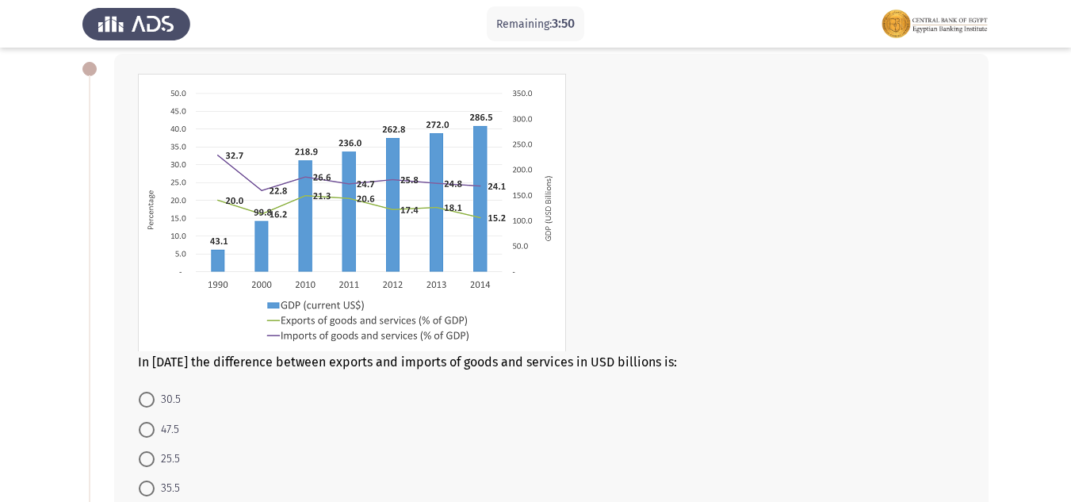
scroll to position [159, 0]
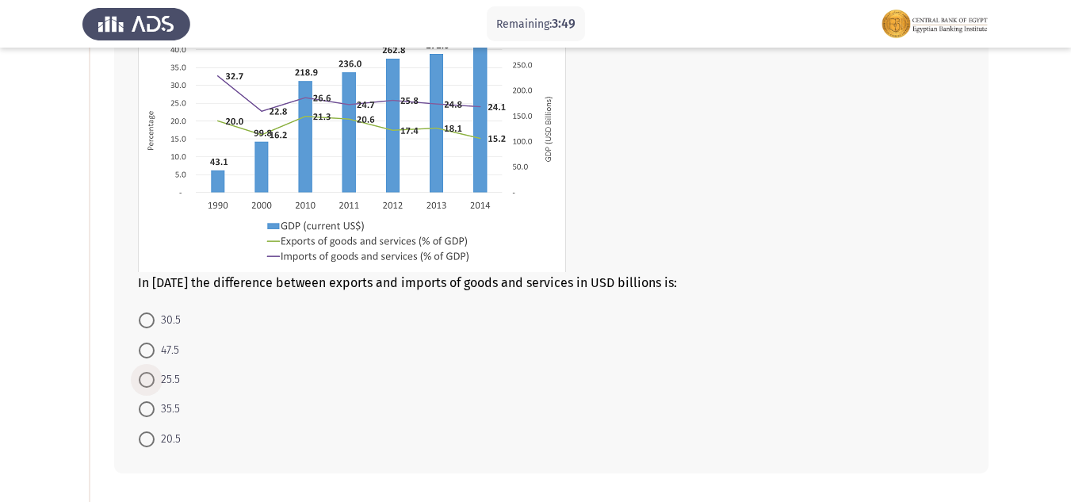
click at [151, 375] on span at bounding box center [147, 380] width 16 height 16
click at [151, 375] on input "25.5" at bounding box center [147, 380] width 16 height 16
radio input "true"
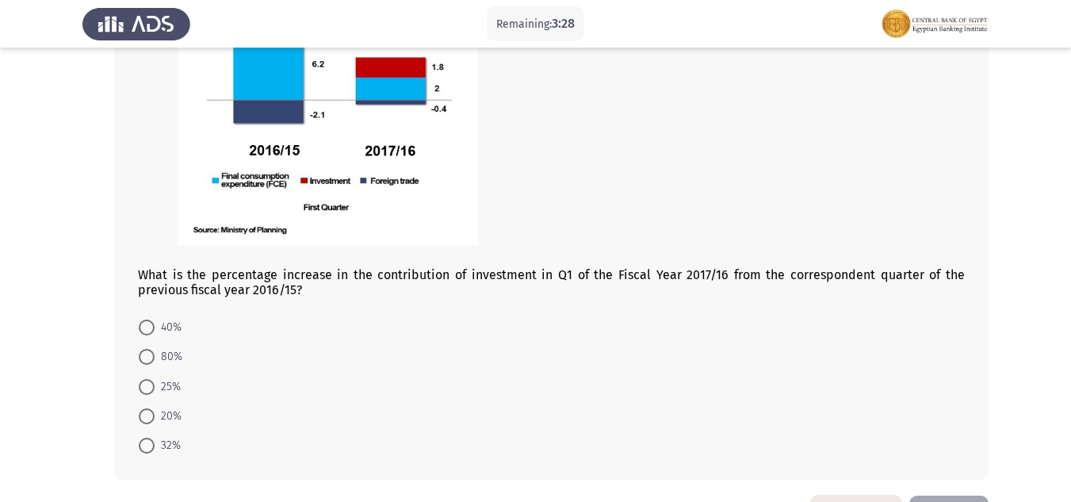
scroll to position [793, 0]
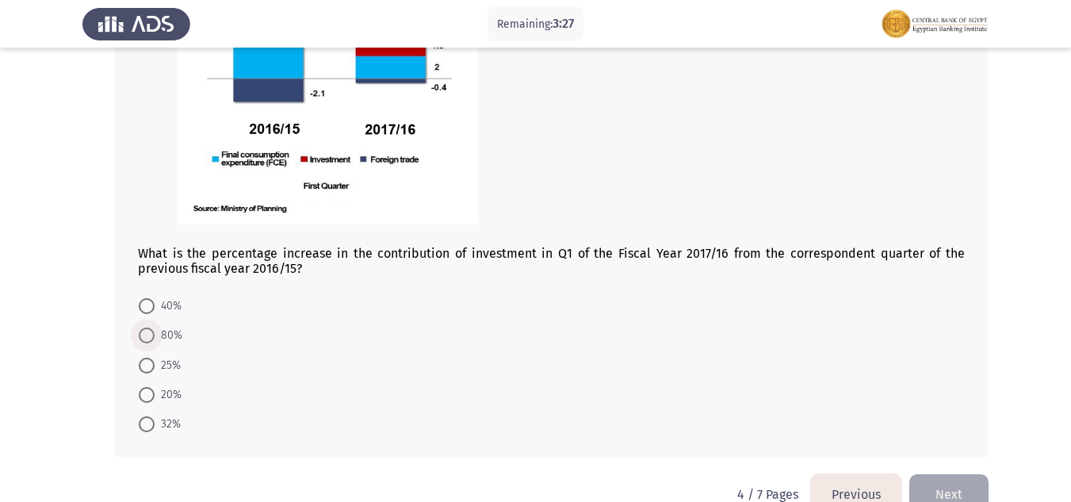
click at [154, 336] on span at bounding box center [147, 335] width 16 height 16
click at [154, 336] on input "80%" at bounding box center [147, 335] width 16 height 16
radio input "true"
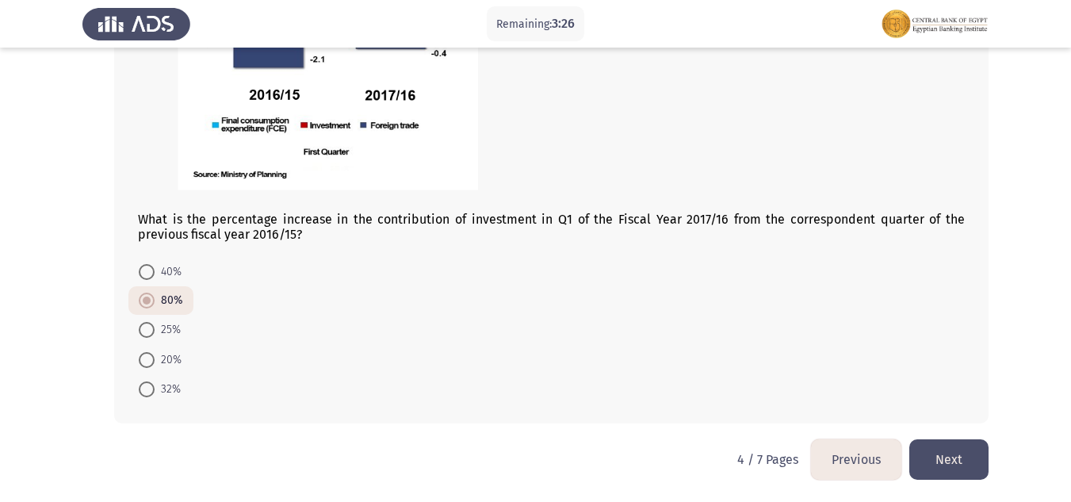
scroll to position [828, 0]
click at [973, 464] on button "Next" at bounding box center [948, 458] width 79 height 40
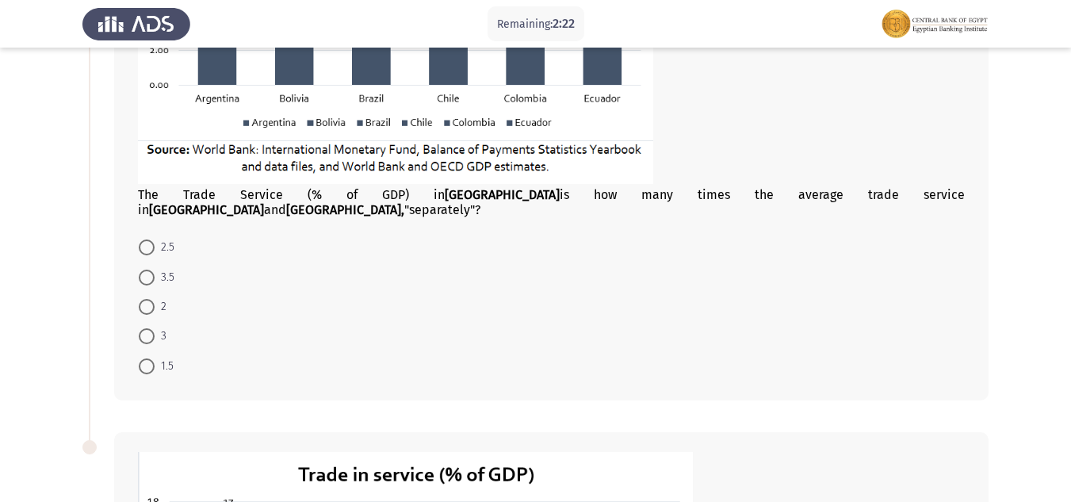
scroll to position [396, 0]
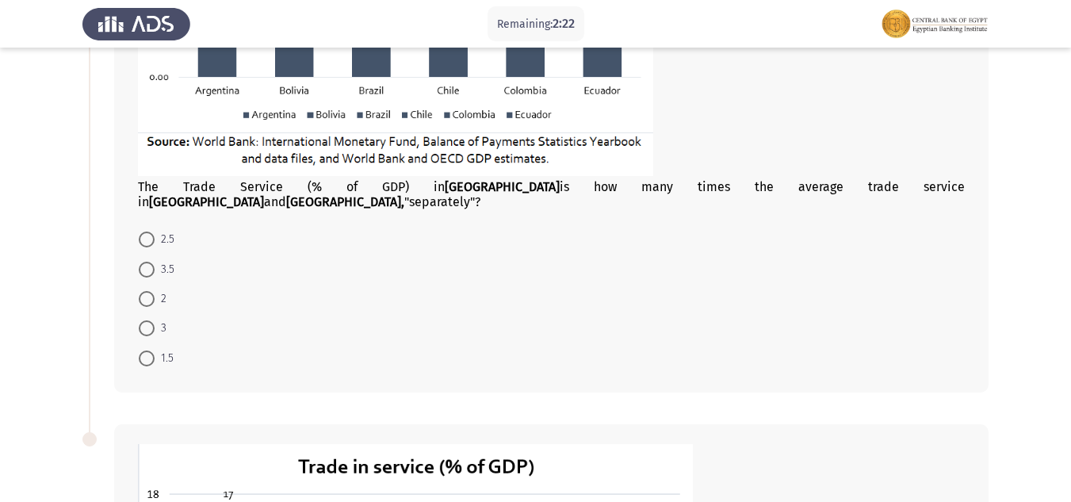
click at [150, 291] on span at bounding box center [147, 299] width 16 height 16
click at [150, 291] on input "2" at bounding box center [147, 299] width 16 height 16
radio input "true"
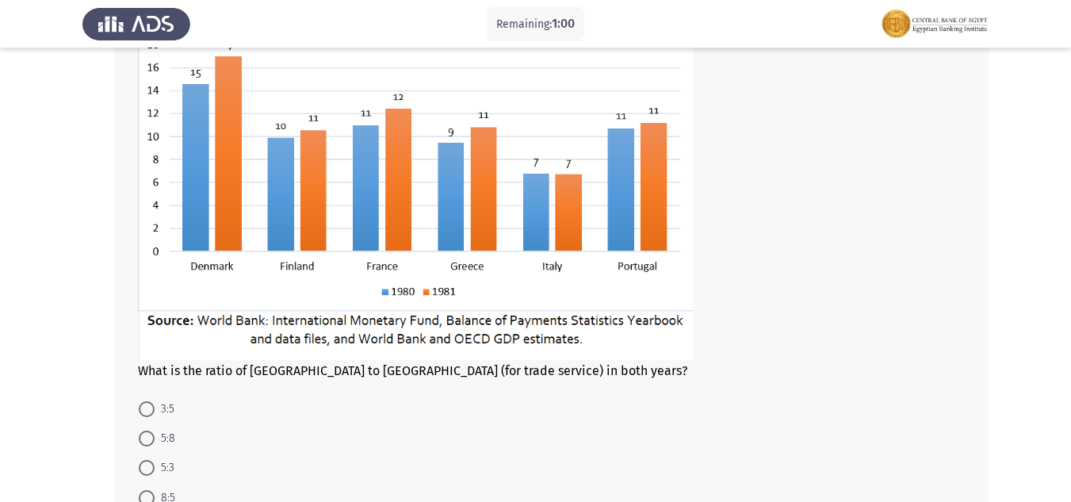
scroll to position [872, 0]
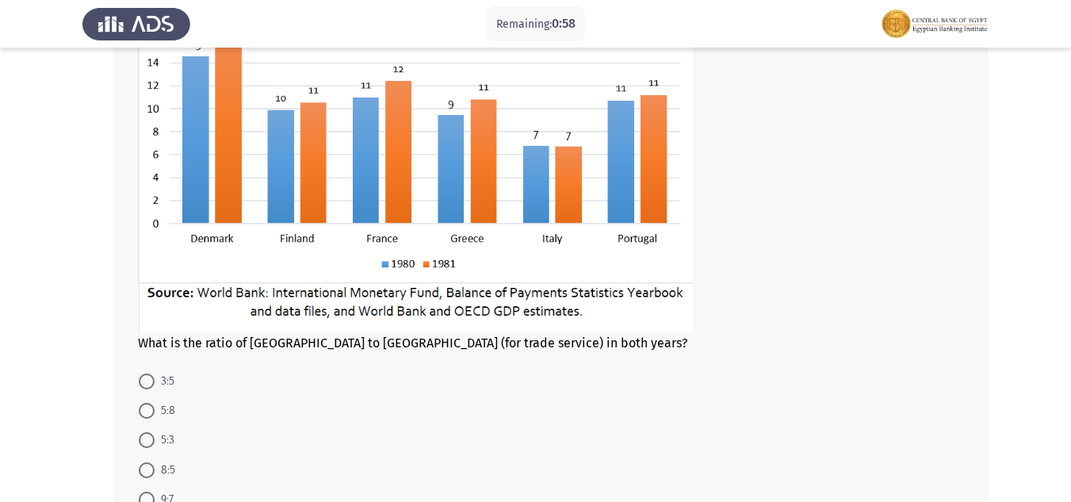
click at [151, 436] on mat-radio-button "5:3" at bounding box center [156, 439] width 56 height 29
click at [147, 432] on span at bounding box center [147, 440] width 16 height 16
click at [147, 432] on input "5:3" at bounding box center [147, 440] width 16 height 16
radio input "true"
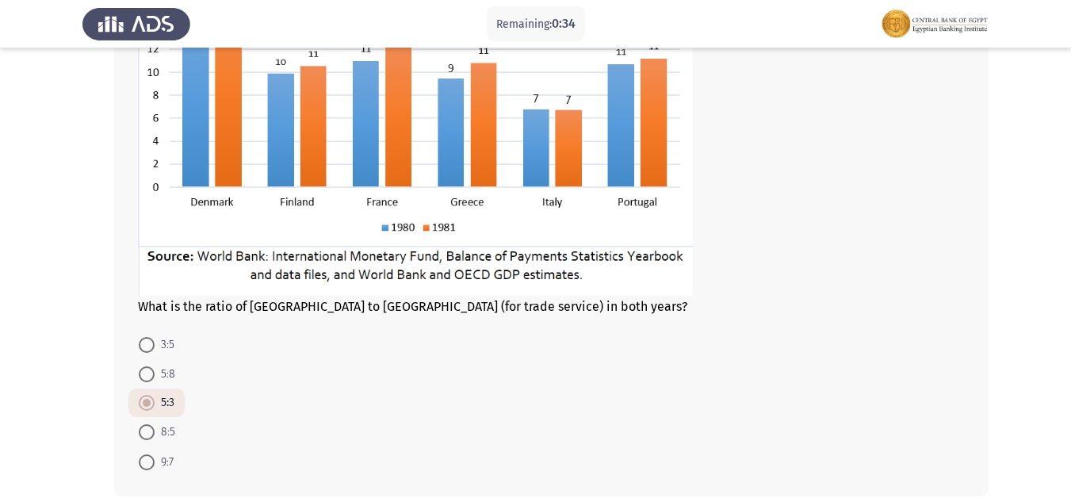
scroll to position [967, 0]
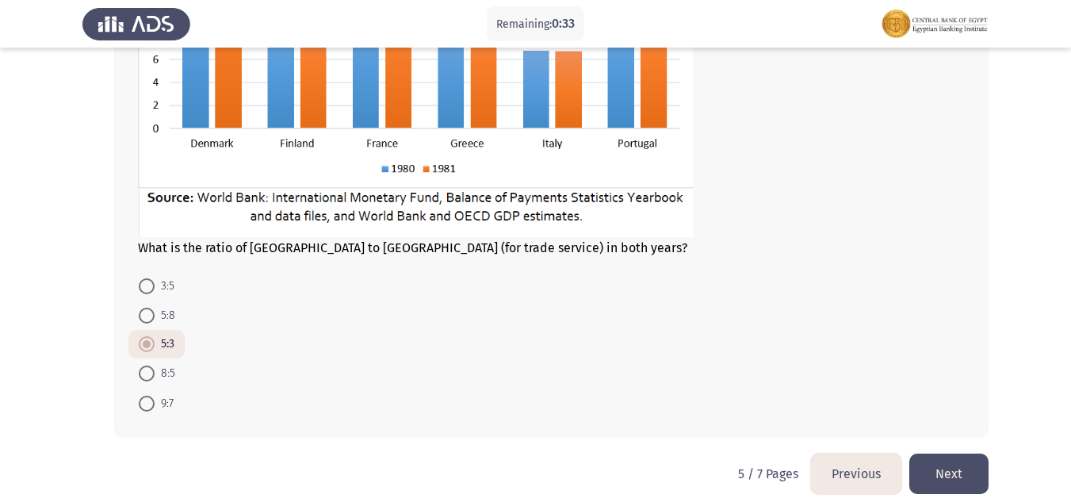
click at [953, 454] on button "Next" at bounding box center [948, 473] width 79 height 40
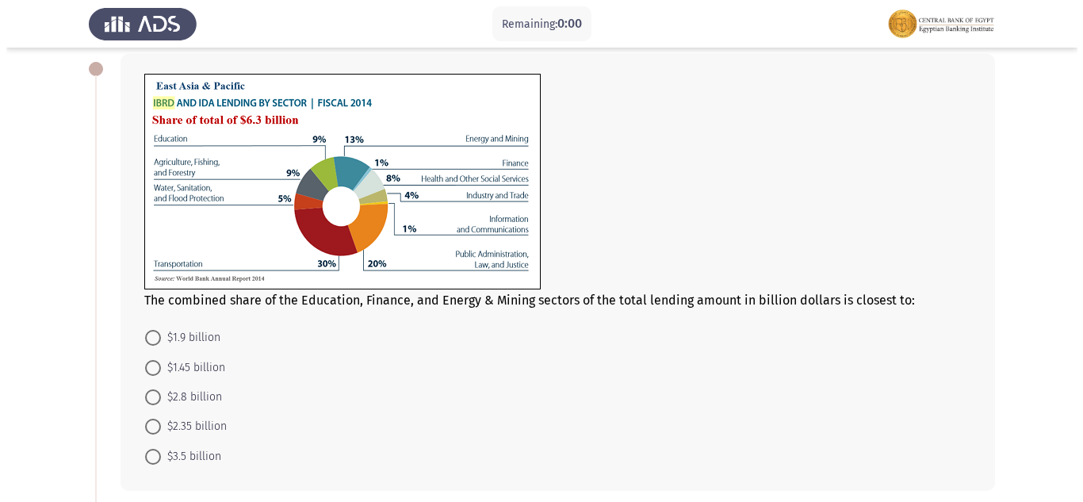
scroll to position [0, 0]
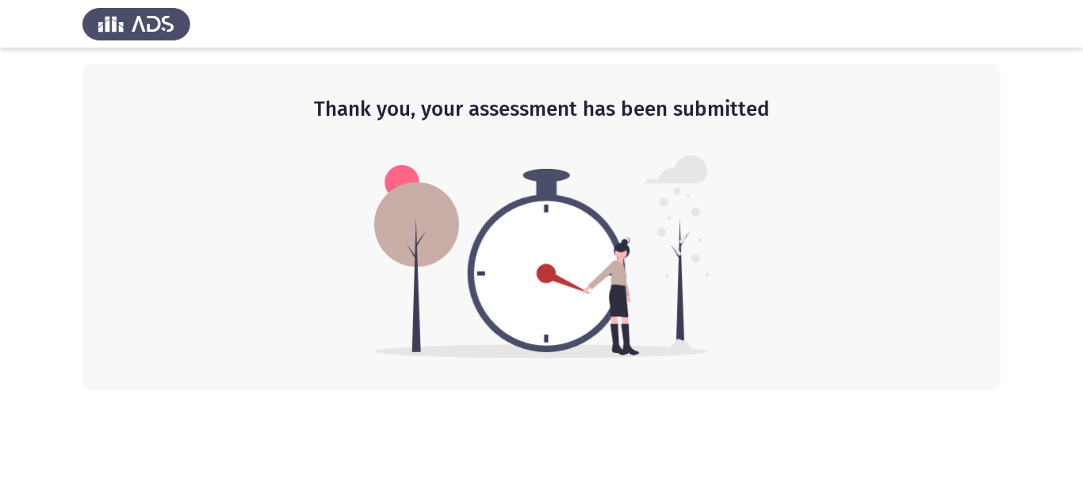
click at [147, 7] on img at bounding box center [136, 24] width 108 height 44
drag, startPoint x: 17, startPoint y: 2, endPoint x: 151, endPoint y: 273, distance: 303.1
click at [151, 273] on div "Thank you, your assessment has been submitted" at bounding box center [541, 226] width 918 height 327
click at [122, 15] on img at bounding box center [136, 24] width 108 height 44
click at [817, 390] on html "Thank you, your assessment has been submitted" at bounding box center [541, 195] width 1083 height 390
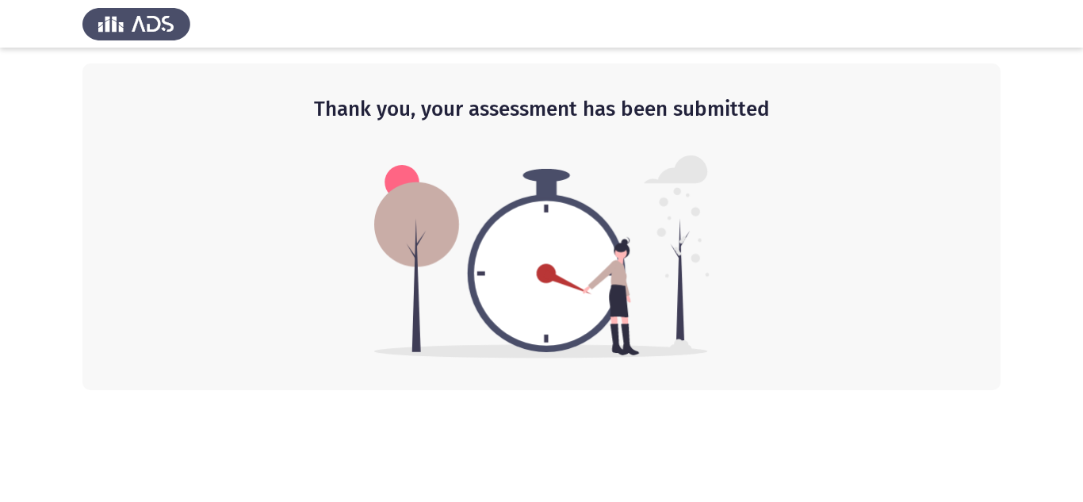
click at [679, 390] on html "Thank you, your assessment has been submitted" at bounding box center [541, 195] width 1083 height 390
click at [815, 390] on html "Thank you, your assessment has been submitted" at bounding box center [541, 195] width 1083 height 390
